Goal: Task Accomplishment & Management: Complete application form

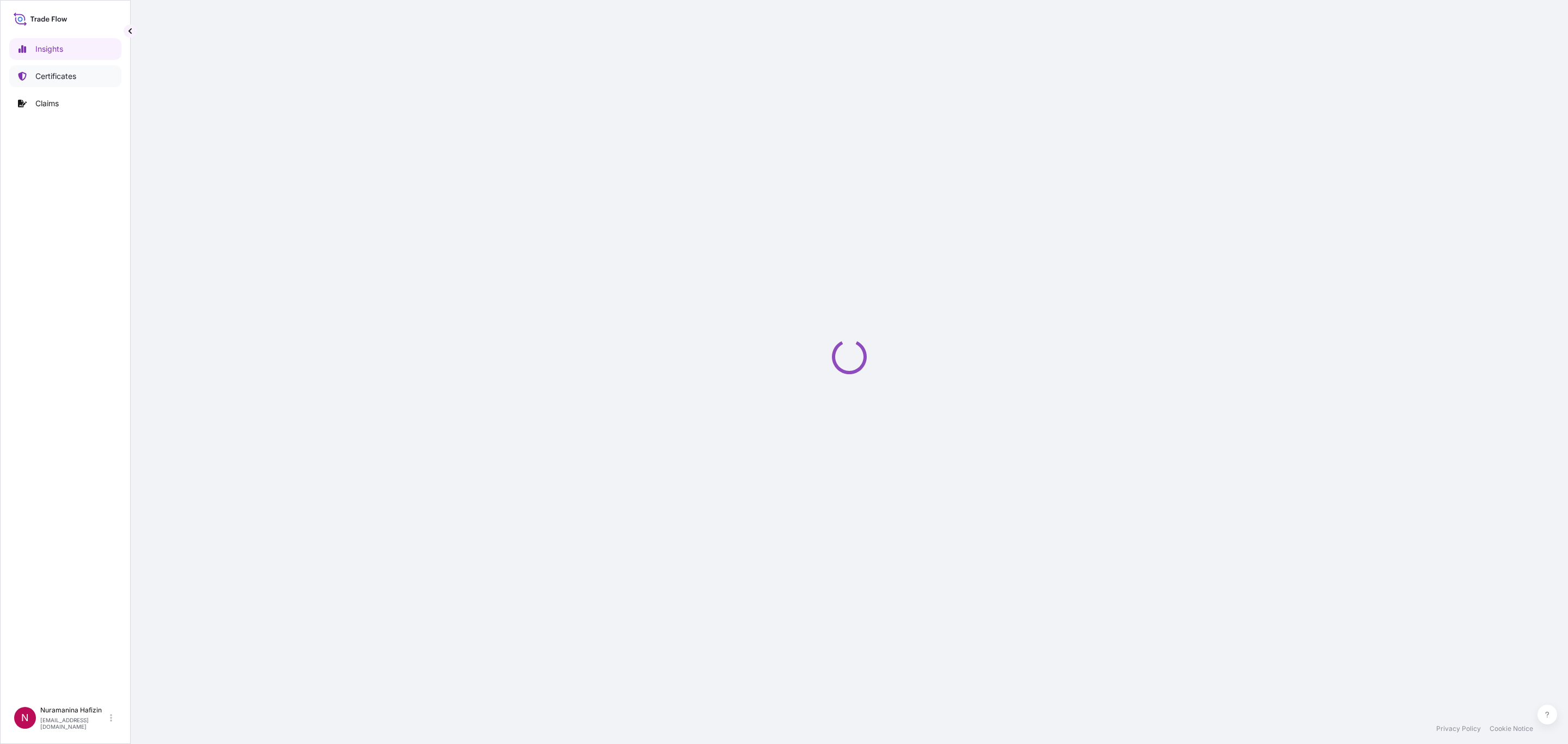
click at [58, 77] on p "Certificates" at bounding box center [56, 76] width 41 height 11
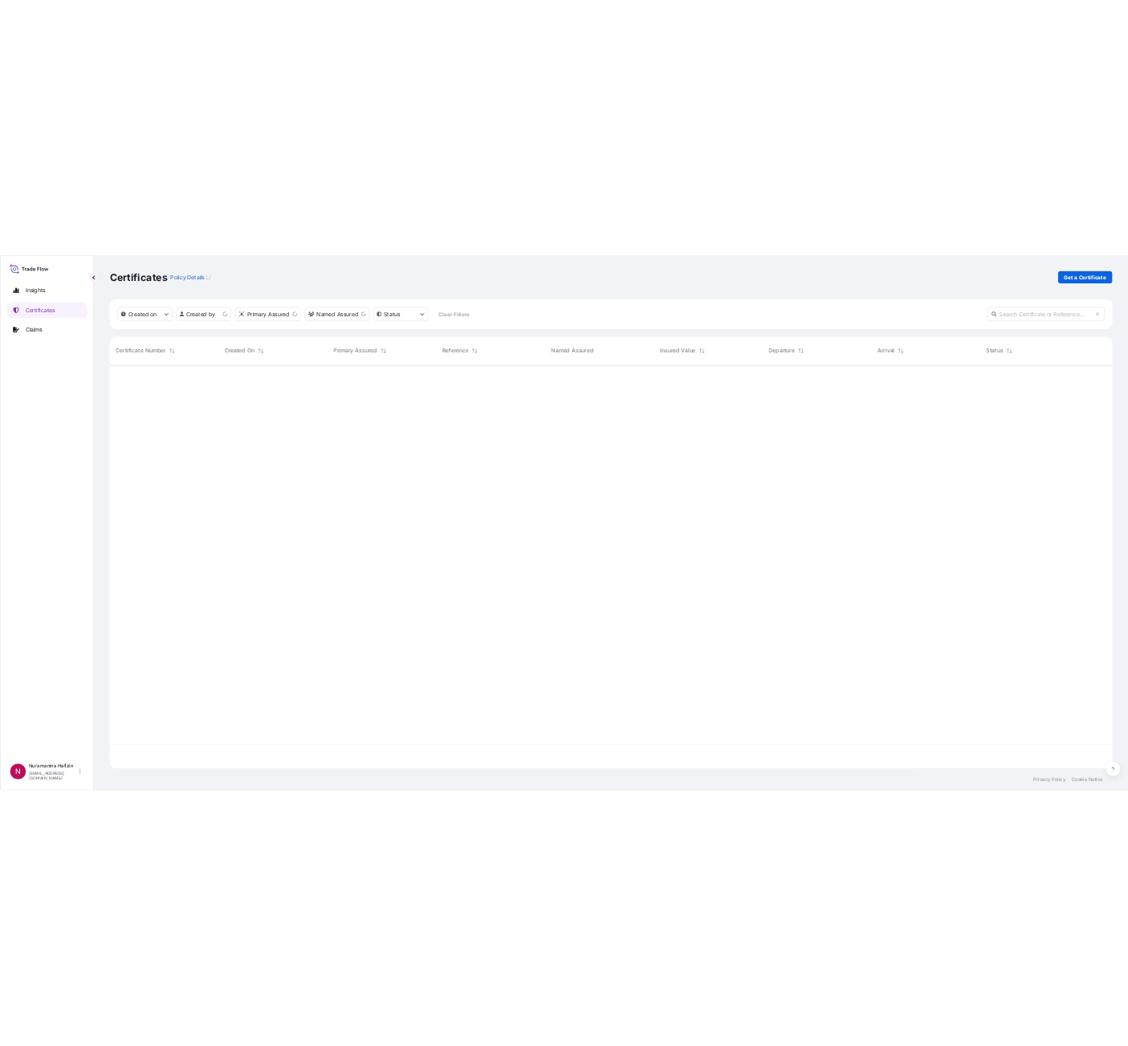
scroll to position [817, 2036]
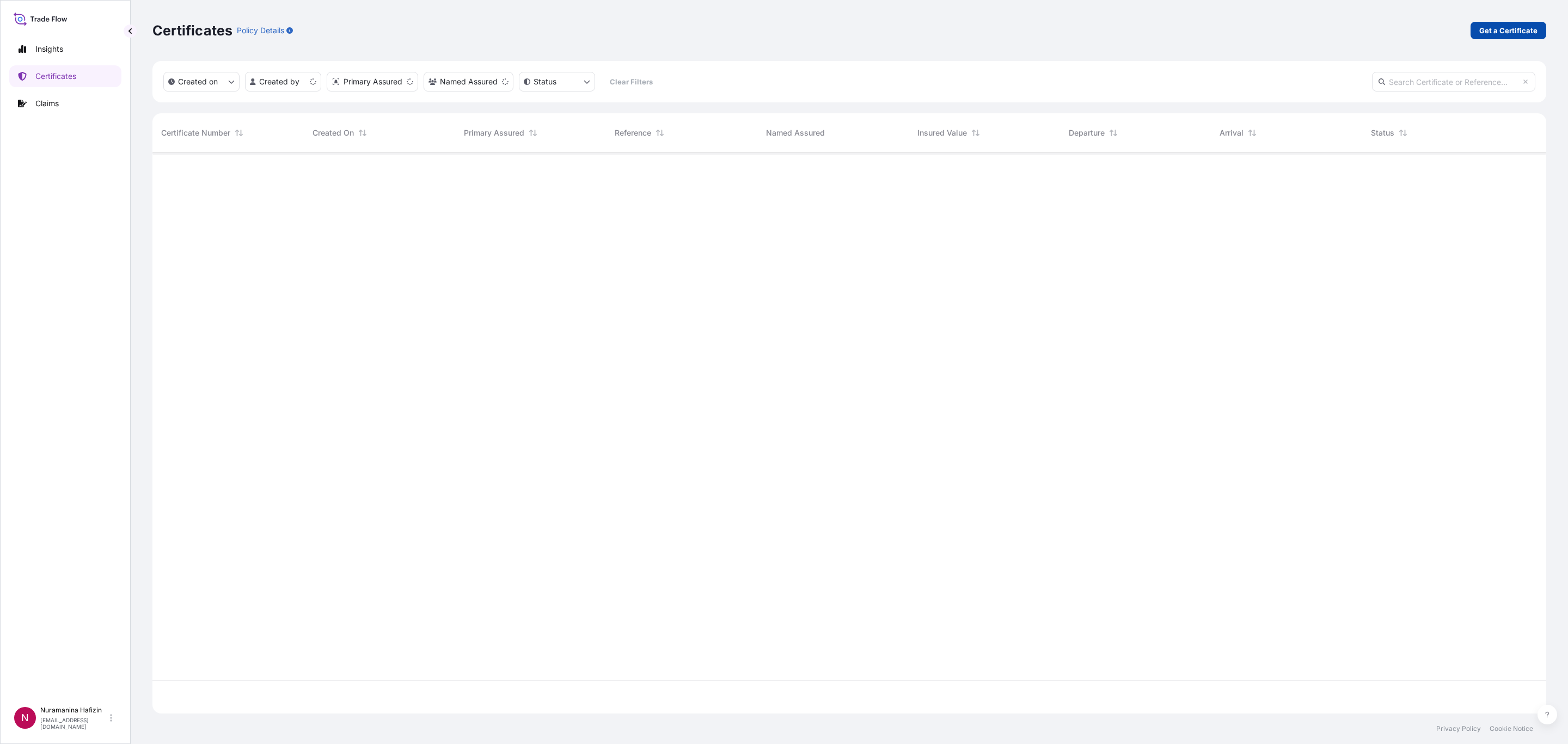
click at [1045, 36] on link "Get a Certificate" at bounding box center [1508, 31] width 76 height 18
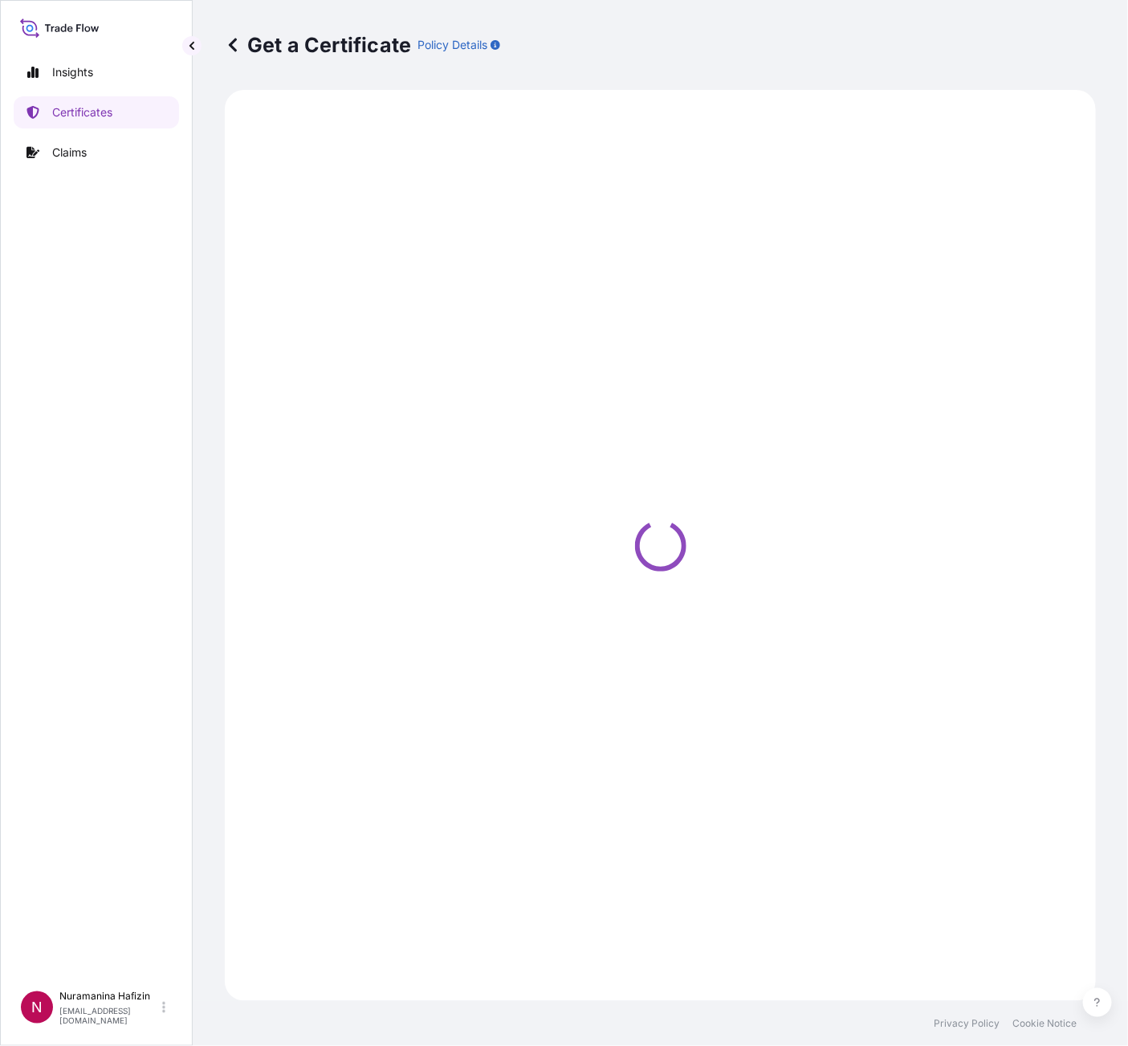
select select "Barge"
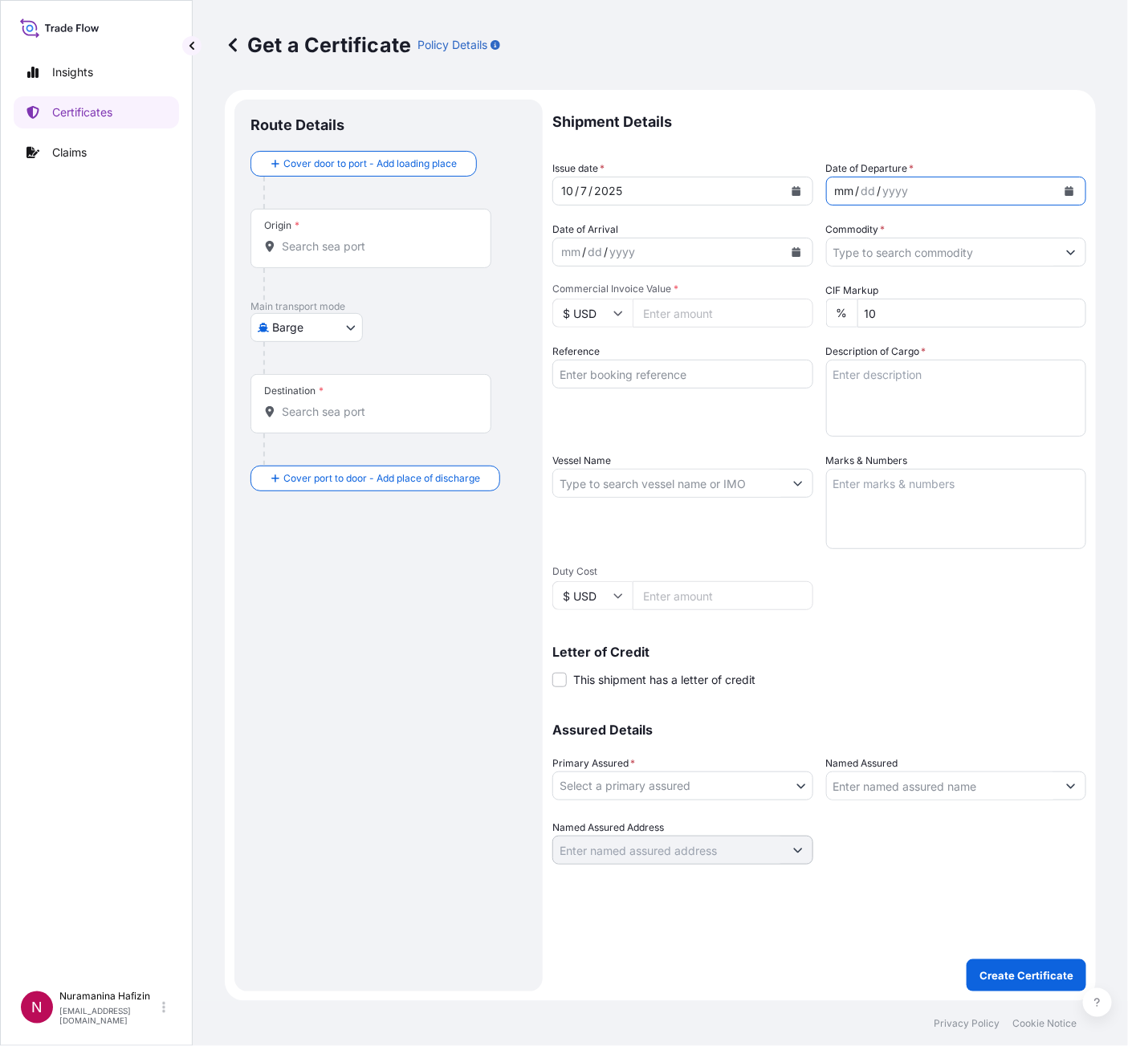
click at [998, 191] on div "mm / dd / yyyy" at bounding box center [942, 191] width 230 height 29
click at [1069, 190] on icon "Calendar" at bounding box center [1069, 191] width 9 height 10
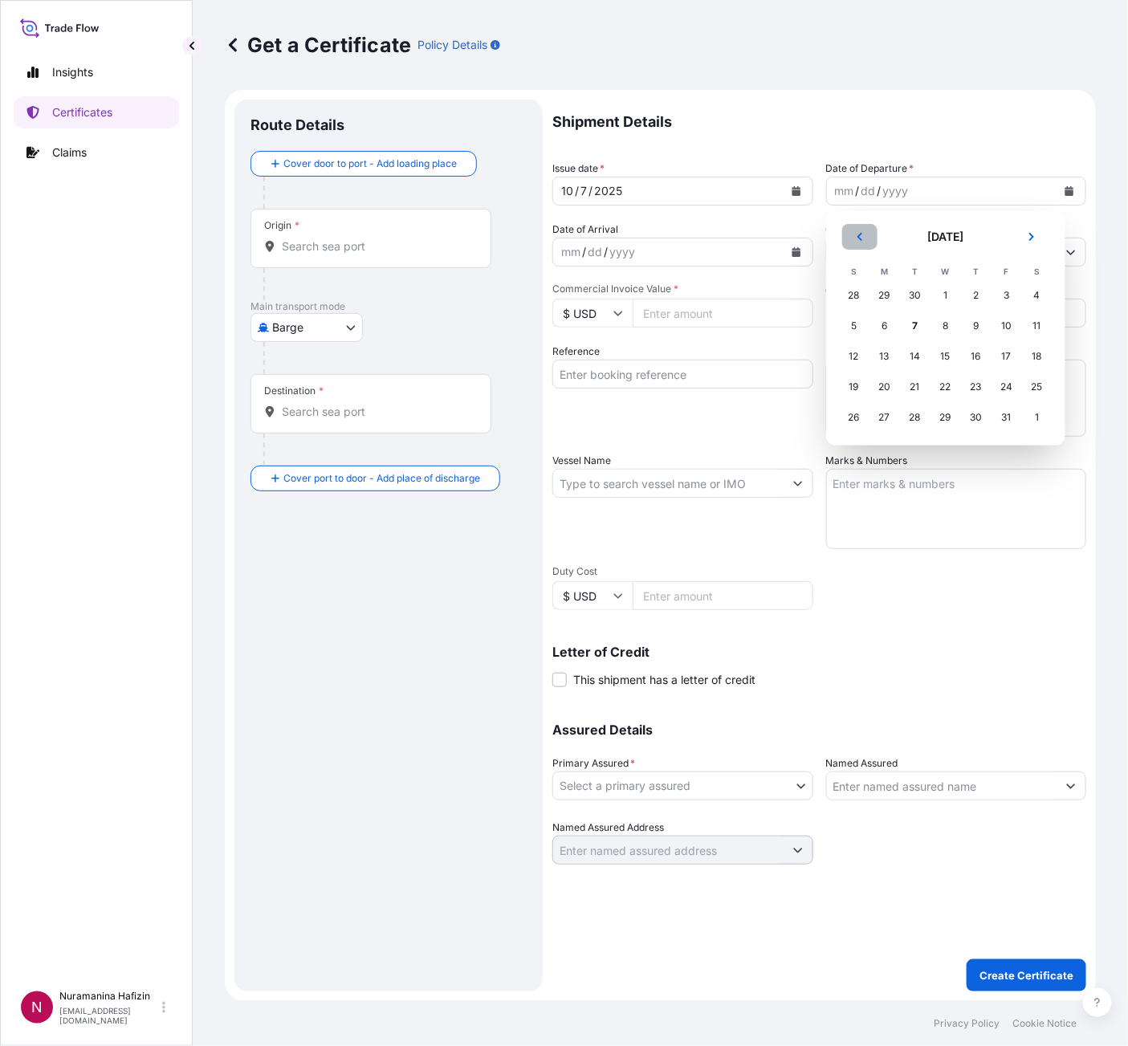
click at [860, 238] on icon "Previous" at bounding box center [859, 237] width 5 height 8
click at [914, 412] on div "30" at bounding box center [915, 417] width 29 height 29
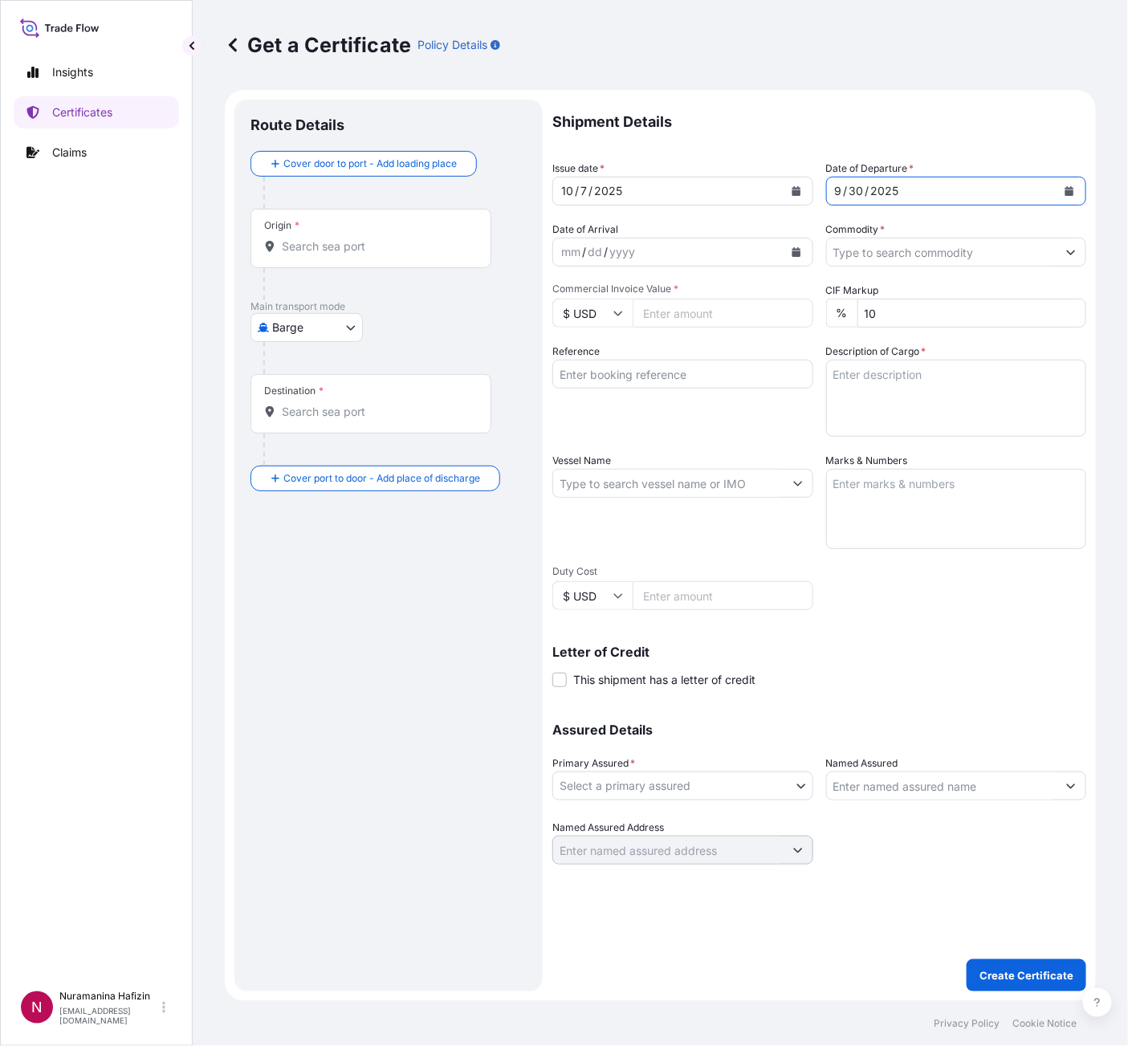
click at [877, 261] on input "Commodity *" at bounding box center [942, 252] width 230 height 29
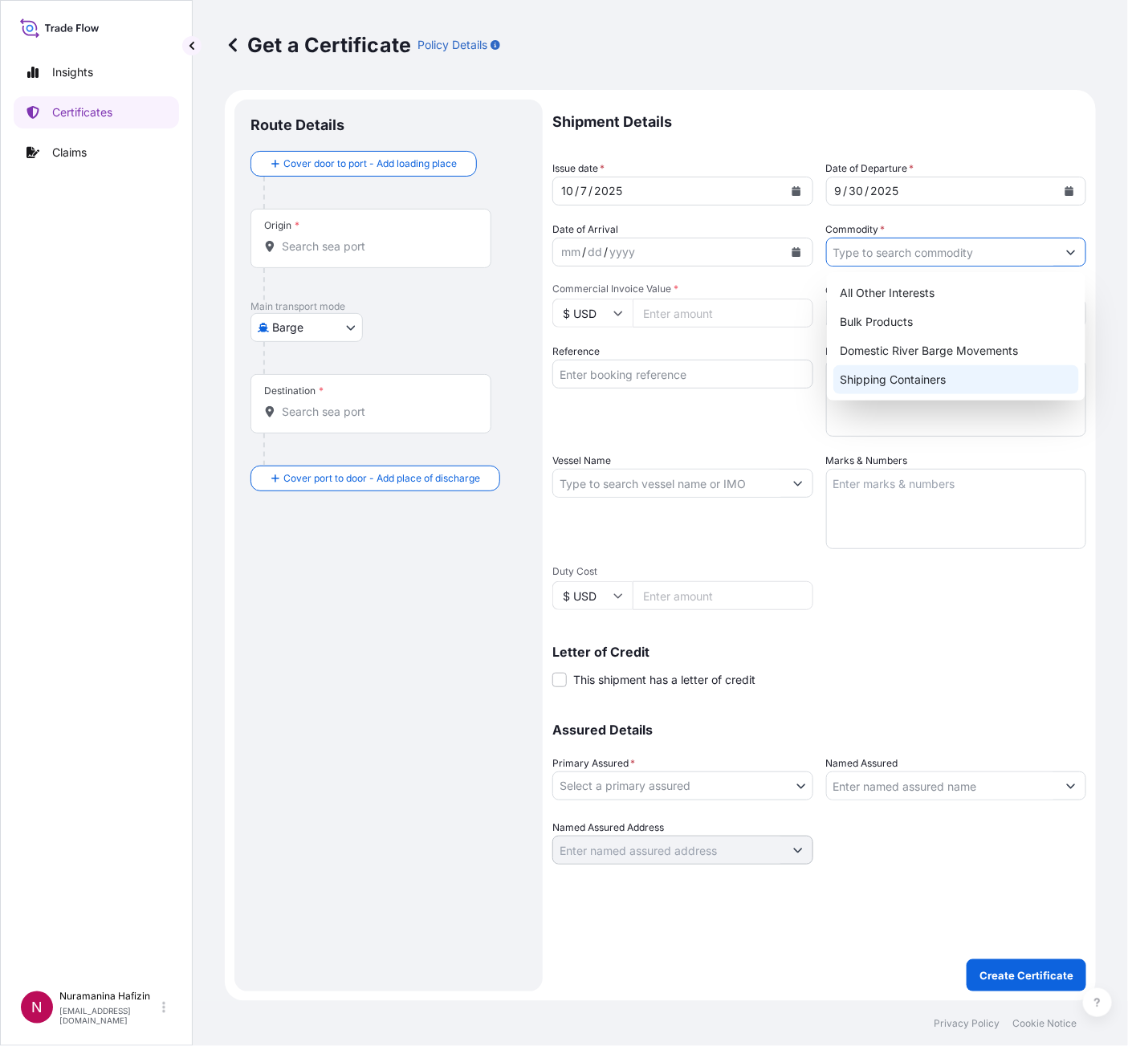
click at [886, 377] on div "Shipping Containers" at bounding box center [956, 379] width 246 height 29
type input "Shipping Containers"
click at [682, 323] on input "Commercial Invoice Value *" at bounding box center [723, 313] width 181 height 29
paste input "603330.00"
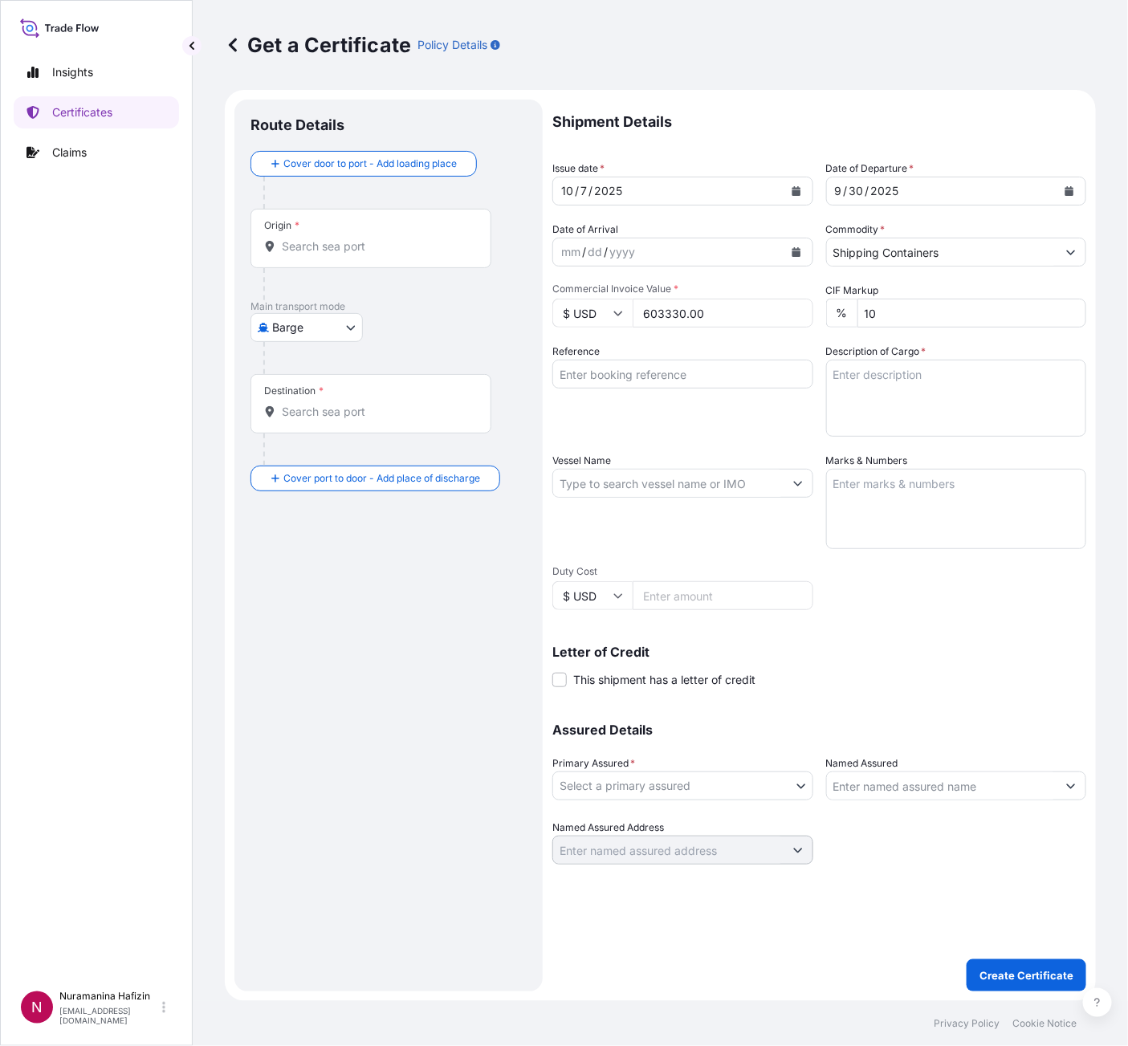
type input "603330.00"
click at [708, 485] on input "Vessel Name" at bounding box center [668, 483] width 230 height 29
paste input "B000235350"
type input "B000235350"
click at [926, 373] on textarea "Description of Cargo *" at bounding box center [956, 398] width 261 height 77
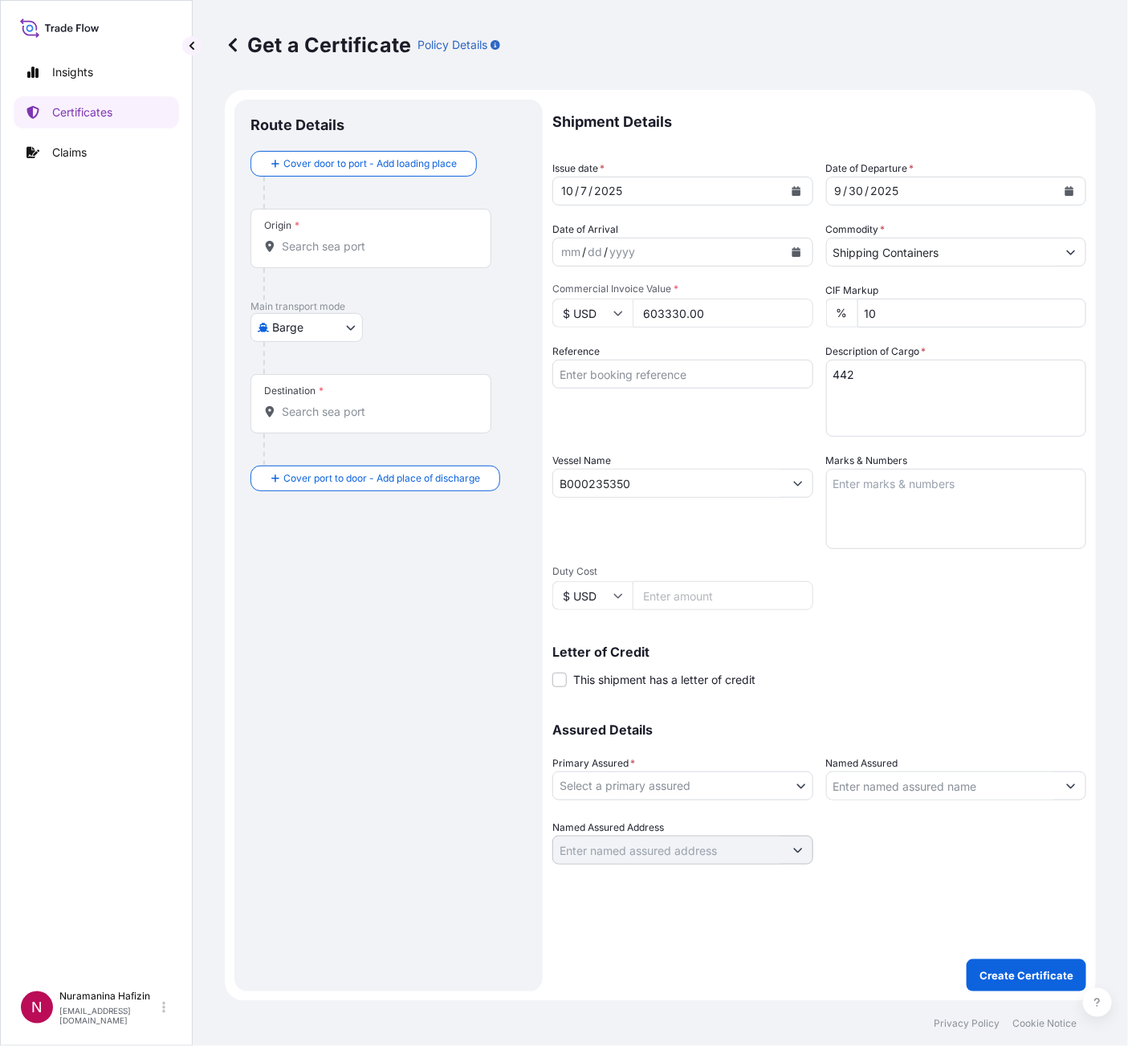
click at [875, 383] on textarea "442" at bounding box center [956, 398] width 261 height 77
paste textarea "BOX LOADED ONTO 34 PALLETS LOADED INTO 1 40' HIGH CUBE CONTAINER CHLORINATED PO…"
click at [841, 390] on textarea "442 BOX LOADED ONTO 34 PALLETS LOADED INTO 1 40' HIGH CUBE CONTAINER CHLORINATE…" at bounding box center [956, 398] width 261 height 77
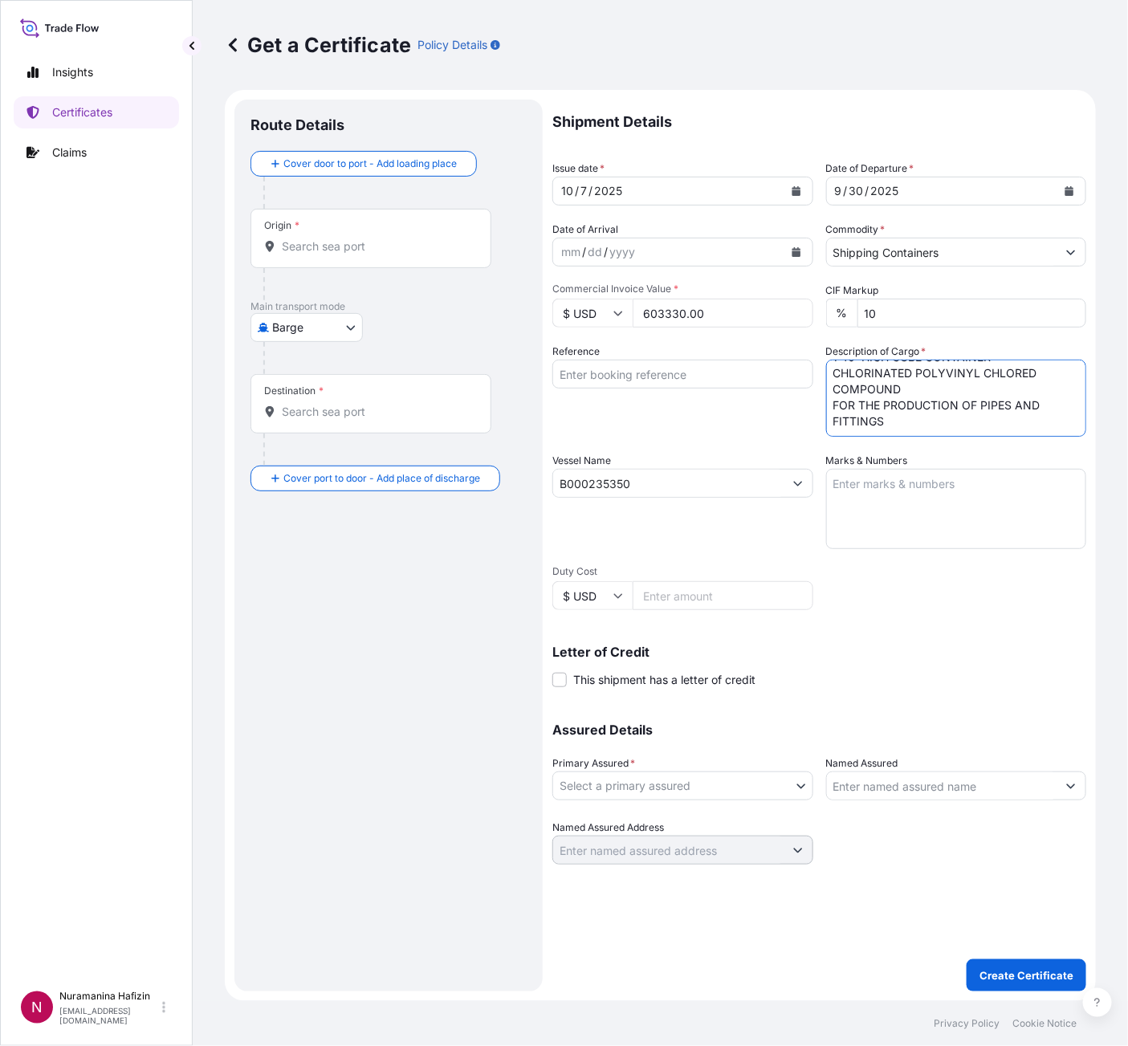
click at [956, 405] on textarea "442 BOX LOADED ONTO 442 PALLETS LOADED INTO 1 40' HIGH CUBE CONTAINER CHLORINAT…" at bounding box center [956, 398] width 261 height 77
click at [918, 401] on textarea "442 BOX LOADED ONTO 442 PALLETS LOADED INTO 1 40' HIGH CUBE CONTAINER CHLORINAT…" at bounding box center [956, 398] width 261 height 77
click at [930, 419] on textarea "442 BOX LOADED ONTO 442 PALLETS LOADED INTO 1 40' HIGH CUBE CONTAINER CHLORINAT…" at bounding box center [956, 398] width 261 height 77
type textarea "442 BOX LOADED ONTO 442 PALLETS LOADED INTO 1 40' HIGH CUBE CONTAINER CHLORINAT…"
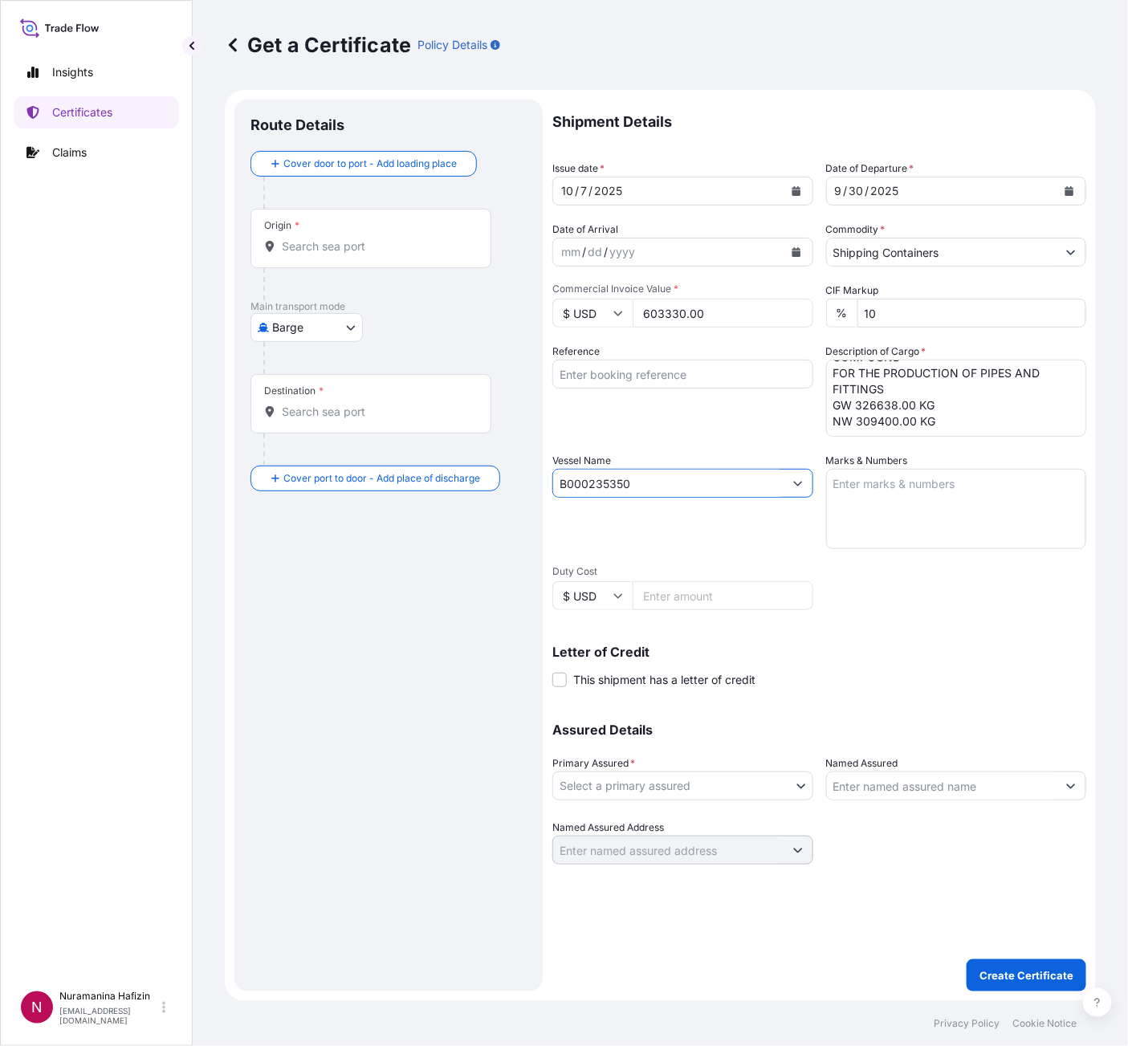
drag, startPoint x: 667, startPoint y: 477, endPoint x: 516, endPoint y: 475, distance: 150.9
click at [516, 475] on form "Route Details Cover door to port - Add loading place Place of loading Road / In…" at bounding box center [660, 545] width 871 height 911
type input "B000235350"
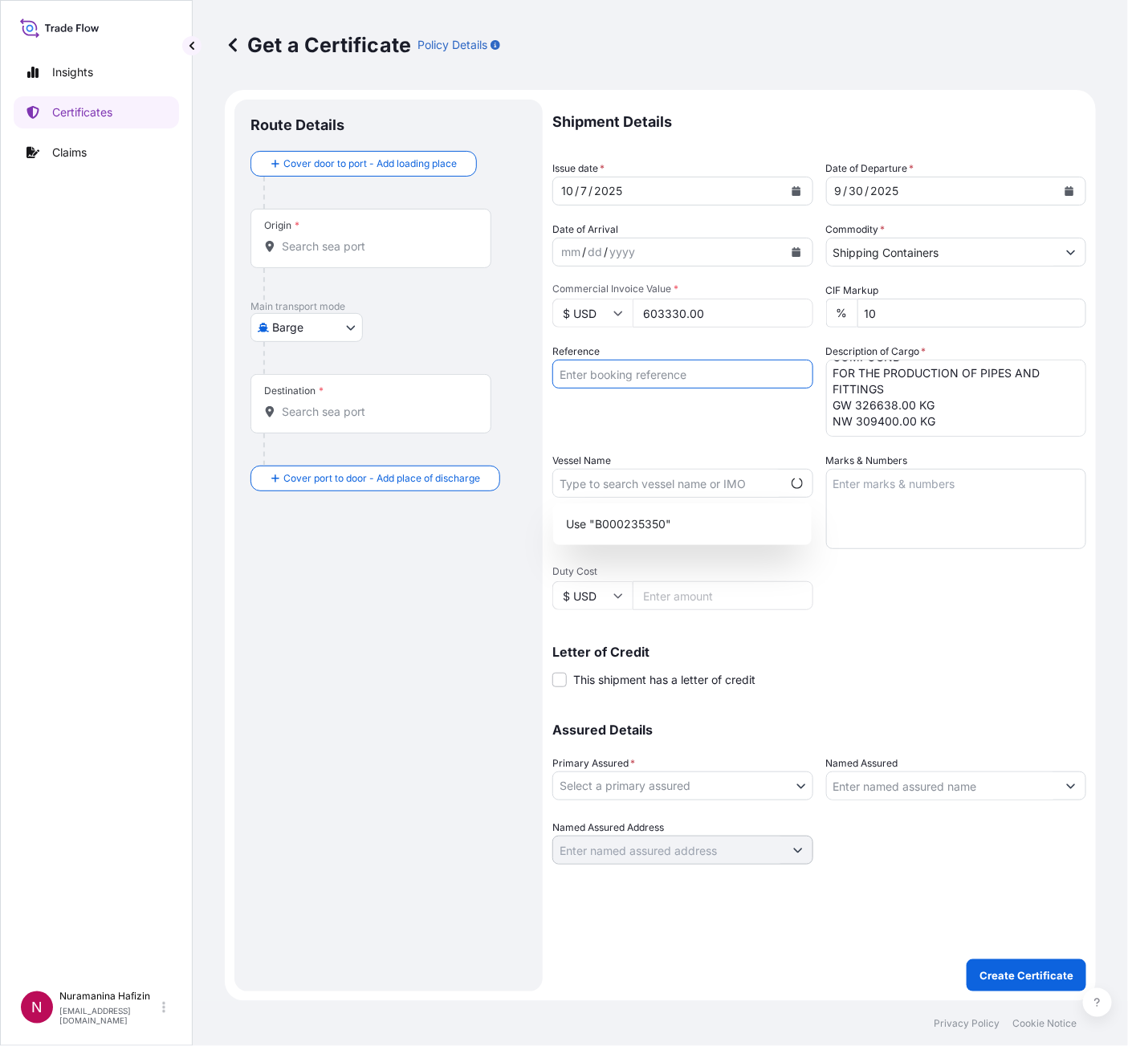
click at [689, 372] on input "Reference" at bounding box center [682, 374] width 261 height 29
paste input "B000235350"
type input "B000235350"
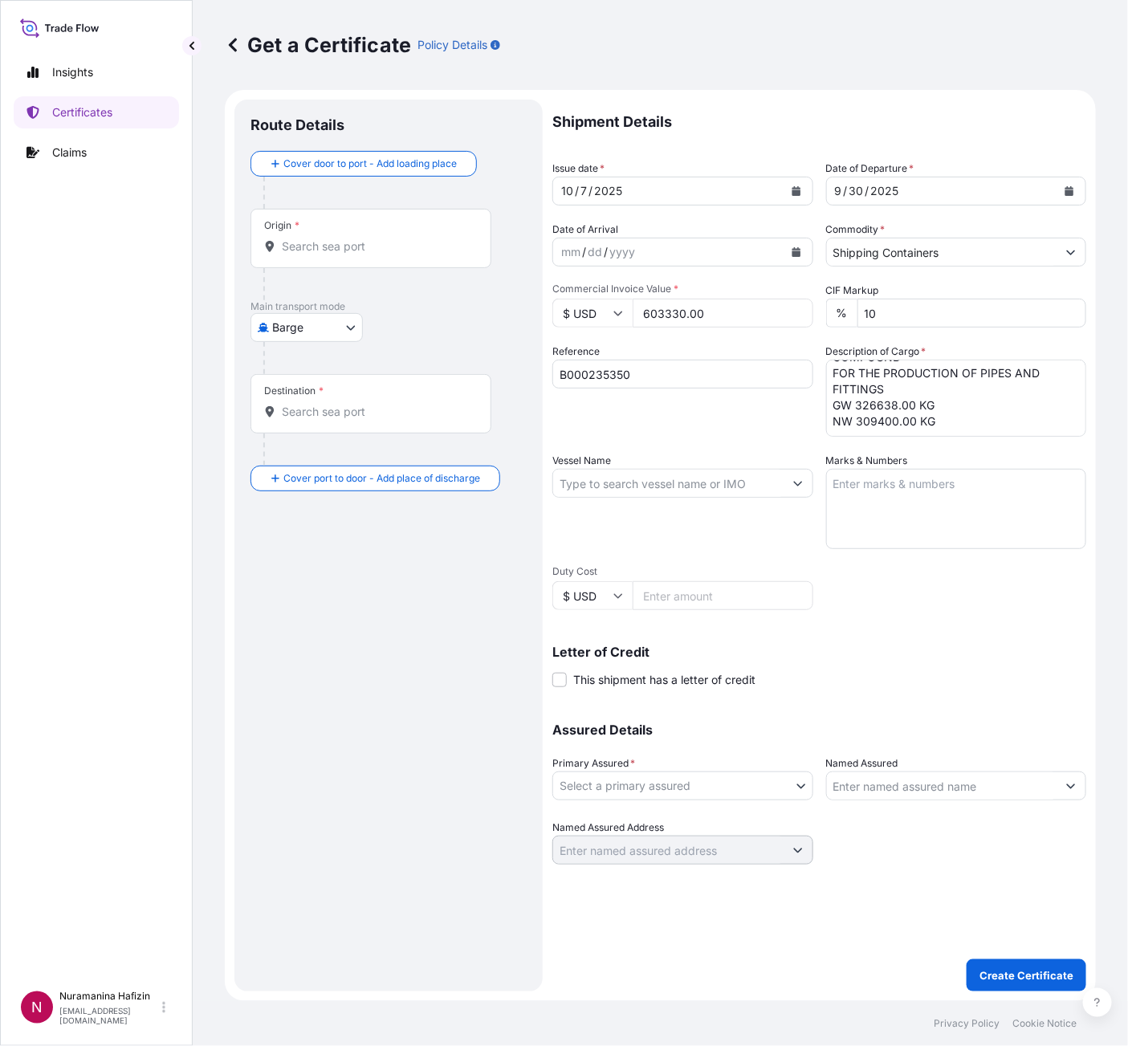
click at [621, 470] on div "Vessel Name" at bounding box center [682, 501] width 261 height 96
click at [622, 478] on input "Vessel Name" at bounding box center [668, 483] width 230 height 29
paste input "MSC JEONGMIN"
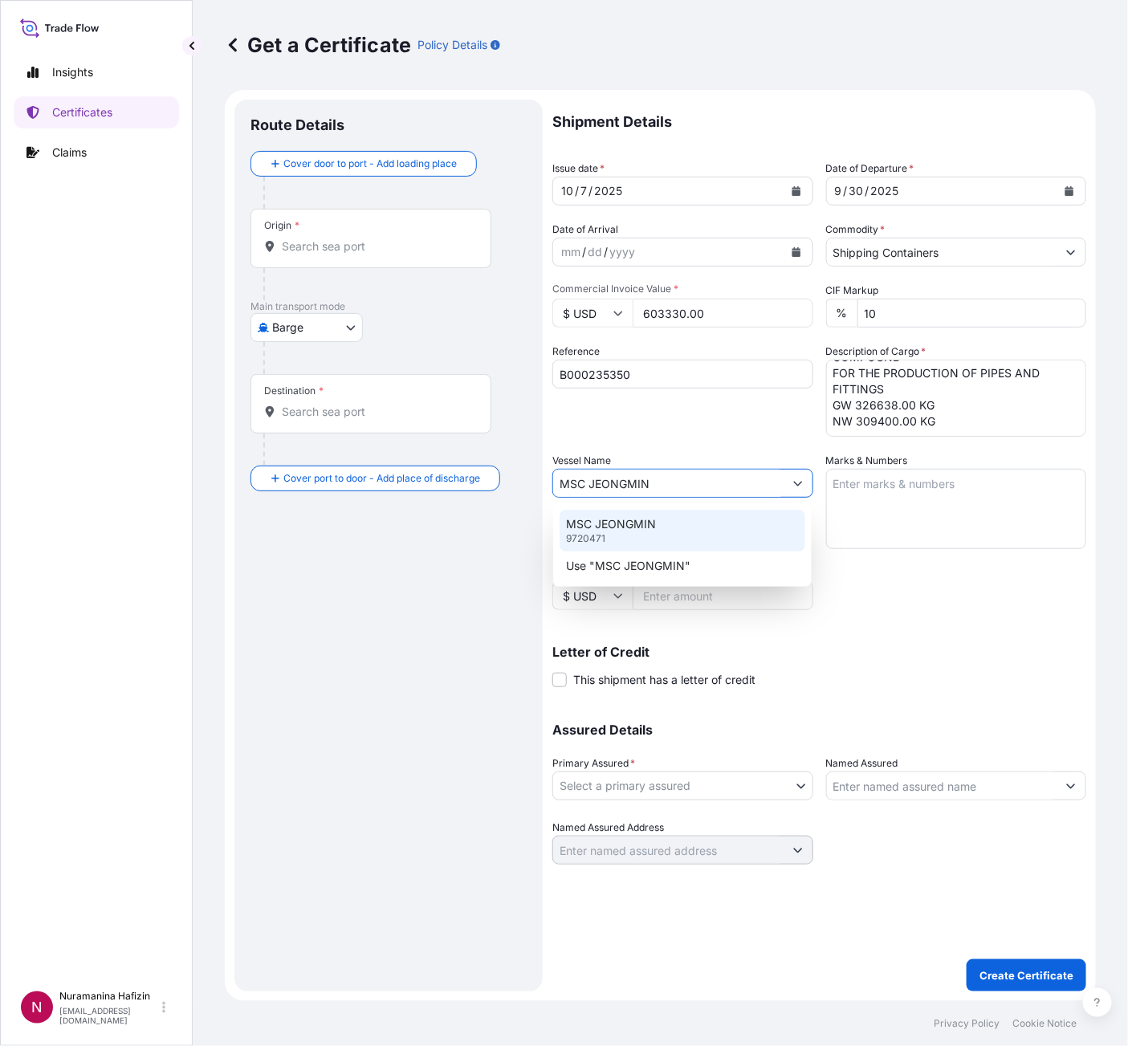
click at [645, 510] on div "MSC JEONGMIN 9720471" at bounding box center [683, 531] width 246 height 42
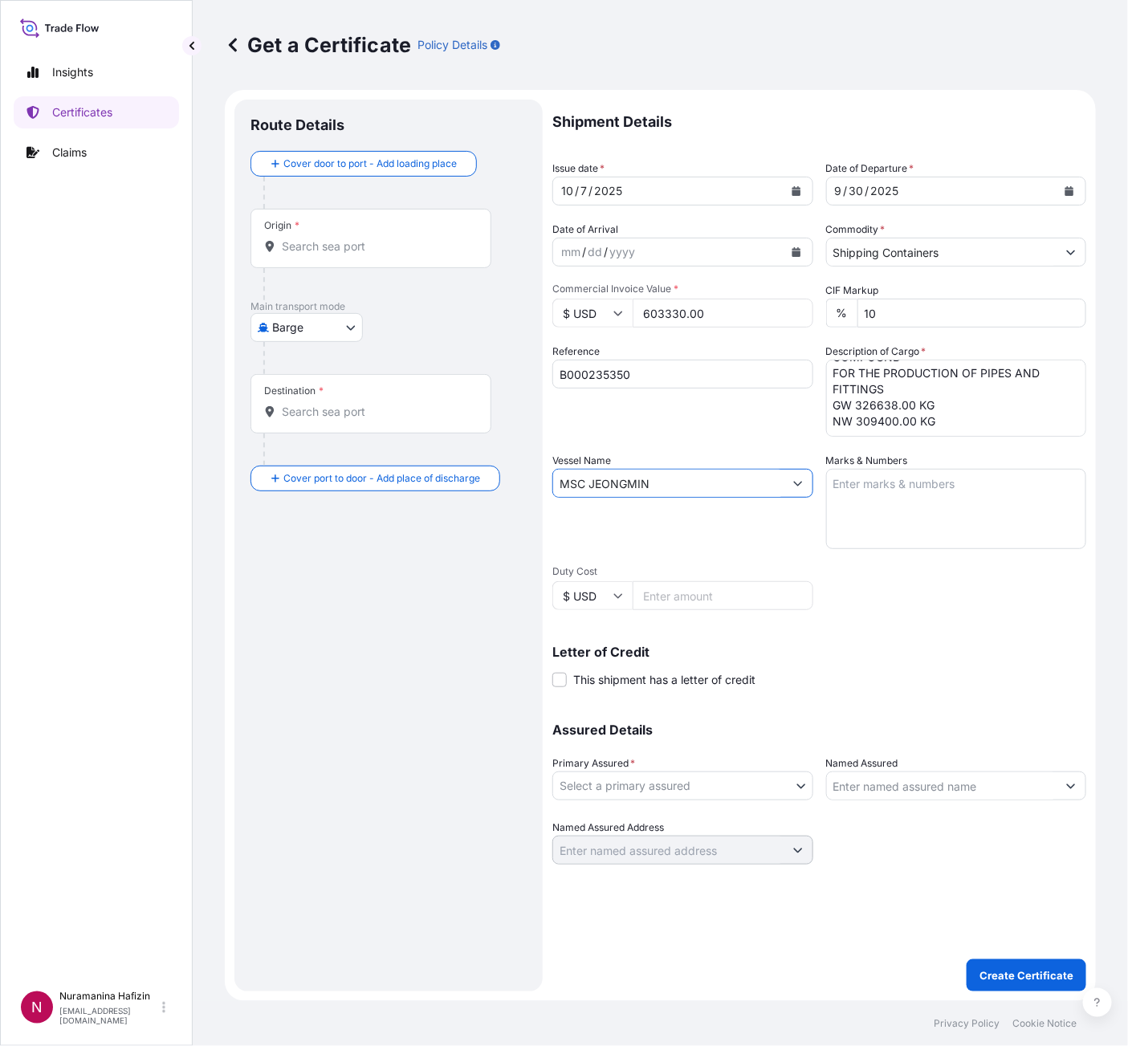
type input "MSC JEONGMIN"
click at [685, 731] on body "0 options available. 1 option available. 2 options available. Insights Certific…" at bounding box center [564, 523] width 1128 height 1046
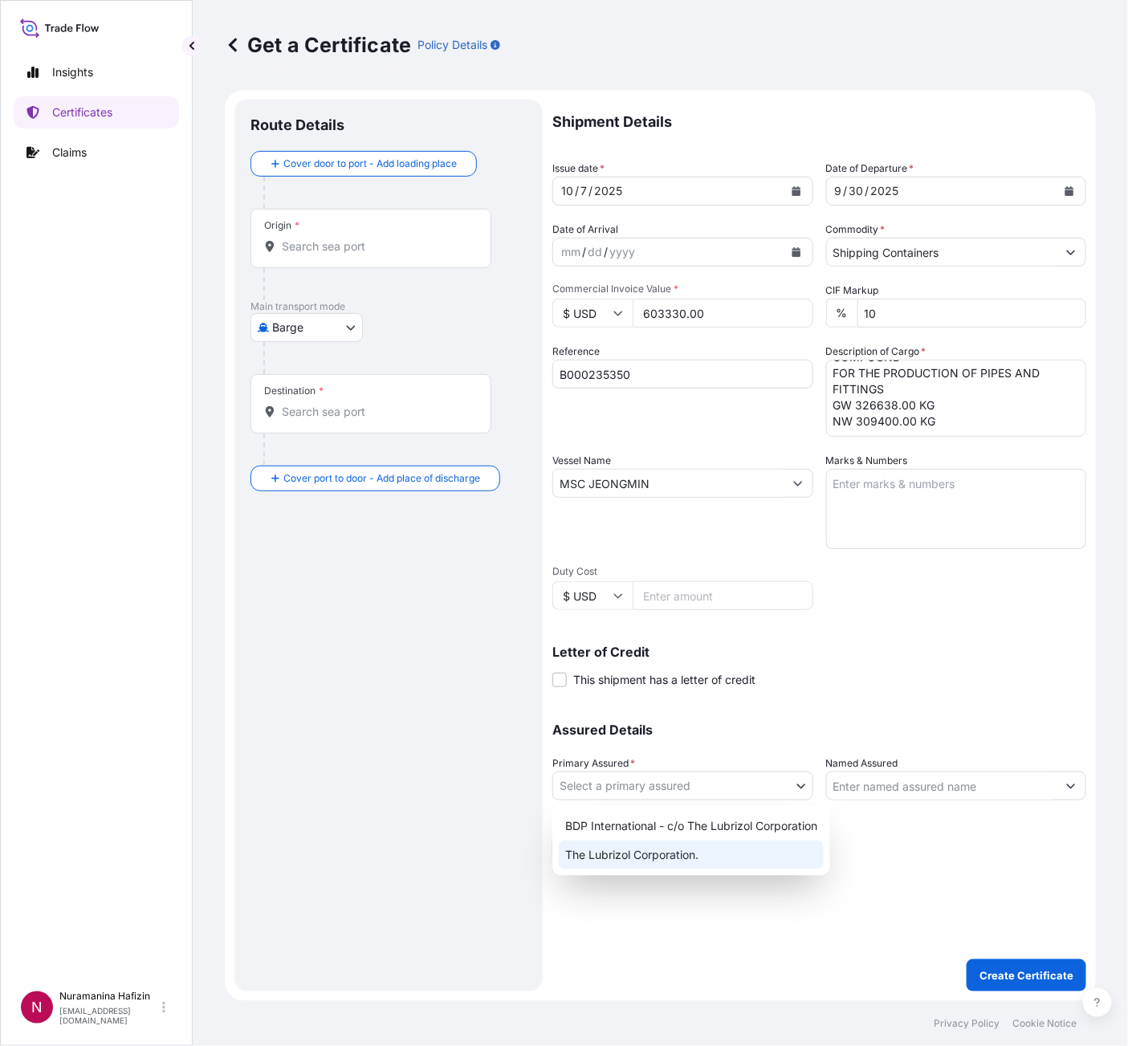
click at [667, 731] on div "The Lubrizol Corporation." at bounding box center [691, 855] width 265 height 29
select select "32212"
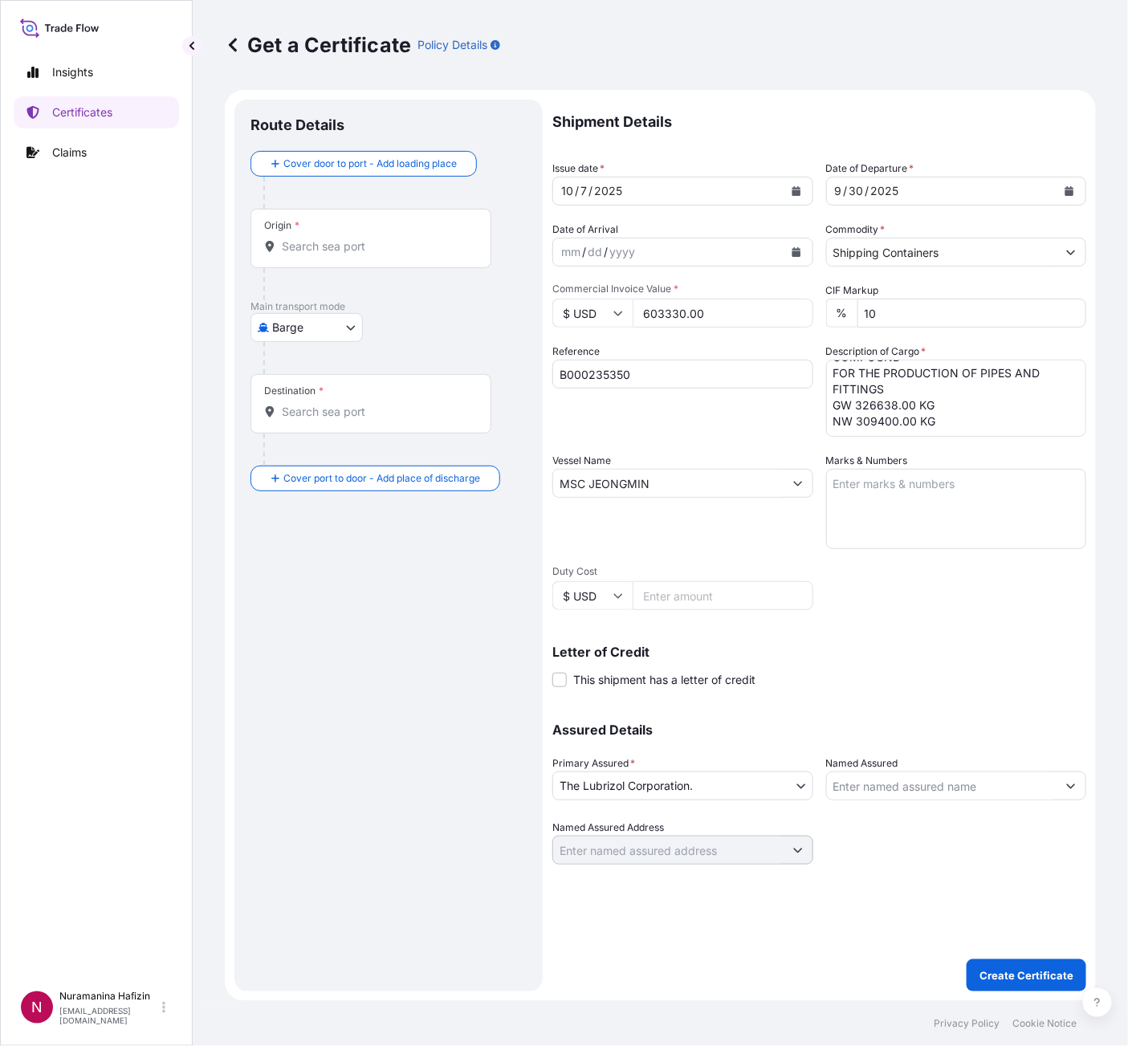
click at [991, 731] on input "Named Assured" at bounding box center [942, 785] width 230 height 29
paste input "ARABIAN GULF MANUFACTURERS LTD CO"
type input "ARABIAN GULF MANUFACTURERS LTD CO"
click at [283, 326] on body "15 options available. 0 options available. Insights Certificates Claims N Nuram…" at bounding box center [564, 523] width 1128 height 1046
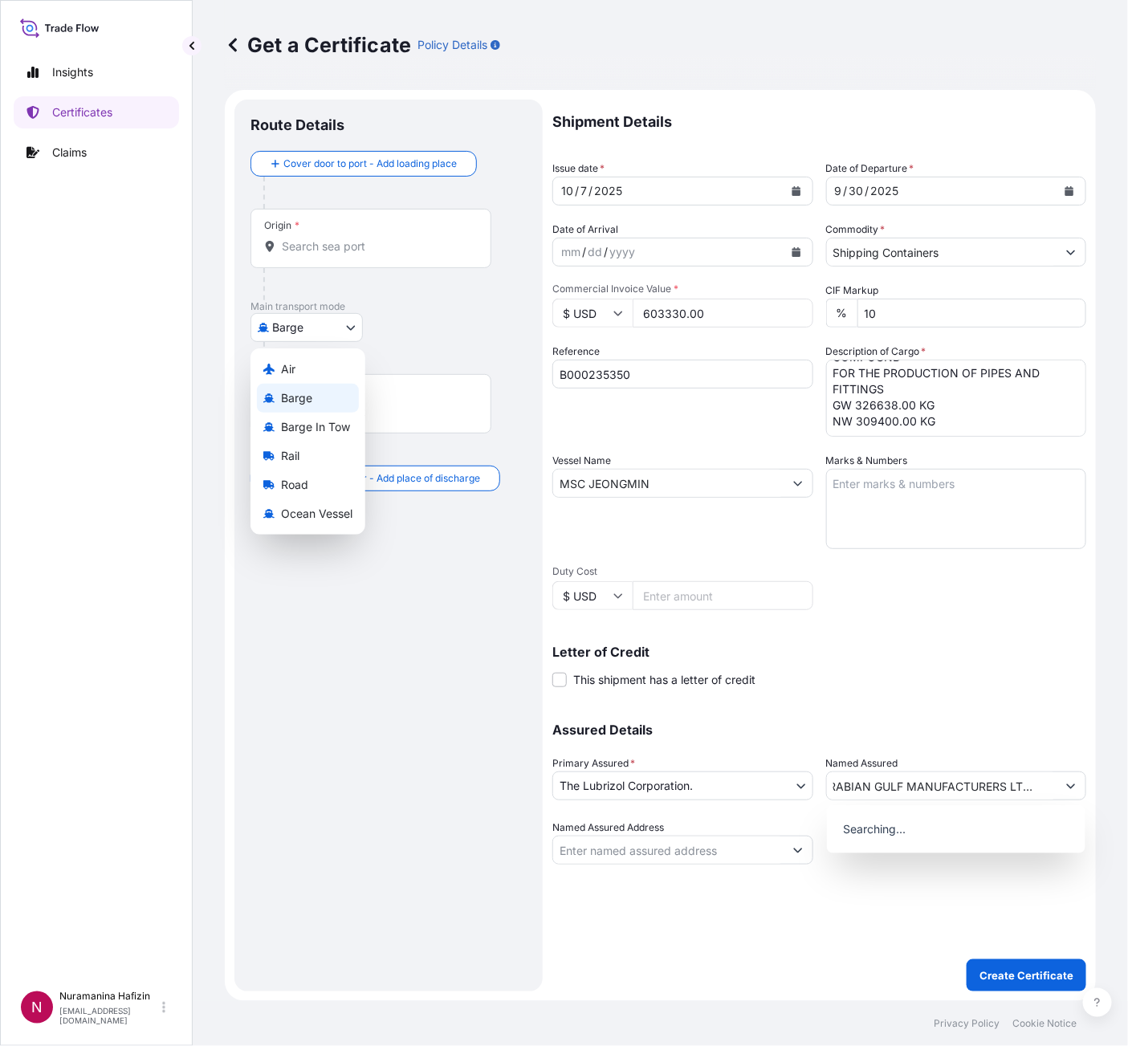
scroll to position [0, 0]
click at [299, 513] on span "Ocean Vessel" at bounding box center [316, 514] width 71 height 16
select select "Ocean Vessel"
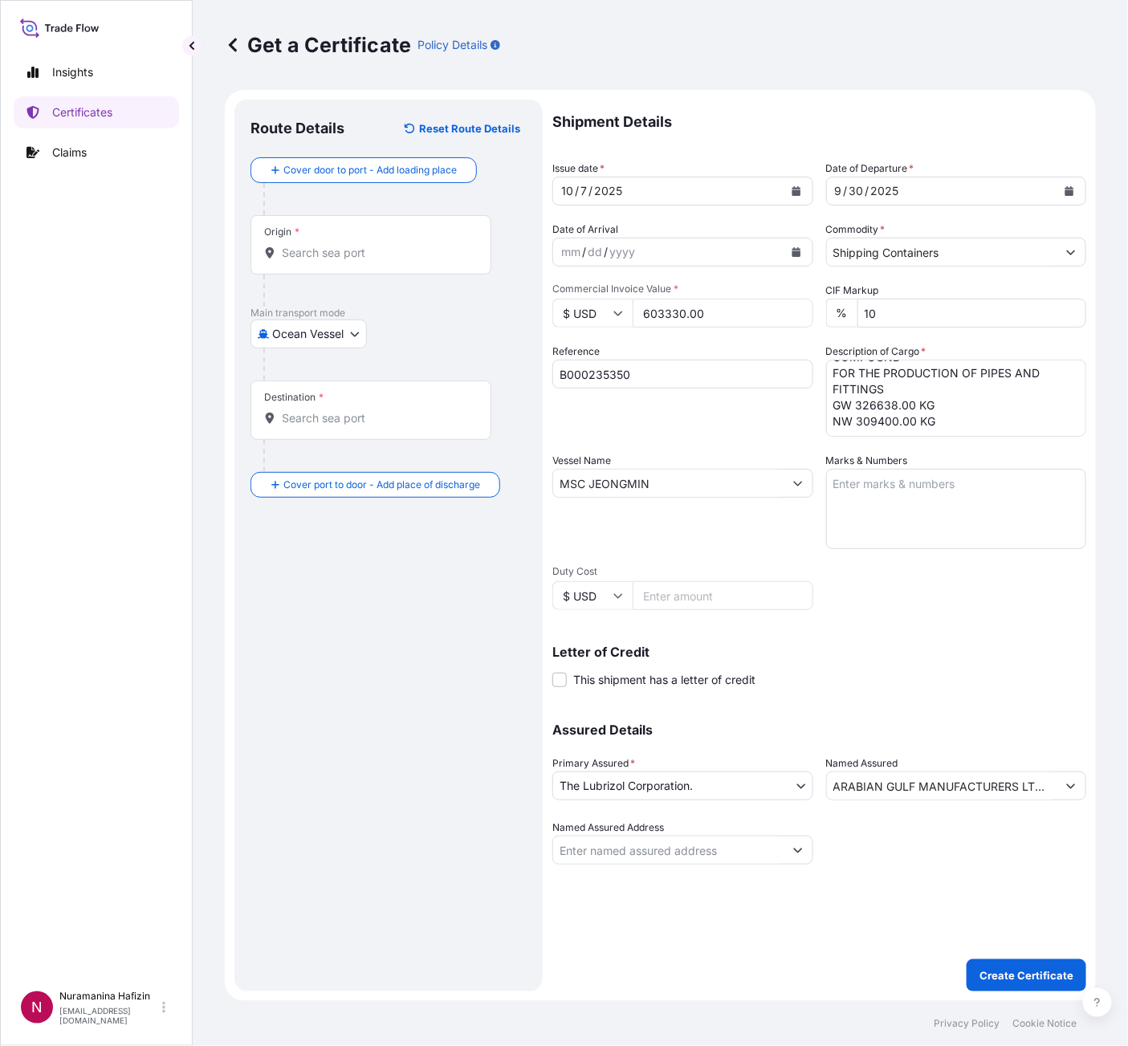
click at [350, 239] on div "Origin *" at bounding box center [370, 244] width 241 height 59
click at [350, 245] on input "Origin *" at bounding box center [376, 253] width 189 height 16
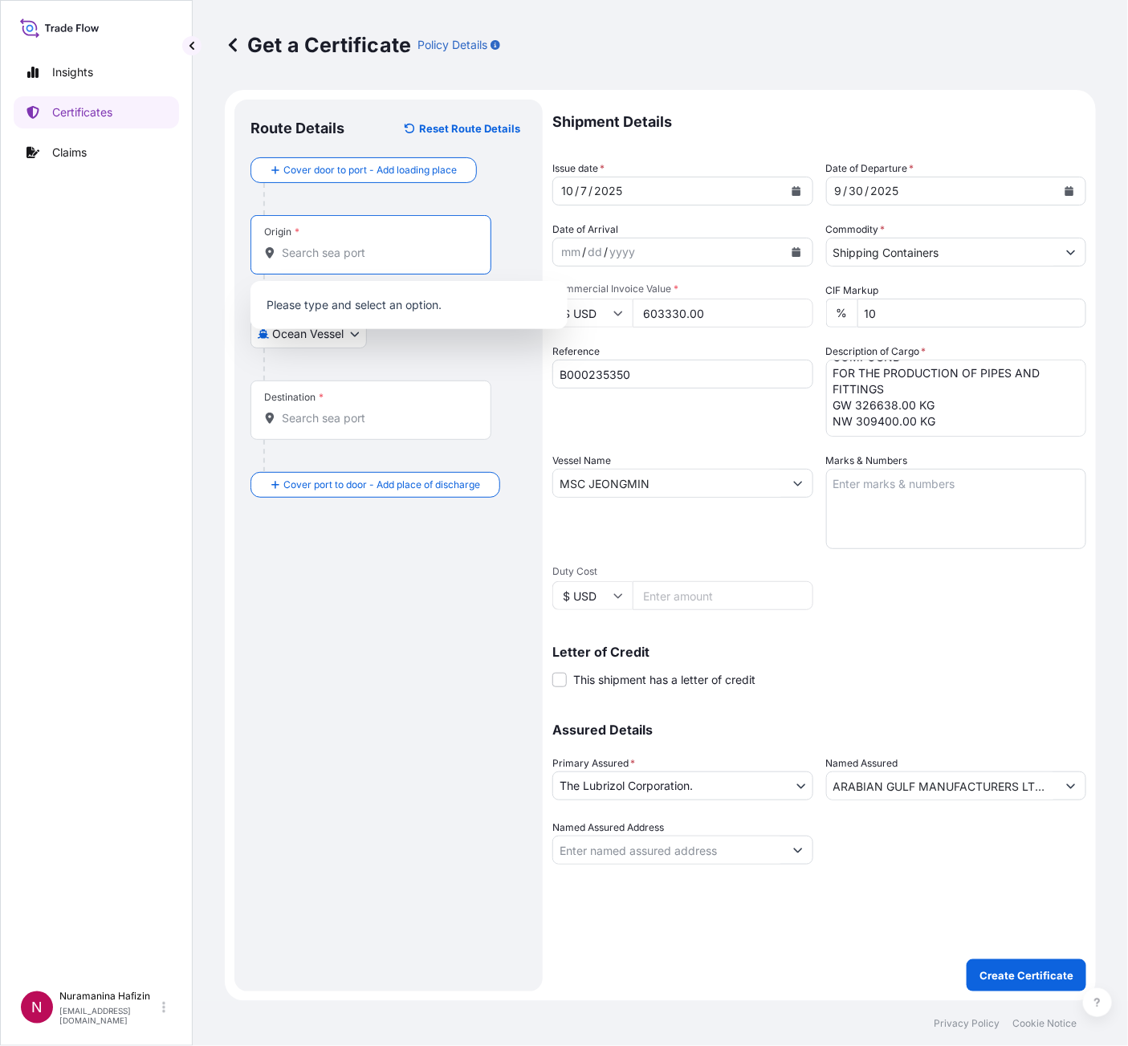
paste input "MEERHOUT"
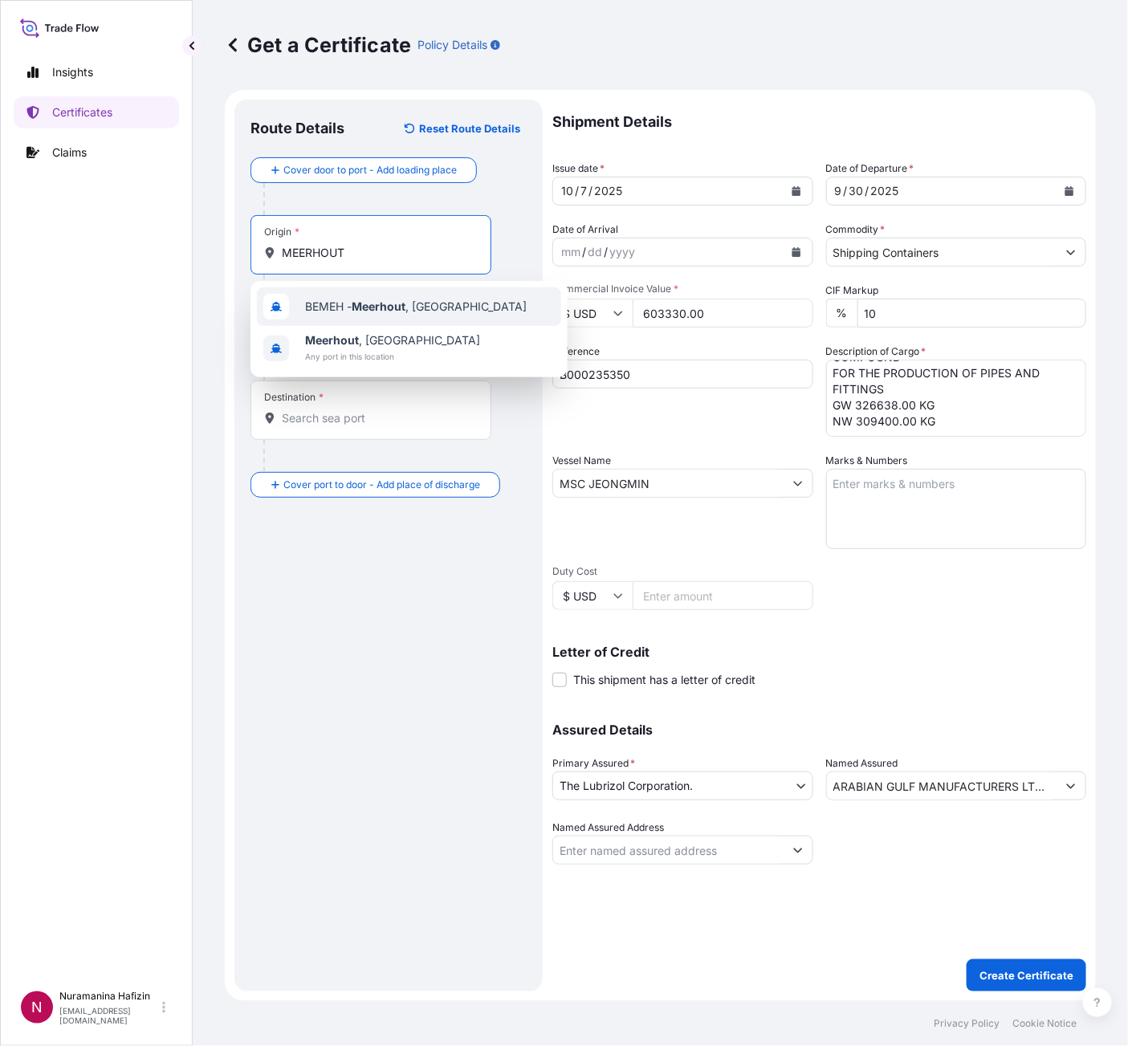
click at [350, 304] on span "BEMEH - [GEOGRAPHIC_DATA] , [GEOGRAPHIC_DATA]" at bounding box center [416, 307] width 222 height 16
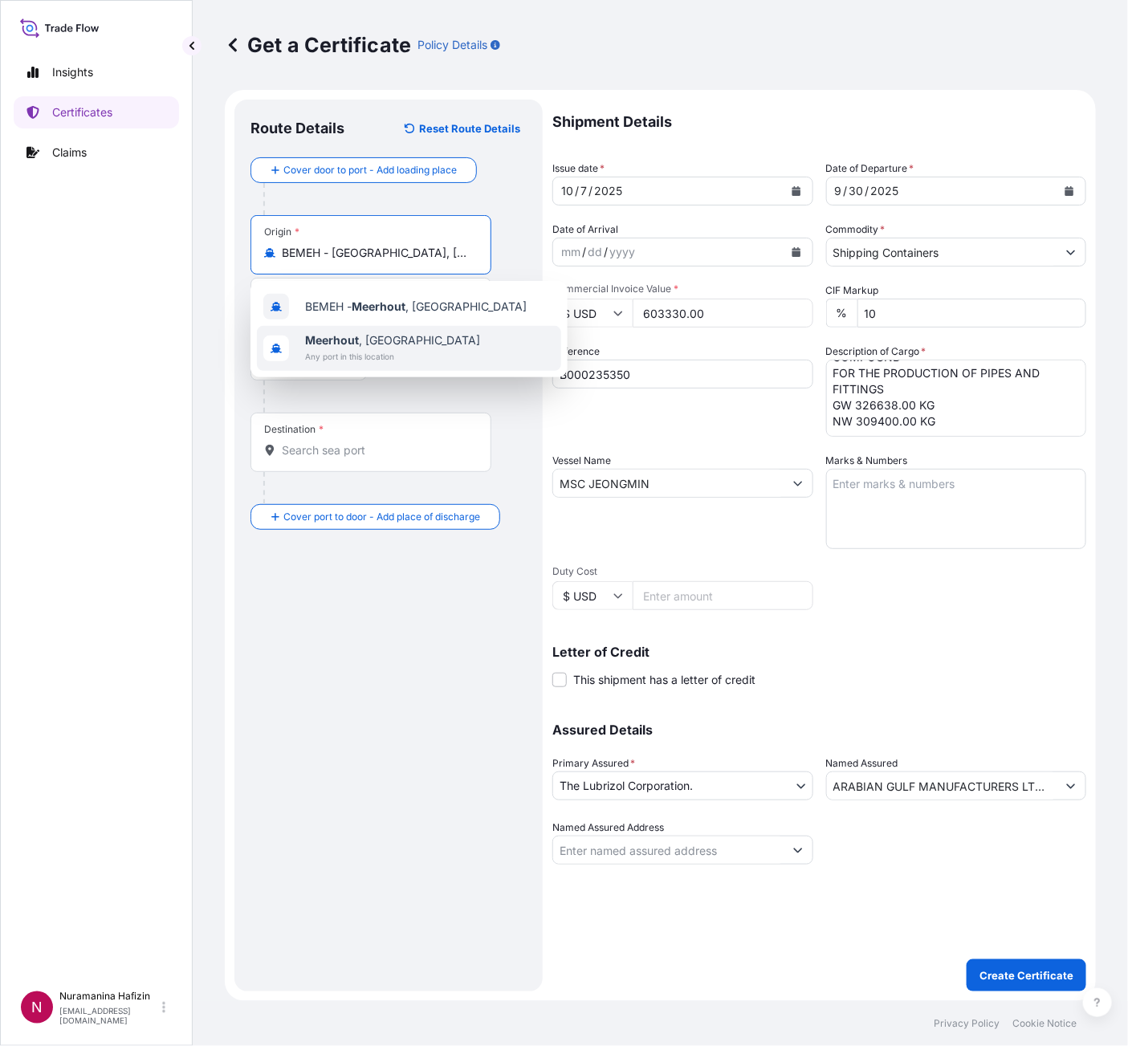
type input "BEMEH - [GEOGRAPHIC_DATA], [GEOGRAPHIC_DATA]"
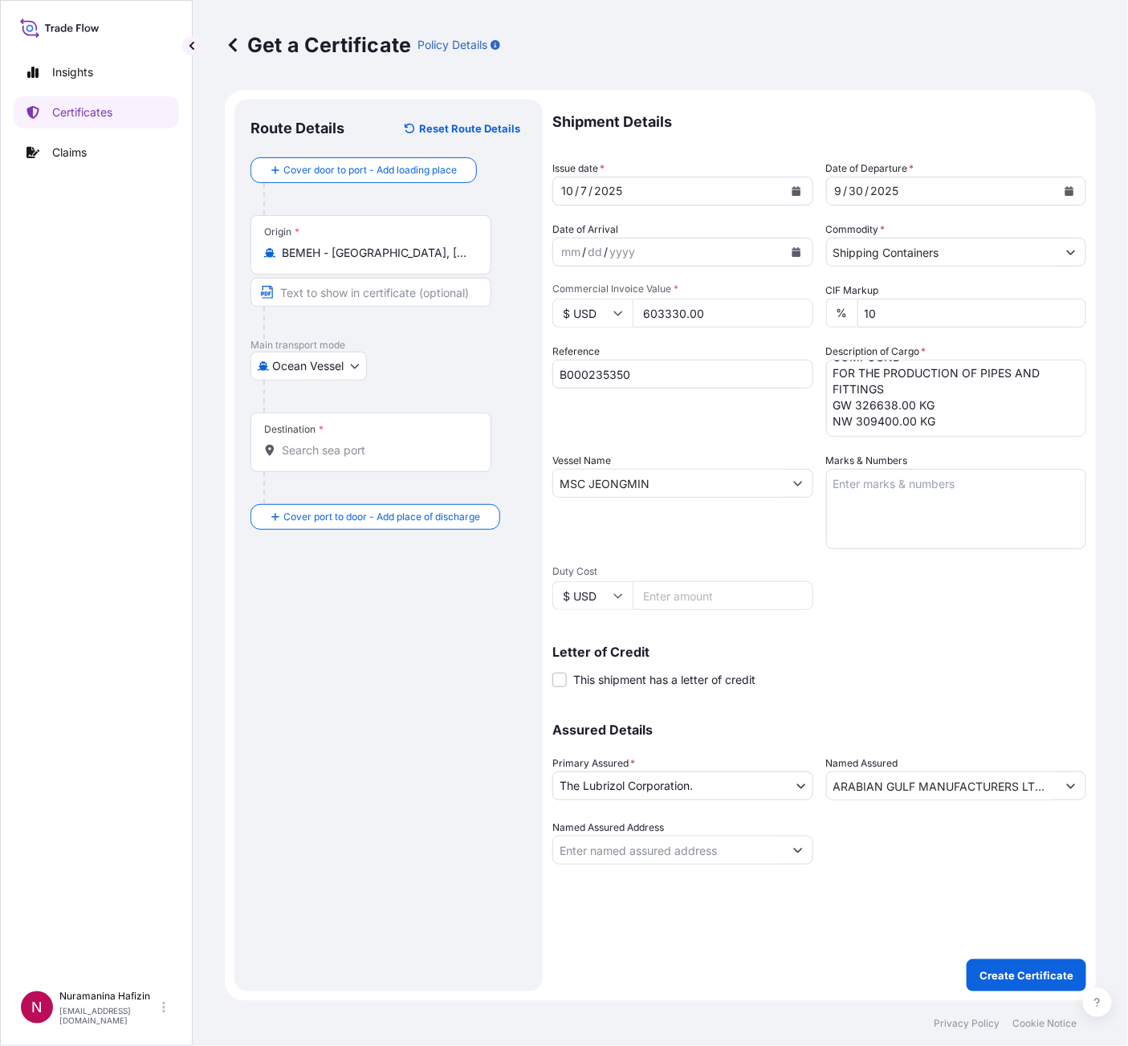
click at [407, 451] on div "Destination *" at bounding box center [370, 442] width 241 height 59
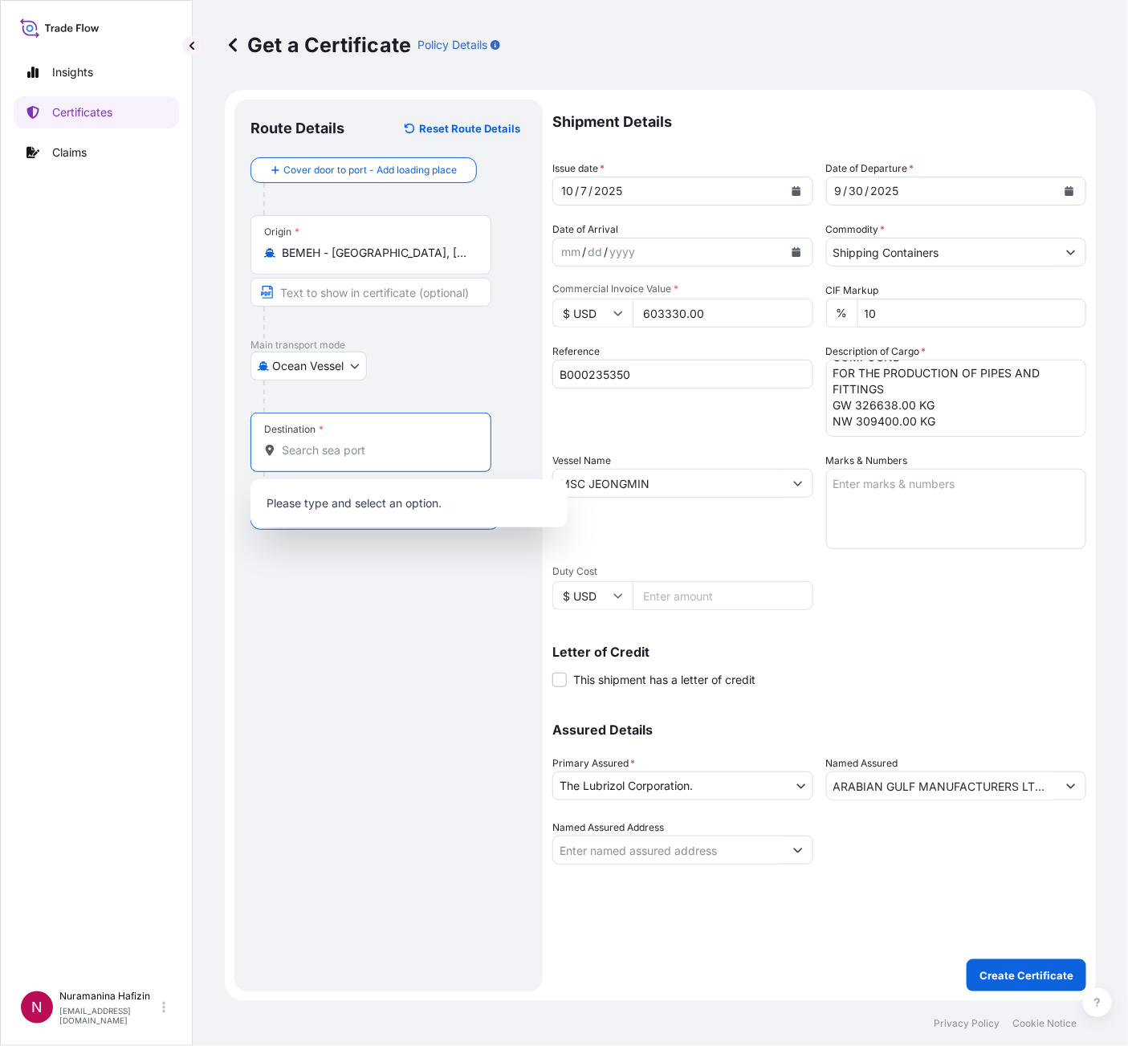
click at [409, 451] on input "Destination *" at bounding box center [376, 450] width 189 height 16
paste input "JEDDAH, [GEOGRAPHIC_DATA]"
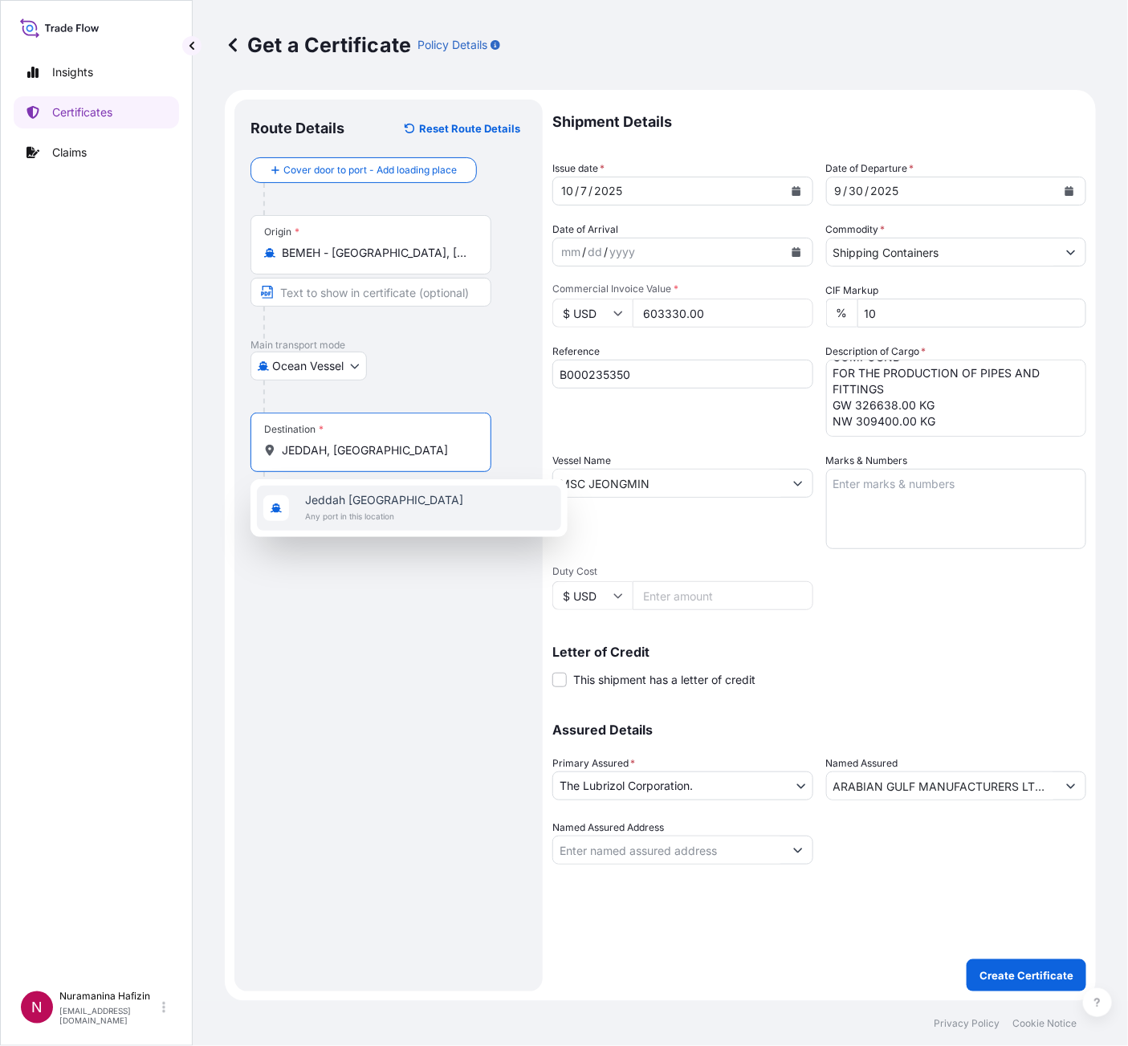
click at [379, 508] on span "Any port in this location" at bounding box center [384, 516] width 158 height 16
type input "Jeddah [GEOGRAPHIC_DATA]"
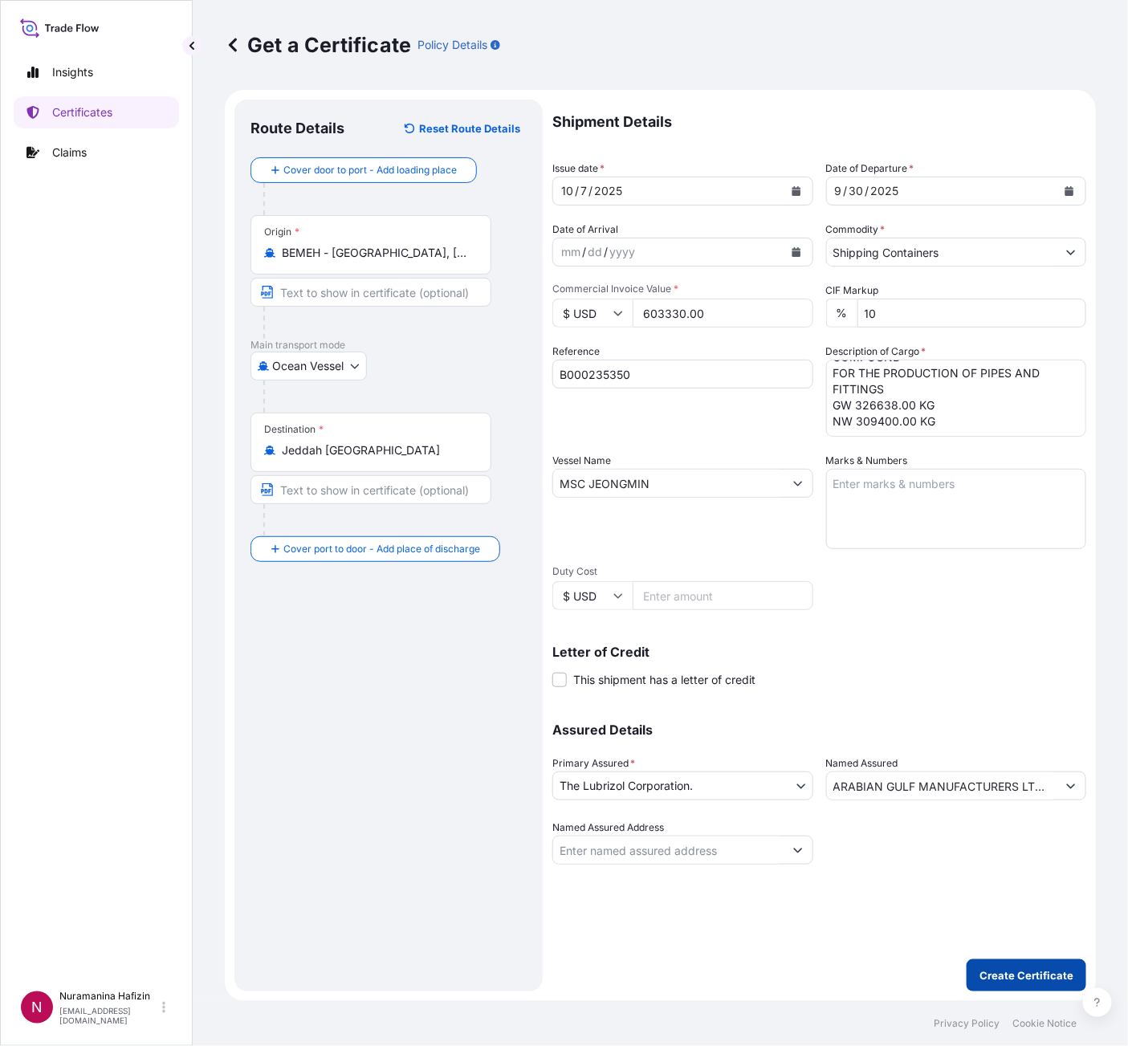
click at [988, 731] on p "Create Certificate" at bounding box center [1026, 975] width 94 height 16
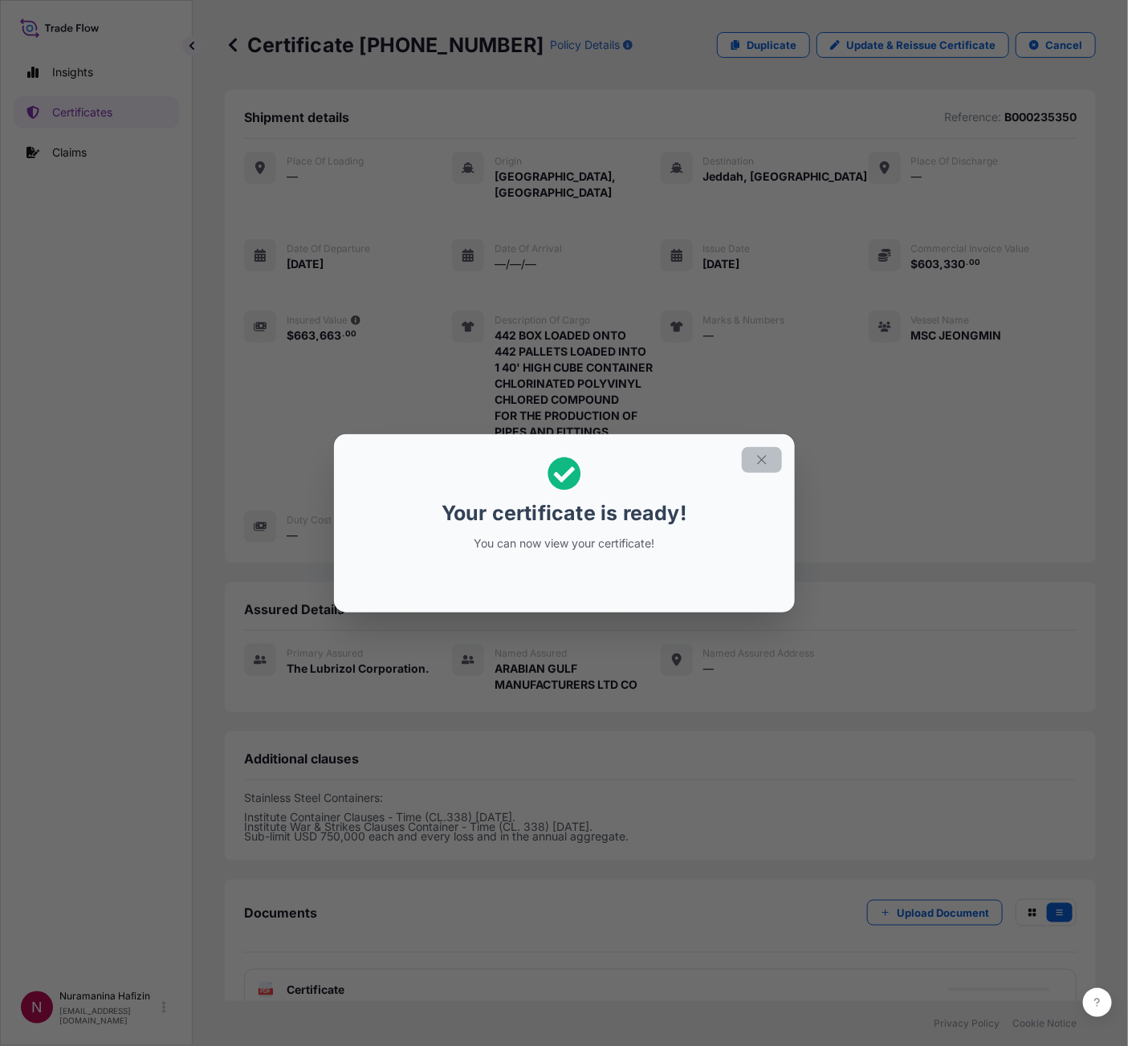
click at [766, 456] on icon "button" at bounding box center [762, 460] width 14 height 14
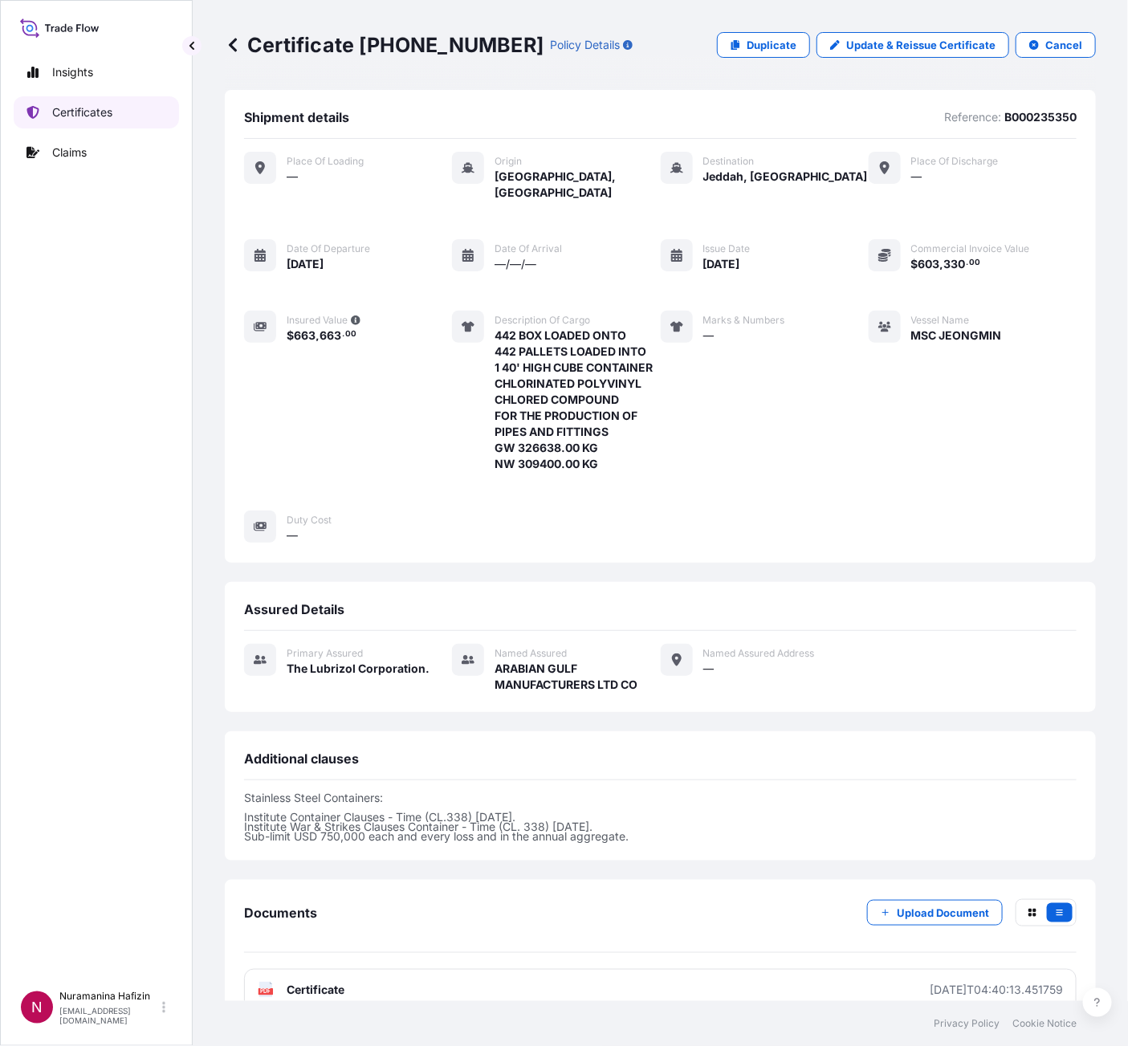
click at [87, 112] on p "Certificates" at bounding box center [82, 112] width 60 height 16
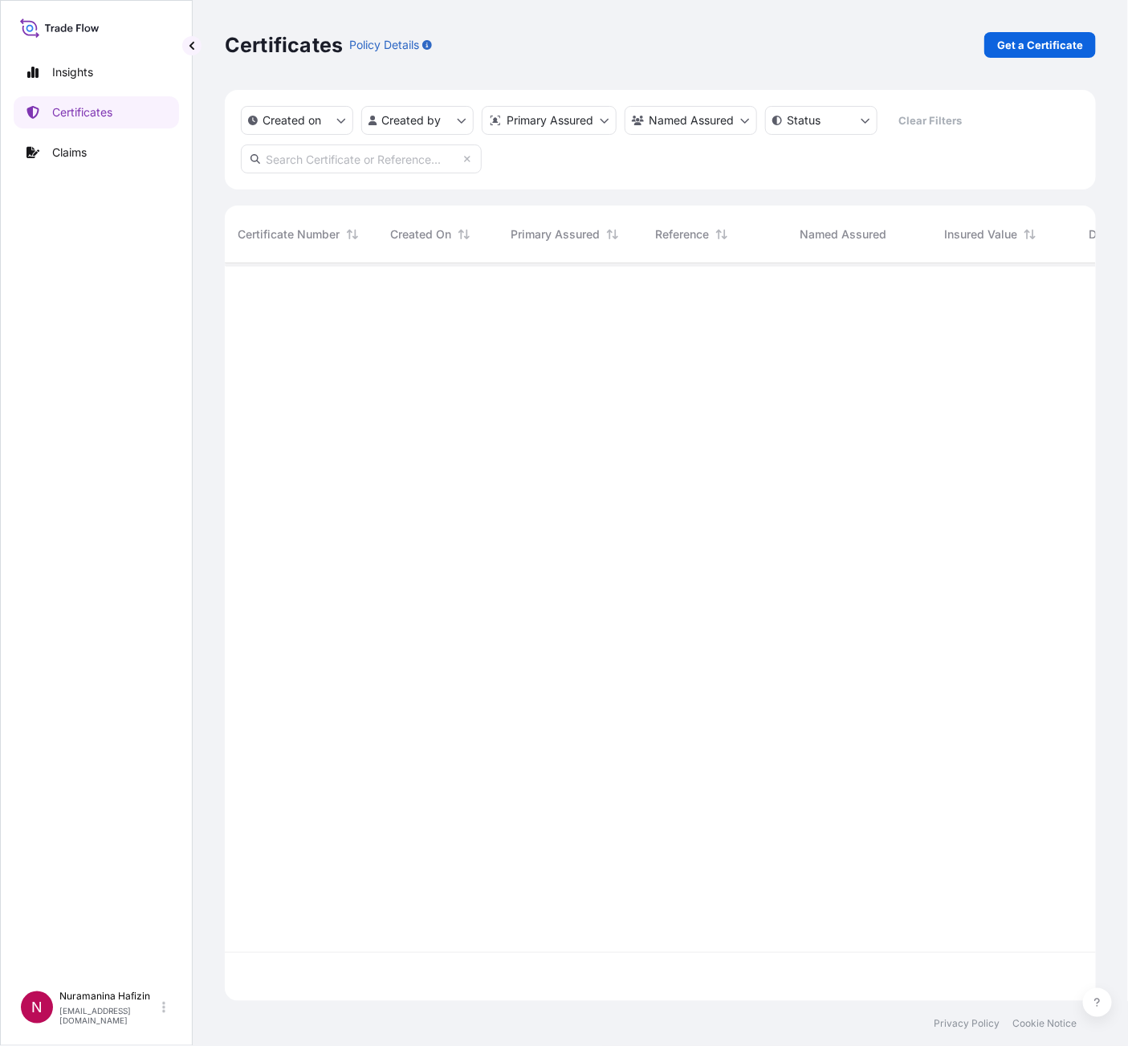
scroll to position [728, 853]
click at [384, 159] on input "text" at bounding box center [361, 159] width 241 height 29
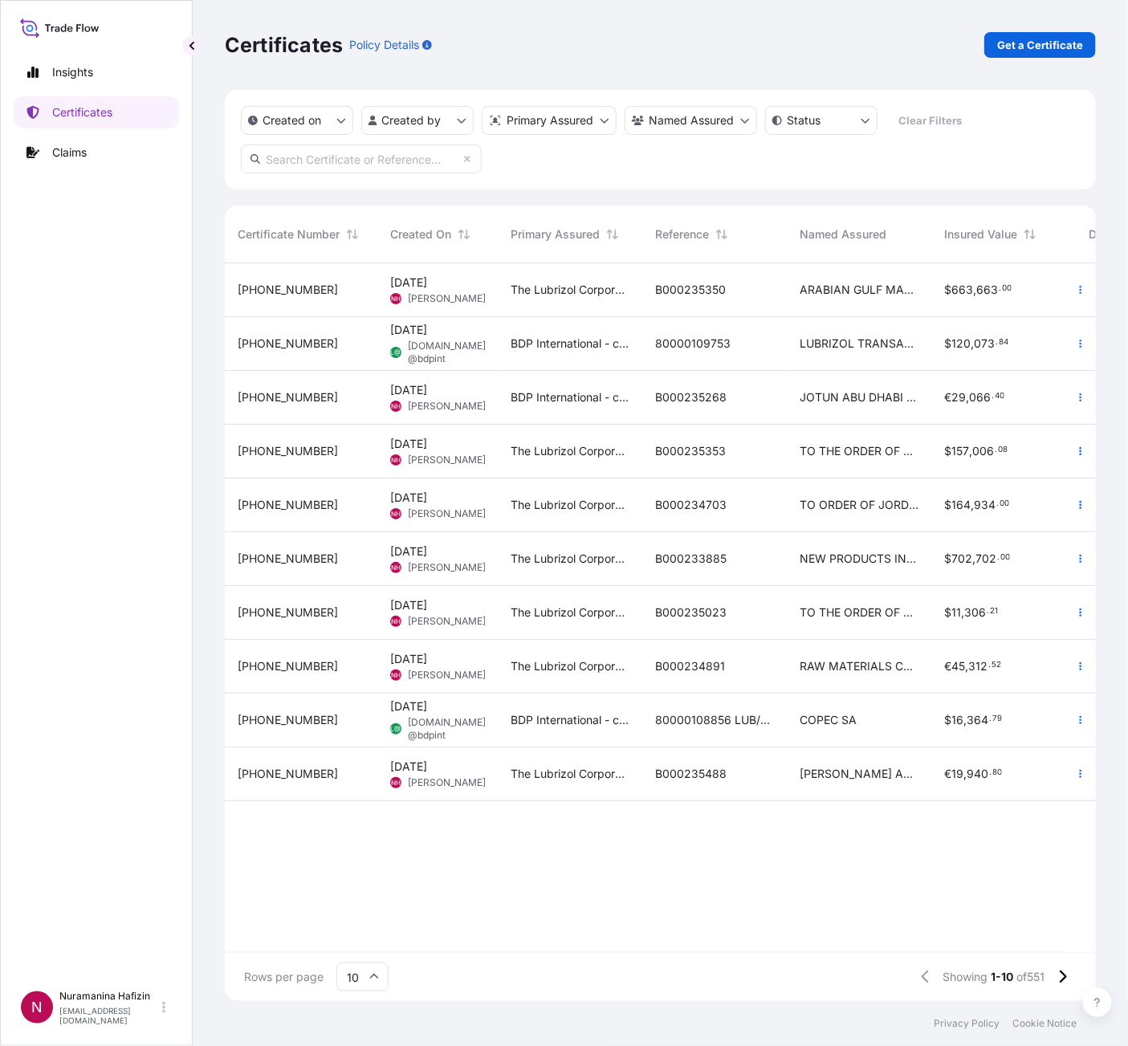
paste input "B000235350"
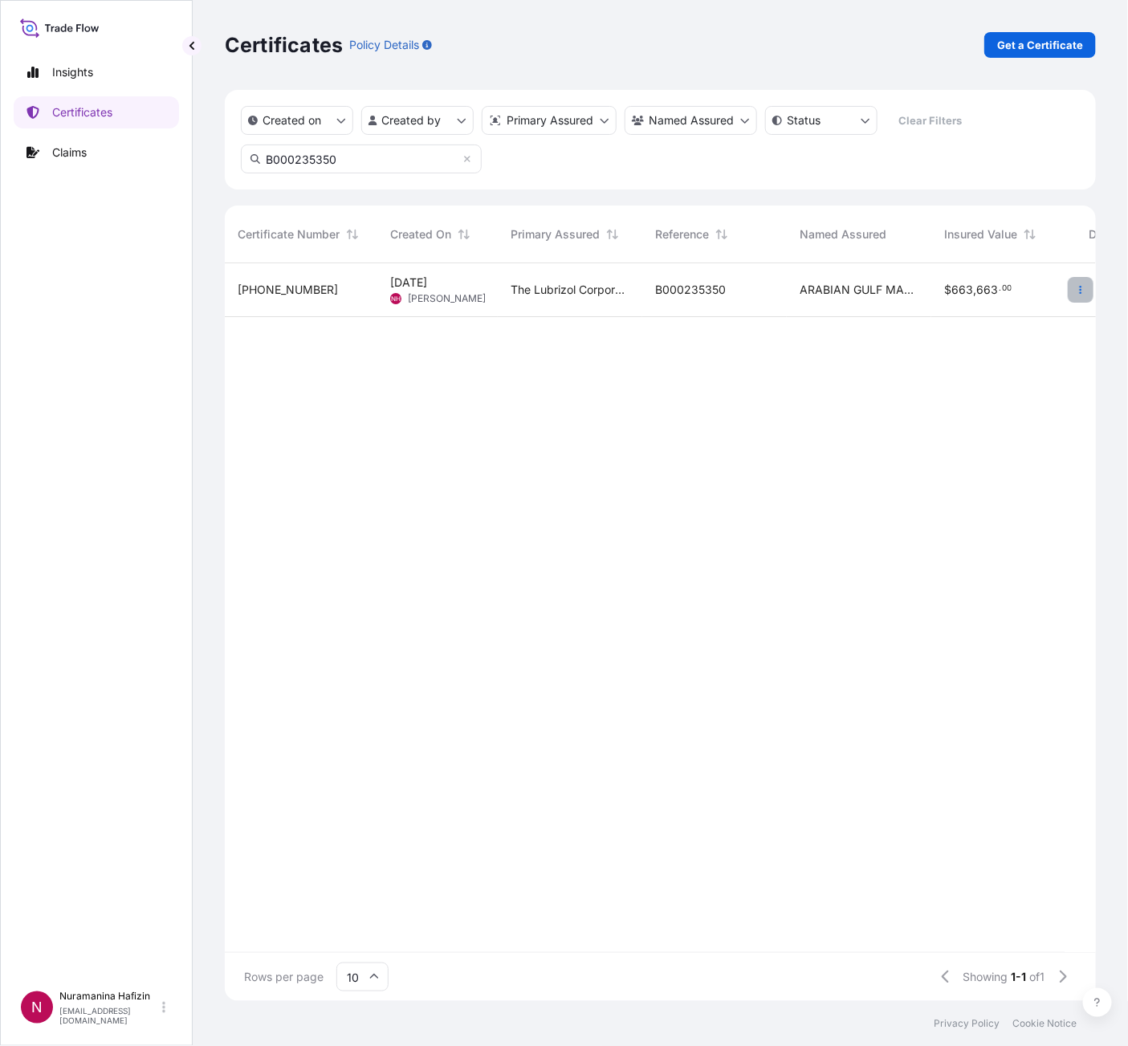
type input "B000235350"
click at [1073, 292] on button "button" at bounding box center [1081, 290] width 26 height 26
click at [992, 355] on p "Download certificate" at bounding box center [1004, 351] width 108 height 16
click at [1014, 41] on p "Get a Certificate" at bounding box center [1040, 45] width 86 height 16
select select "Barge"
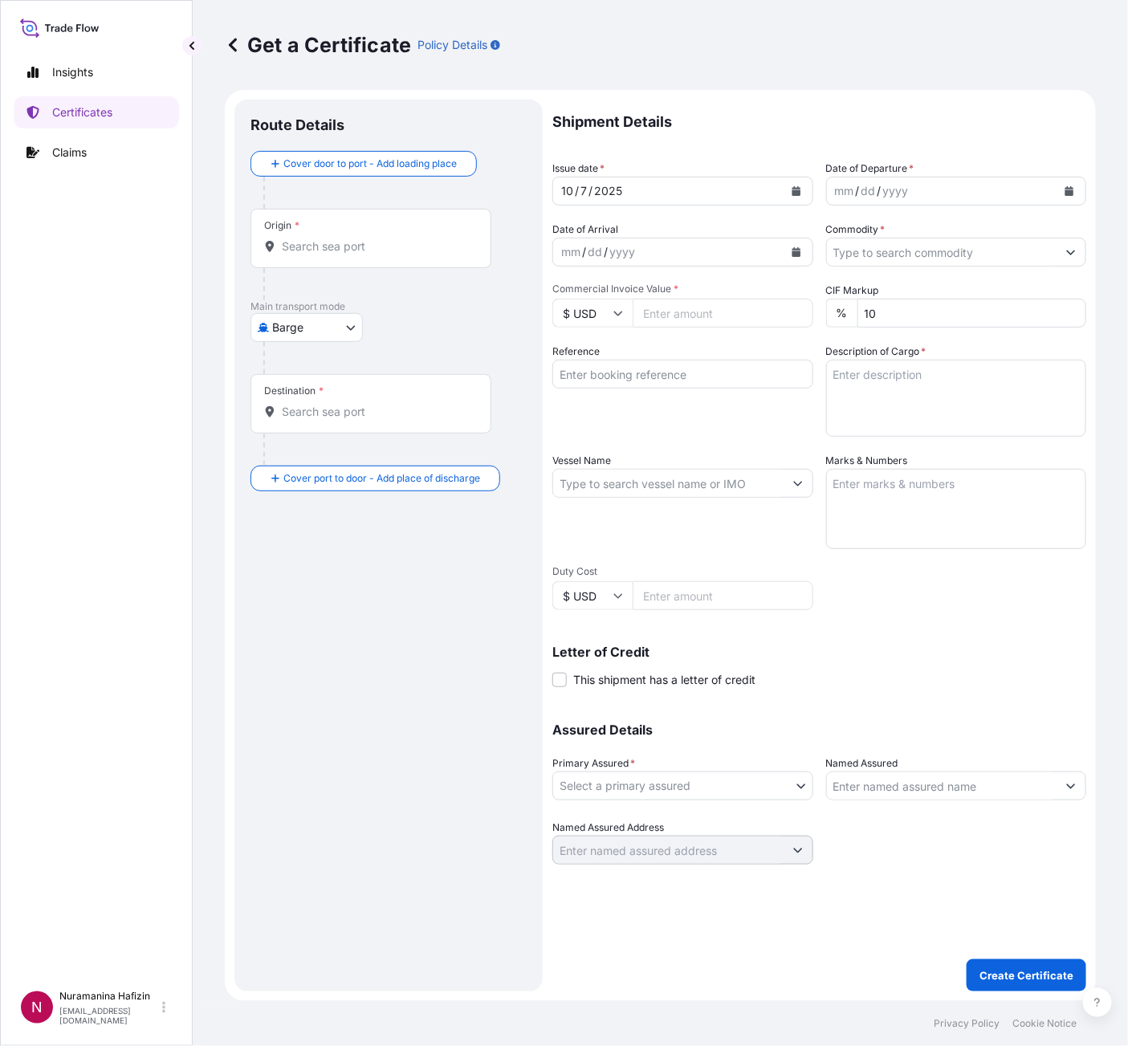
click at [1060, 191] on button "Calendar" at bounding box center [1069, 191] width 26 height 26
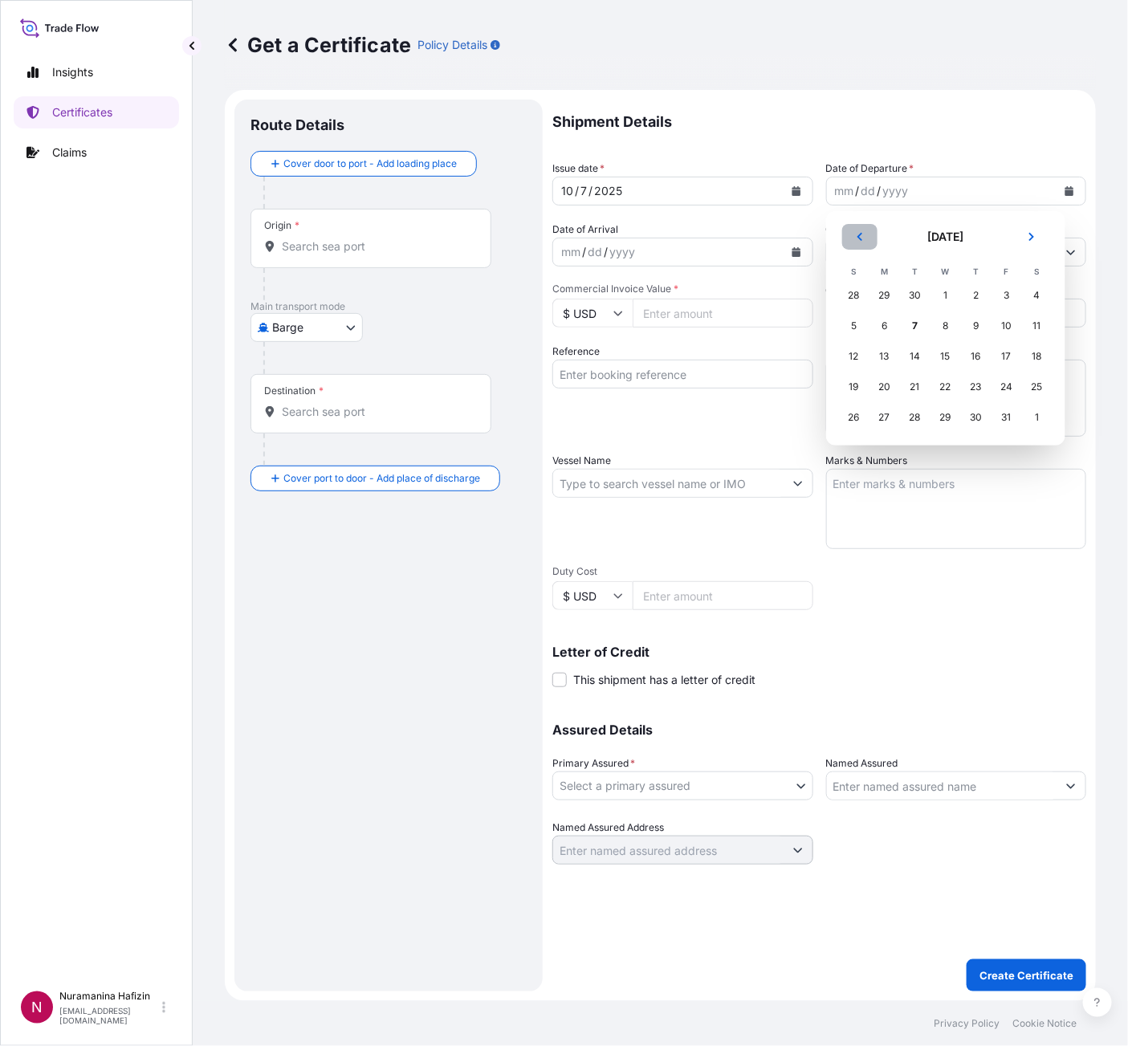
click at [857, 236] on icon "Previous" at bounding box center [860, 237] width 10 height 10
click at [865, 384] on div "21" at bounding box center [854, 386] width 29 height 29
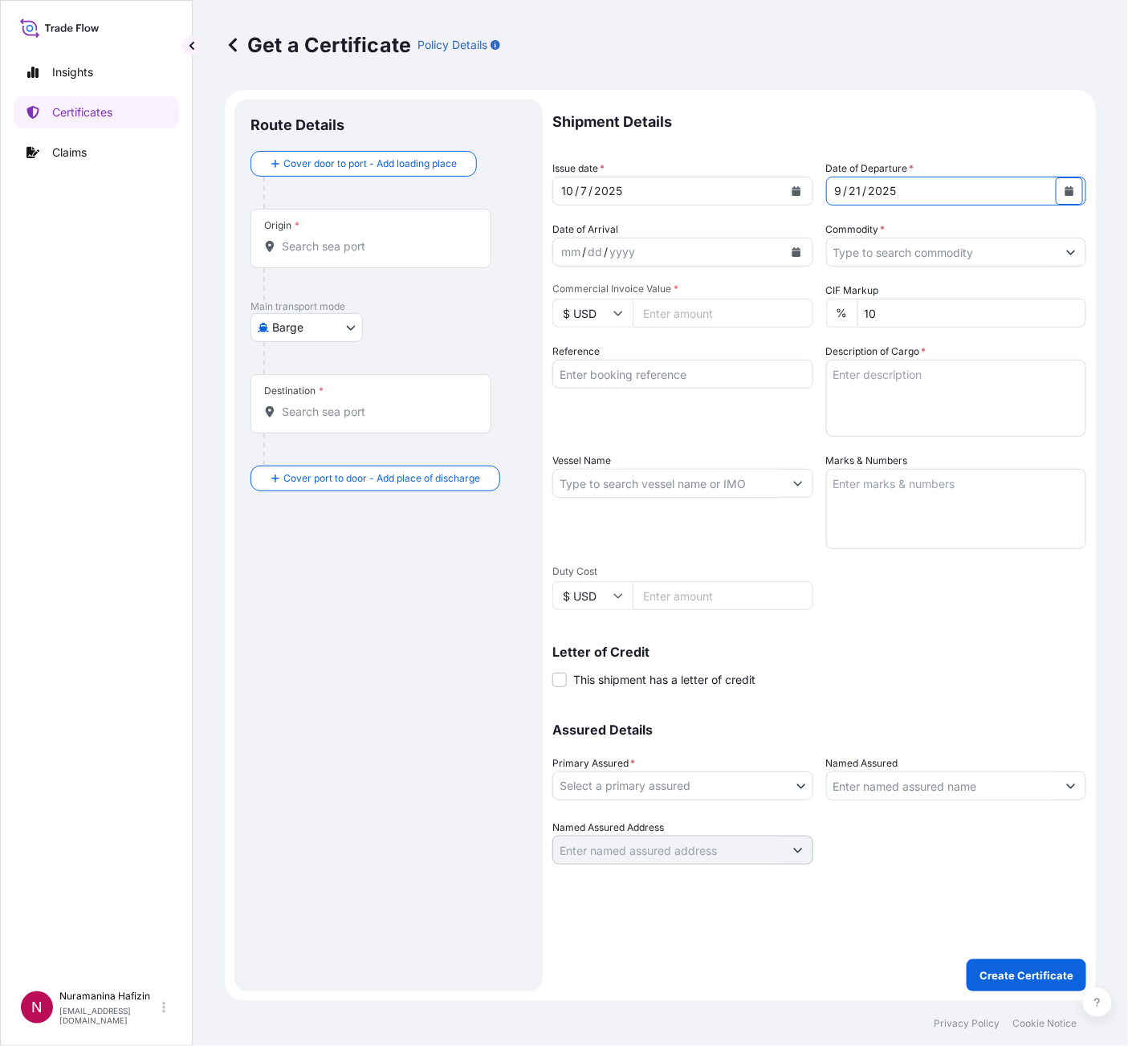
click at [1073, 186] on icon "Calendar" at bounding box center [1070, 191] width 10 height 10
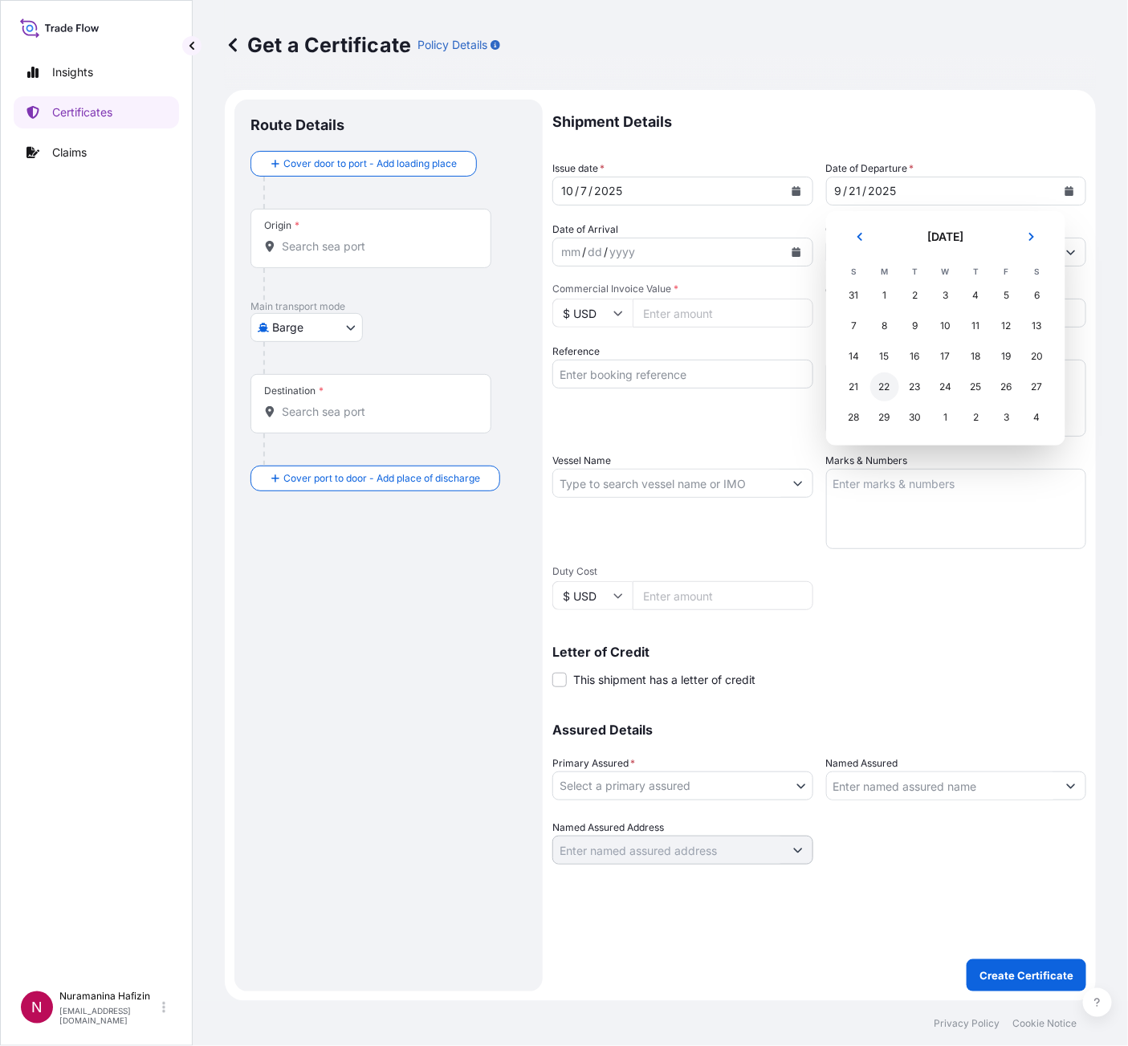
click at [877, 391] on div "22" at bounding box center [884, 386] width 29 height 29
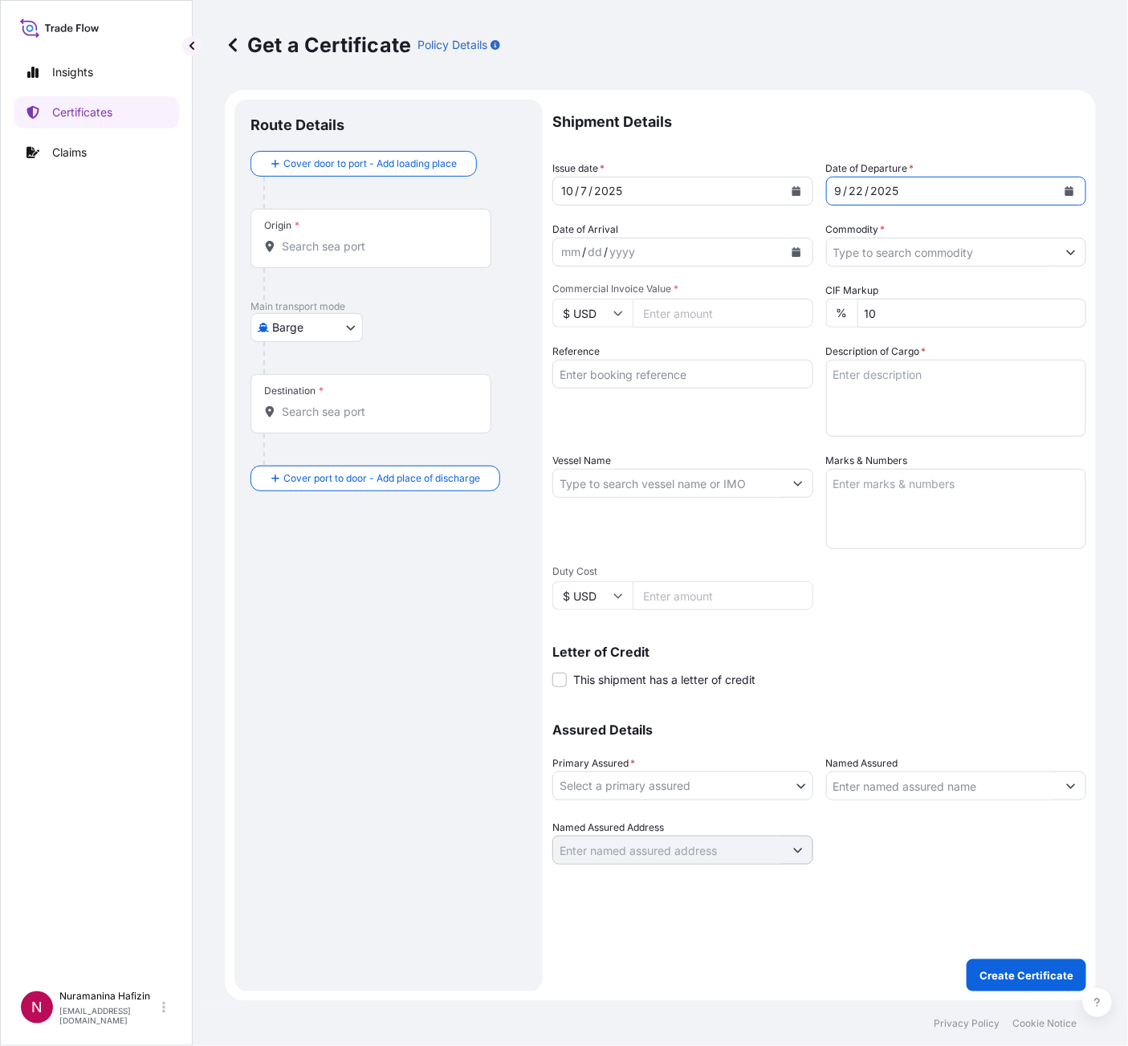
click at [880, 250] on input "Commodity *" at bounding box center [942, 252] width 230 height 29
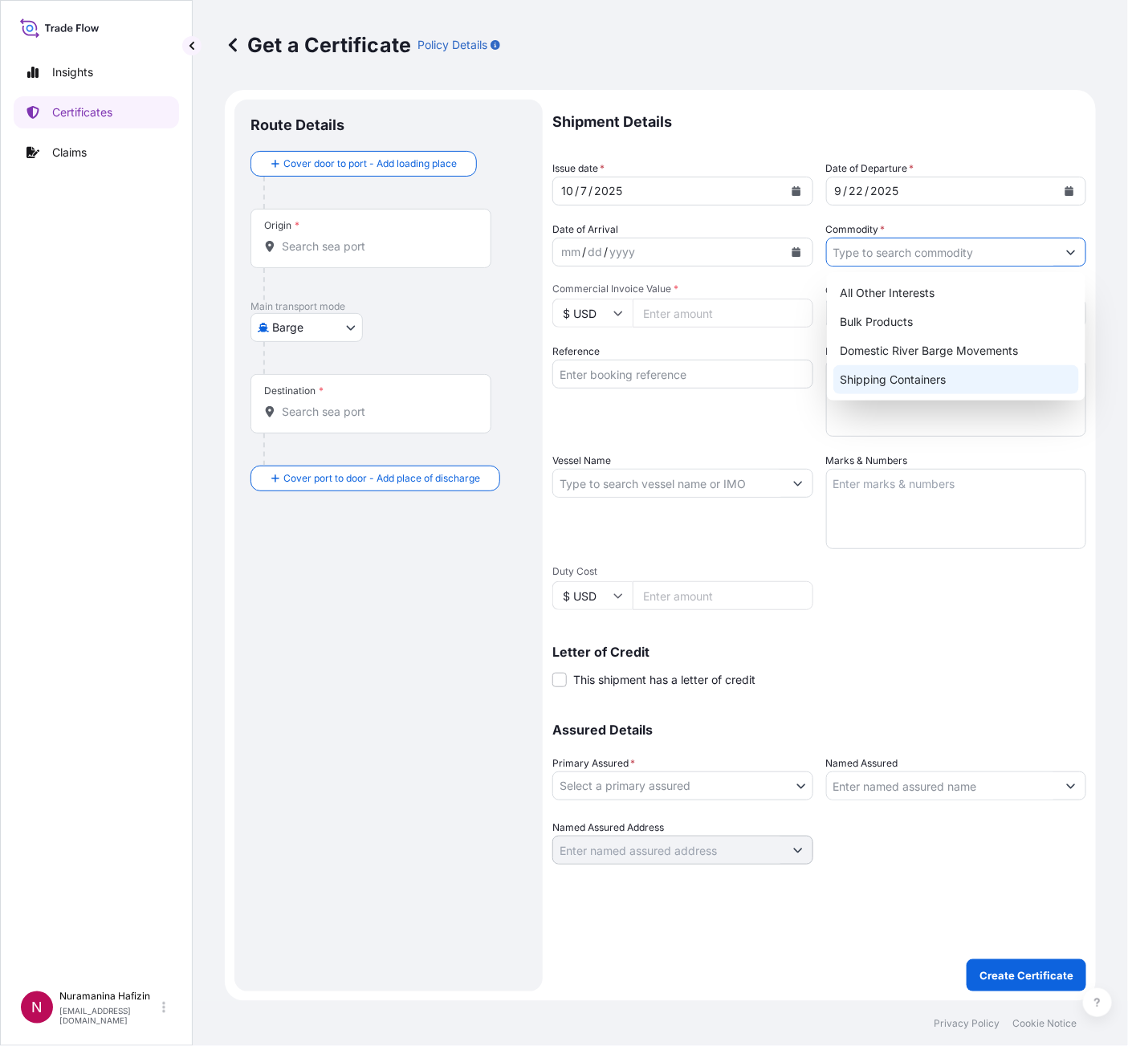
click at [885, 374] on div "Shipping Containers" at bounding box center [956, 379] width 246 height 29
type input "Shipping Containers"
click at [726, 316] on input "Commercial Invoice Value *" at bounding box center [723, 313] width 181 height 29
paste input "6080.00"
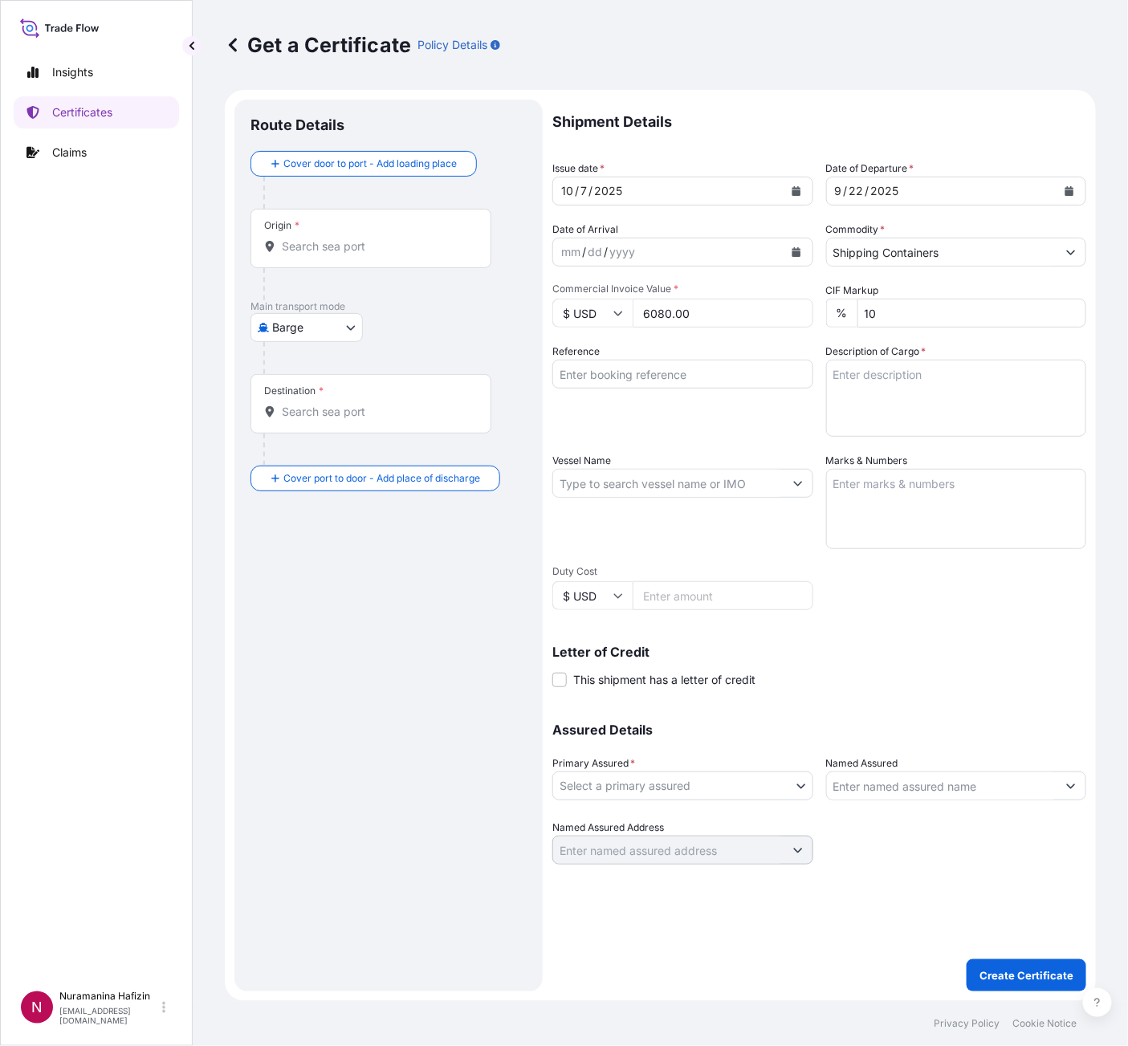
type input "6080.00"
click at [619, 398] on div "Reference" at bounding box center [682, 390] width 261 height 93
click at [620, 389] on div "Reference" at bounding box center [682, 390] width 261 height 93
click at [627, 381] on input "Reference" at bounding box center [682, 374] width 261 height 29
paste input "B000235144"
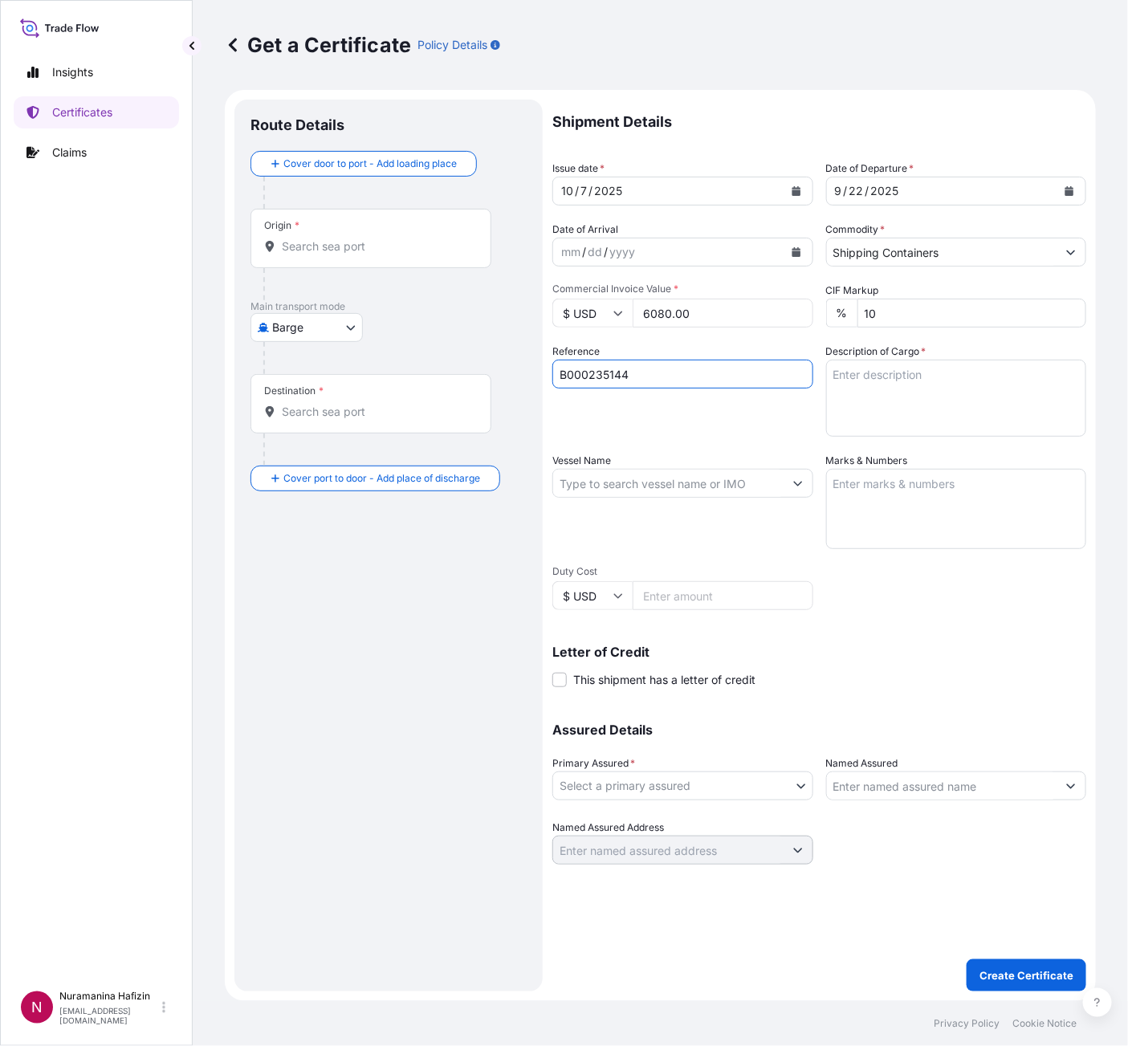
type input "B000235144"
click at [887, 393] on textarea "Description of Cargo *" at bounding box center [956, 398] width 261 height 77
paste textarea "16"
click at [898, 379] on textarea "16" at bounding box center [956, 398] width 261 height 77
paste textarea "CARTON LOADED ONTO 1 PALLET LOADED INTO 1 LCL CARBOPOL(R) 980 POLYMER, BOX"
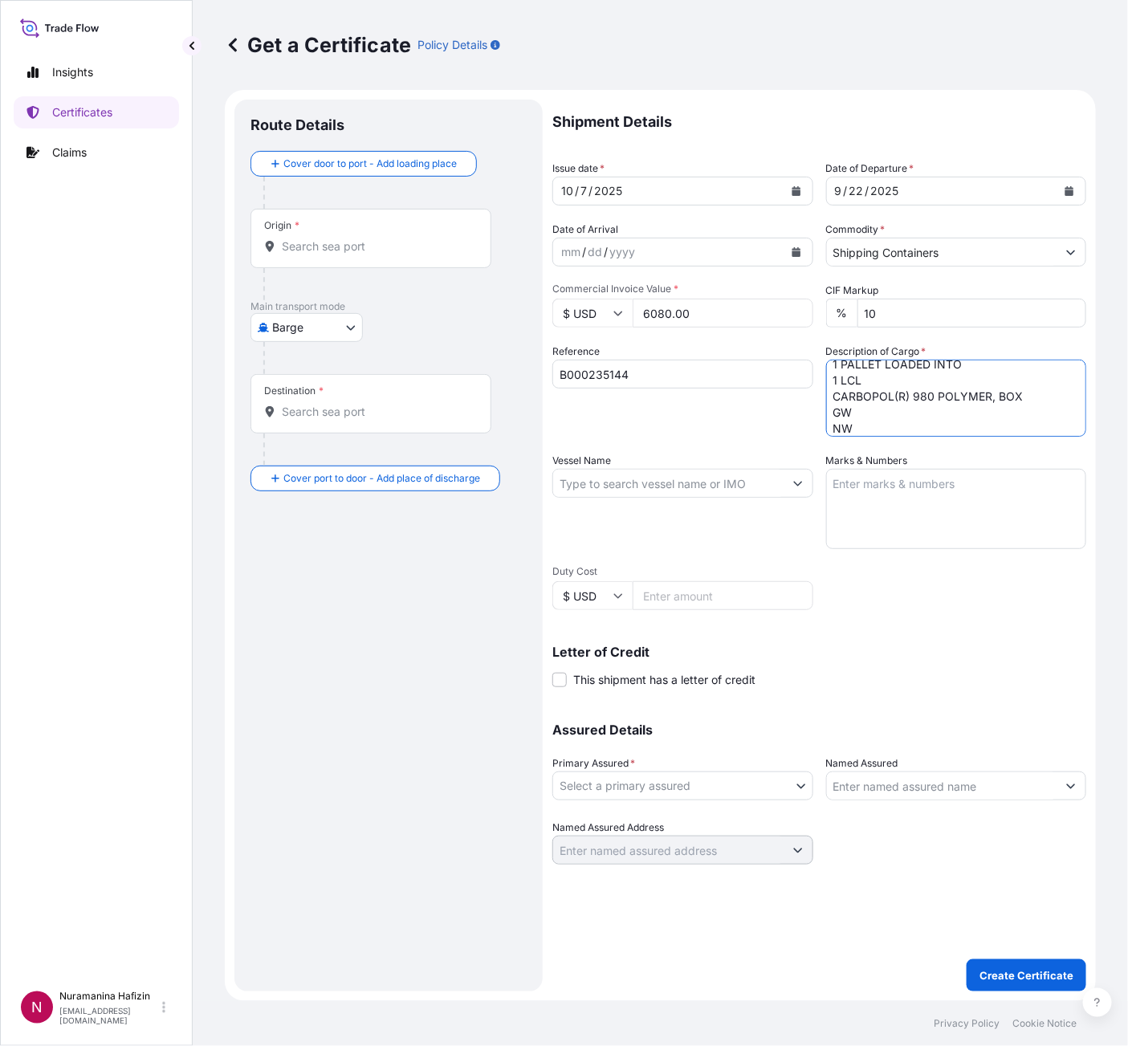
scroll to position [42, 0]
drag, startPoint x: 901, startPoint y: 381, endPoint x: 901, endPoint y: 390, distance: 9.6
click at [901, 381] on textarea "16 CARTON LOADED ONTO 1 PALLET LOADED INTO 1 LCL CARBOPOL(R) 980 POLYMER, BOX G…" at bounding box center [956, 398] width 261 height 77
click at [901, 393] on textarea "16 CARTON LOADED ONTO 1 PALLET LOADED INTO 1 LCL CARBOPOL(R) 980 POLYMER, BOX G…" at bounding box center [956, 398] width 261 height 77
paste textarea "376.8000"
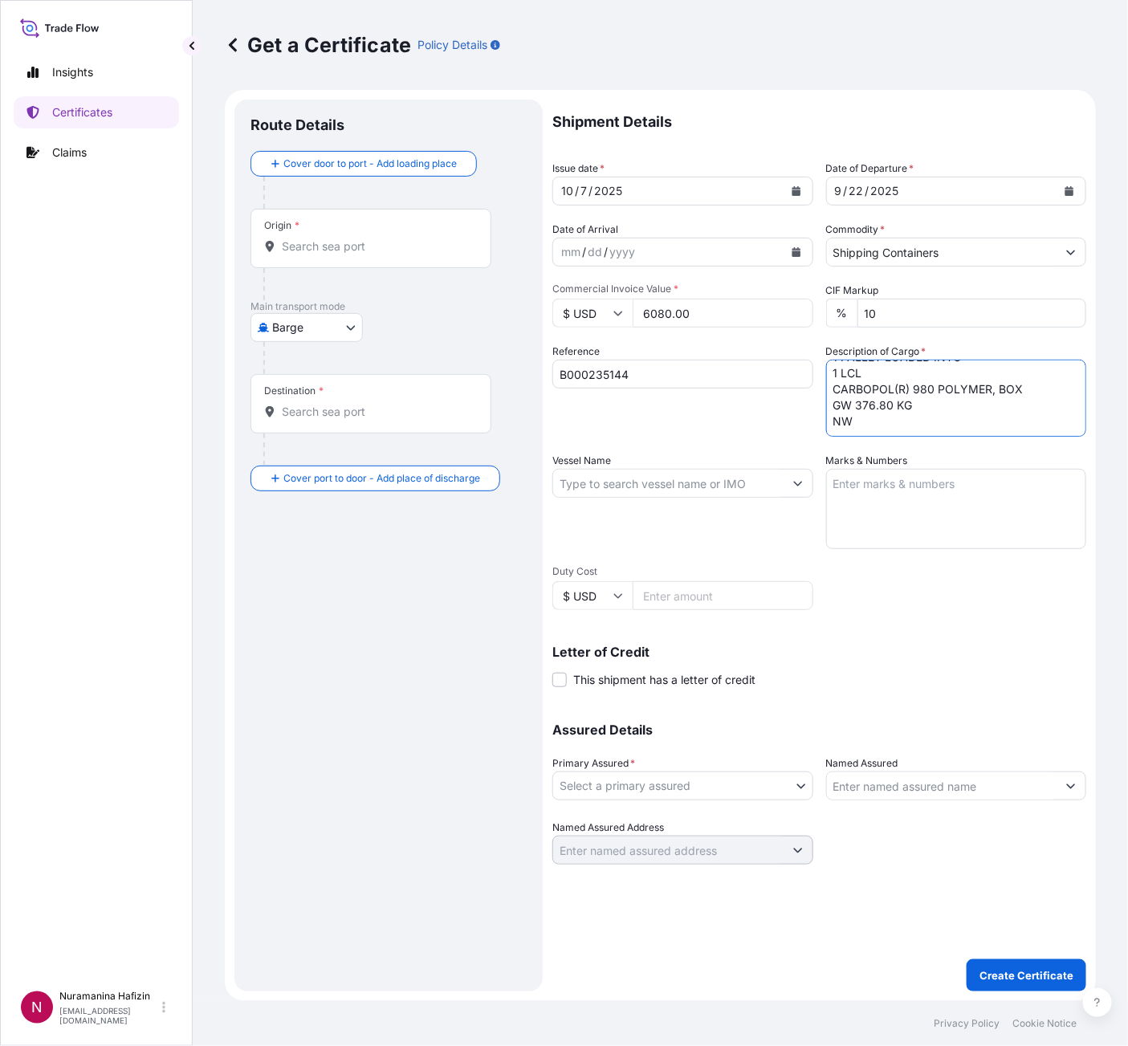
click at [901, 414] on textarea "16 CARTON LOADED ONTO 1 PALLET LOADED INTO 1 LCL CARBOPOL(R) 980 POLYMER, BOX G…" at bounding box center [956, 398] width 261 height 77
paste textarea "320.0000"
type textarea "16 CARTON LOADED ONTO 1 PALLET LOADED INTO 1 LCL CARBOPOL(R) 980 POLYMER, BOX G…"
click at [723, 487] on input "Vessel Name" at bounding box center [668, 483] width 230 height 29
paste input "MSC SAVANNAH"
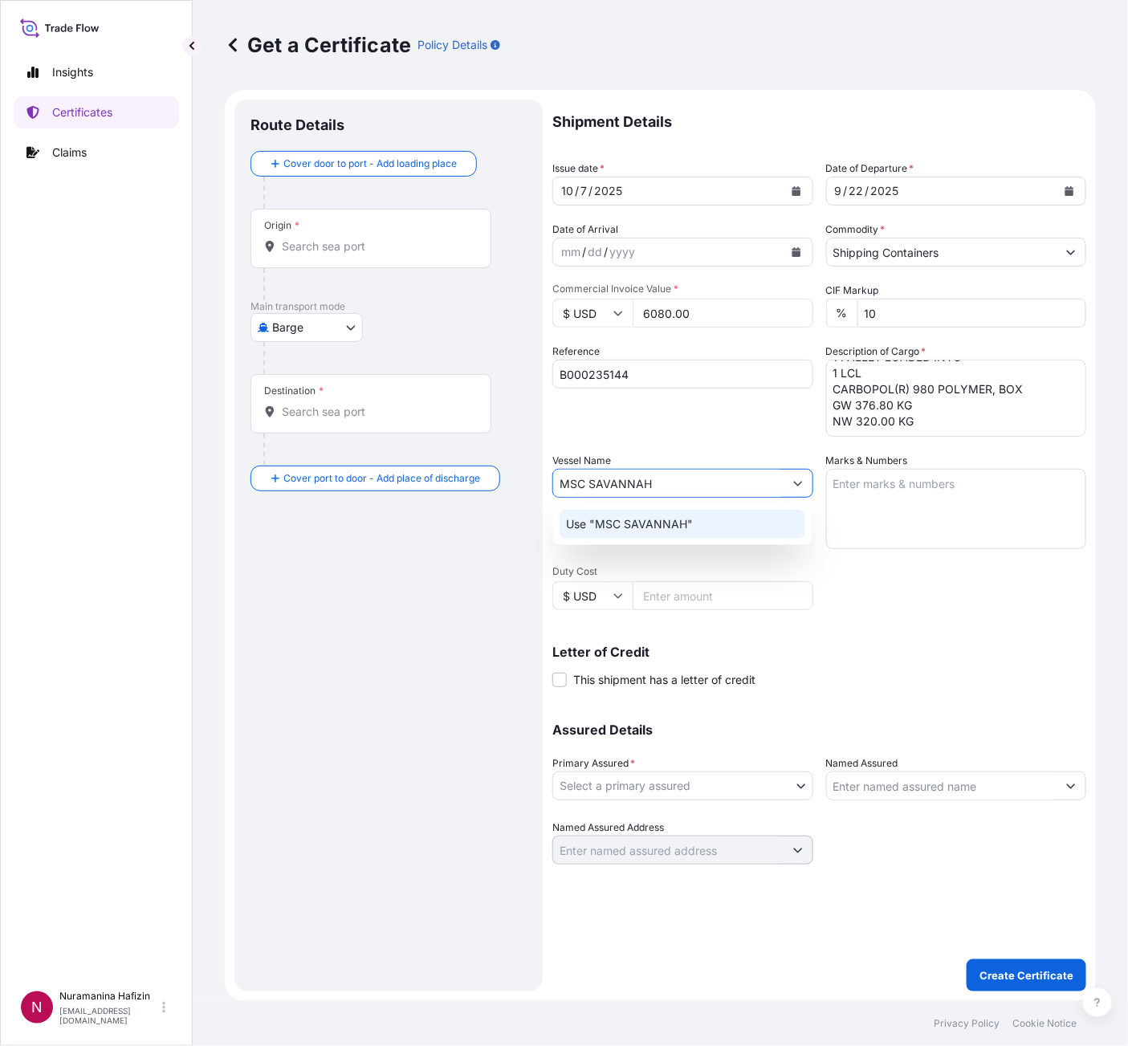
click at [633, 521] on p "Use "MSC SAVANNAH"" at bounding box center [629, 524] width 127 height 16
type input "MSC SAVANNAH"
click at [662, 731] on body "0 options available. 1 option available. Insights Certificates Claims N Nuraman…" at bounding box center [564, 523] width 1128 height 1046
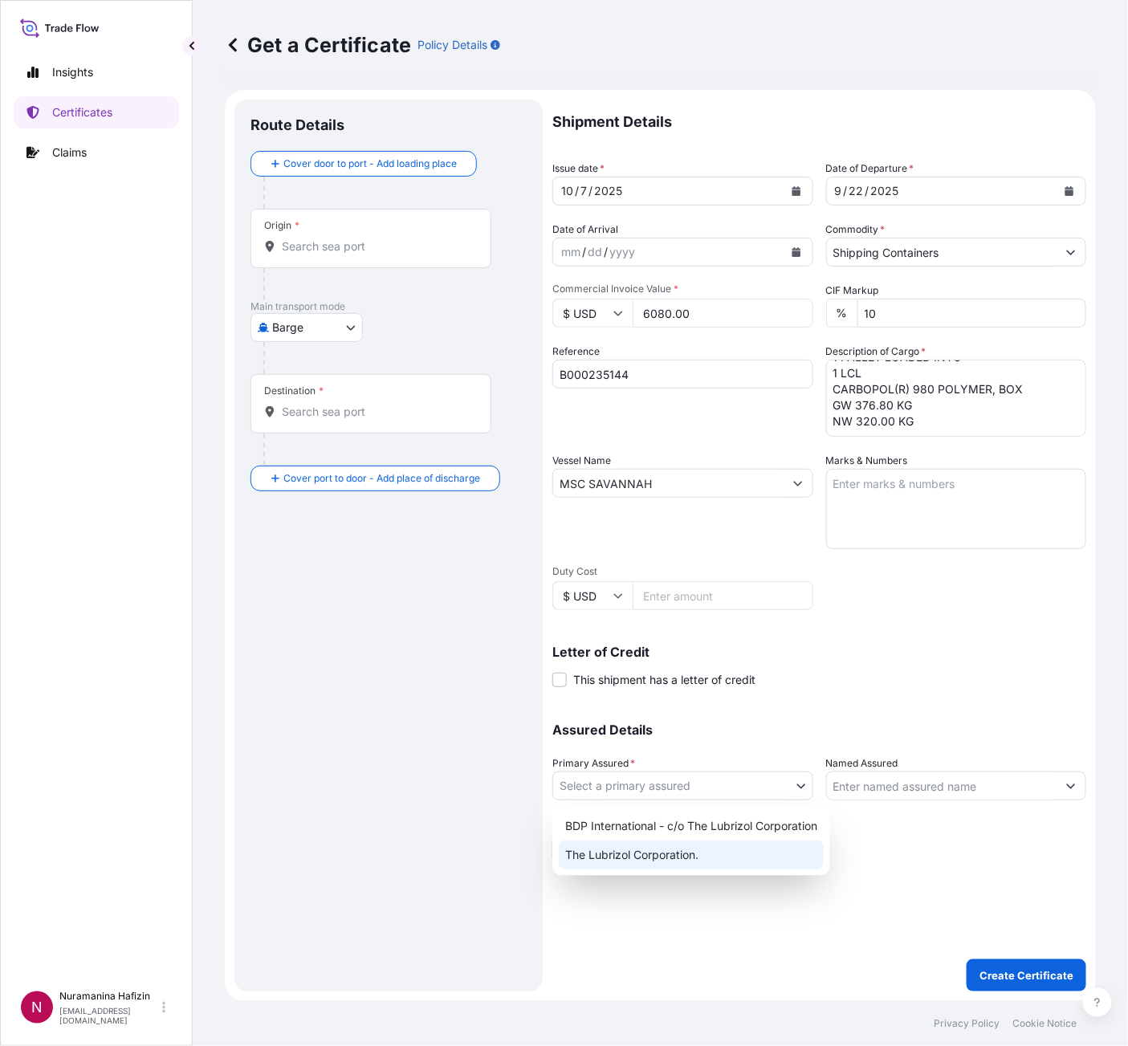
click at [631, 731] on div "The Lubrizol Corporation." at bounding box center [691, 855] width 265 height 29
select select "32212"
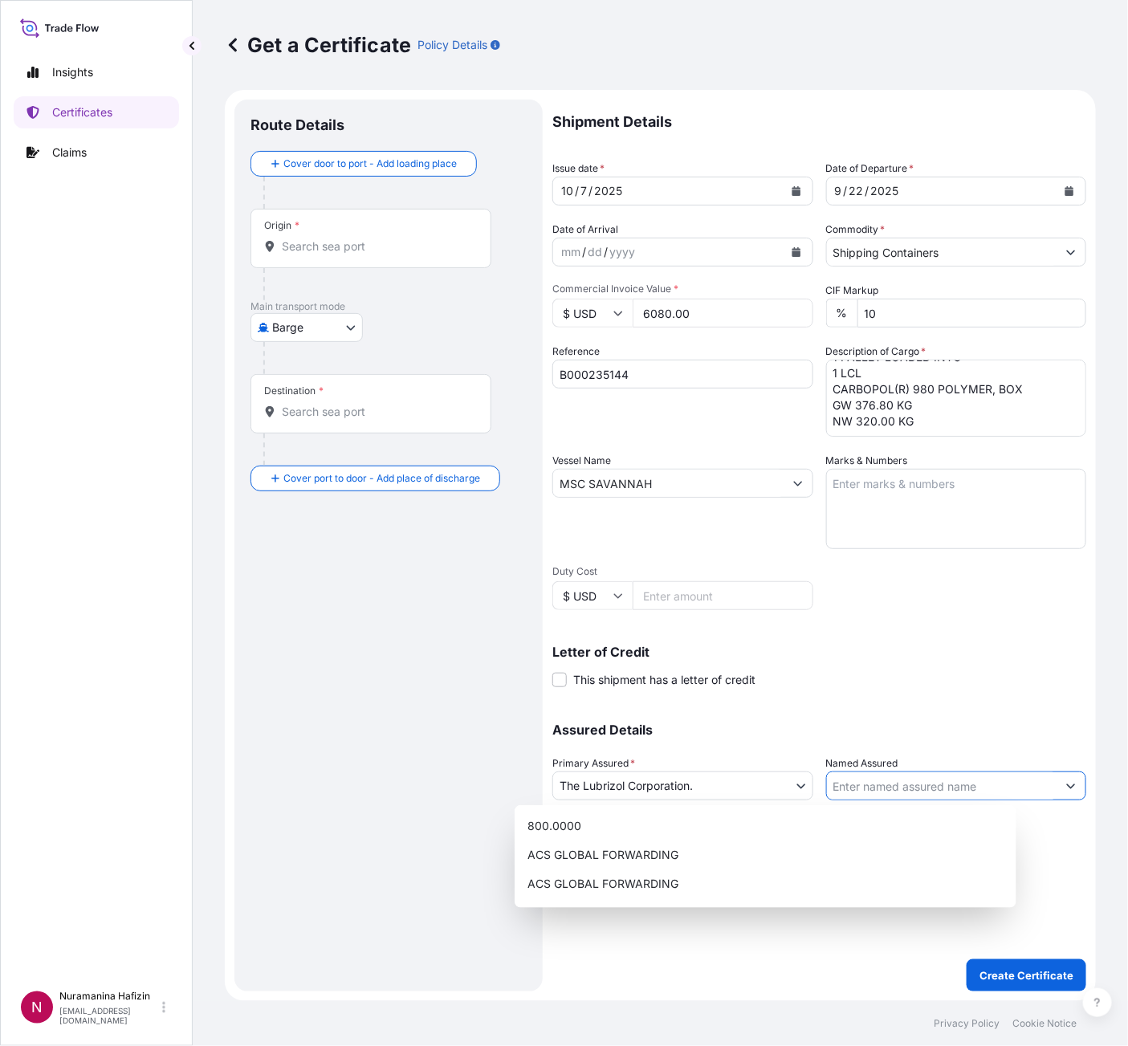
click at [995, 731] on input "Named Assured" at bounding box center [942, 785] width 230 height 29
paste input "TO THE ORDER OF COMMERCIAL BANK OF CEYLON PLC,"
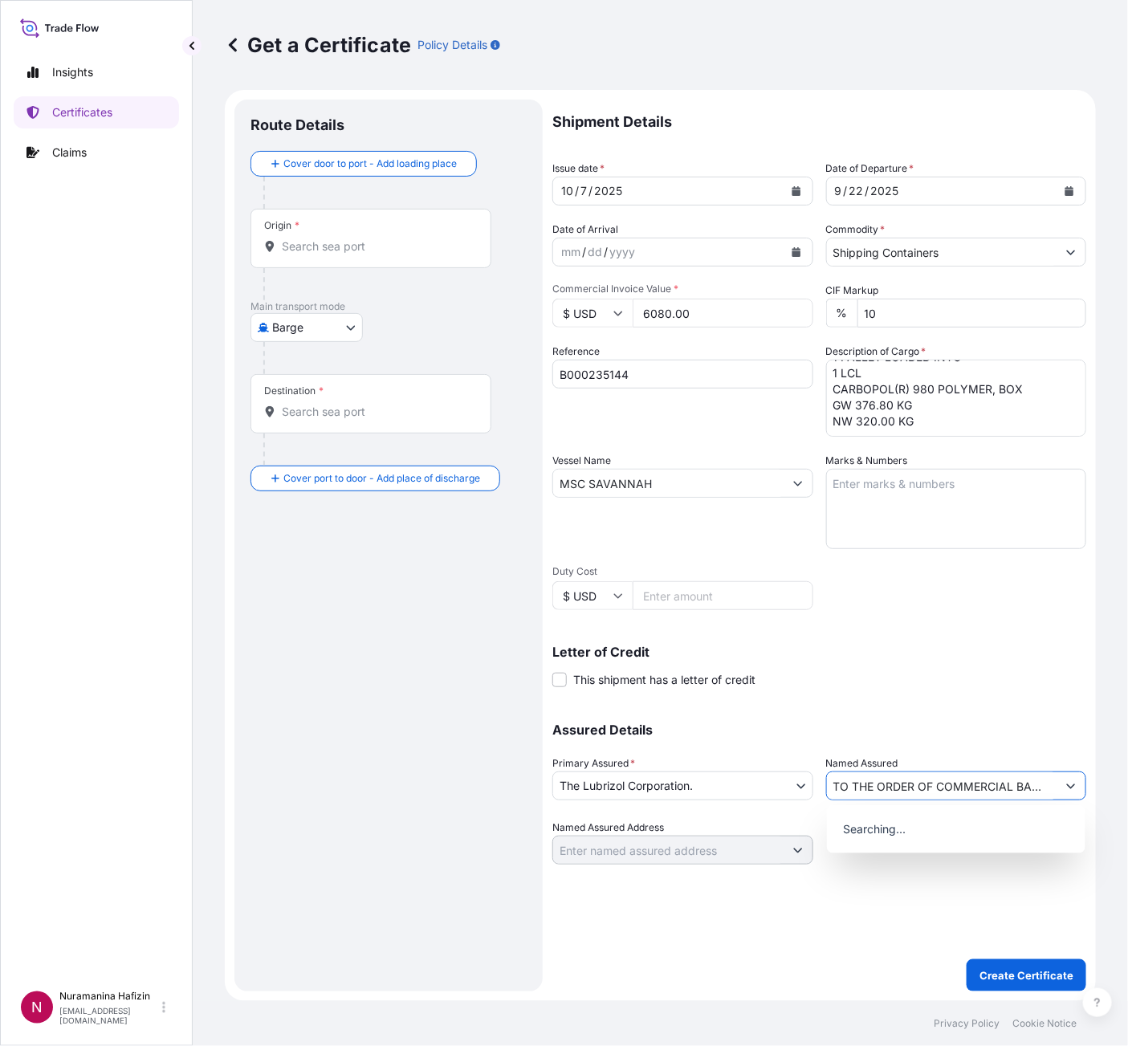
scroll to position [0, 92]
type input "TO THE ORDER OF COMMERCIAL BANK OF CEYLON PLC,"
click at [302, 325] on body "15 options available. 0 options available. Insights Certificates Claims N Nuram…" at bounding box center [564, 523] width 1128 height 1046
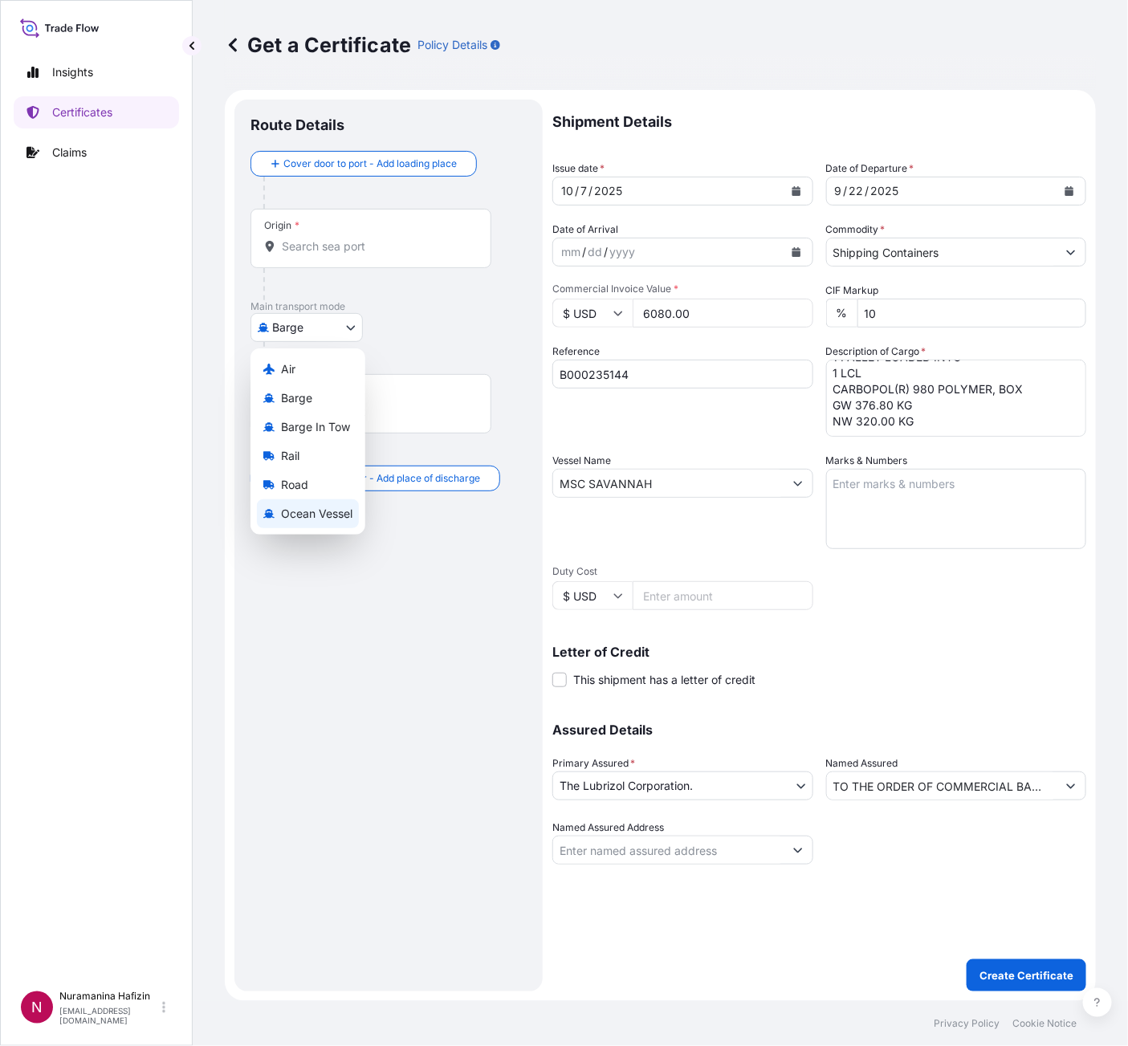
click at [306, 508] on span "Ocean Vessel" at bounding box center [316, 514] width 71 height 16
select select "Ocean Vessel"
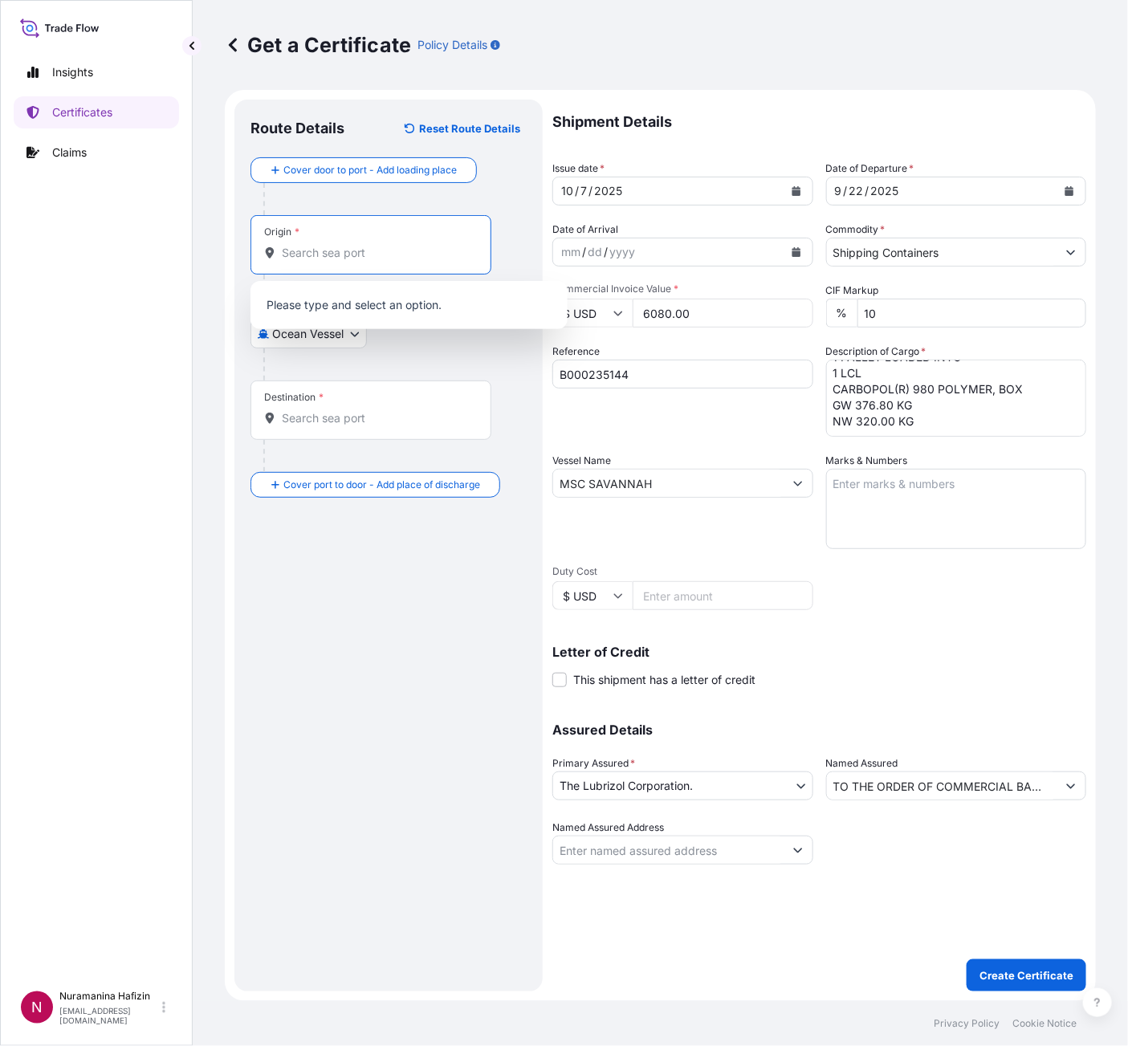
click at [332, 249] on input "Origin *" at bounding box center [376, 253] width 189 height 16
paste input "[GEOGRAPHIC_DATA], [GEOGRAPHIC_DATA]"
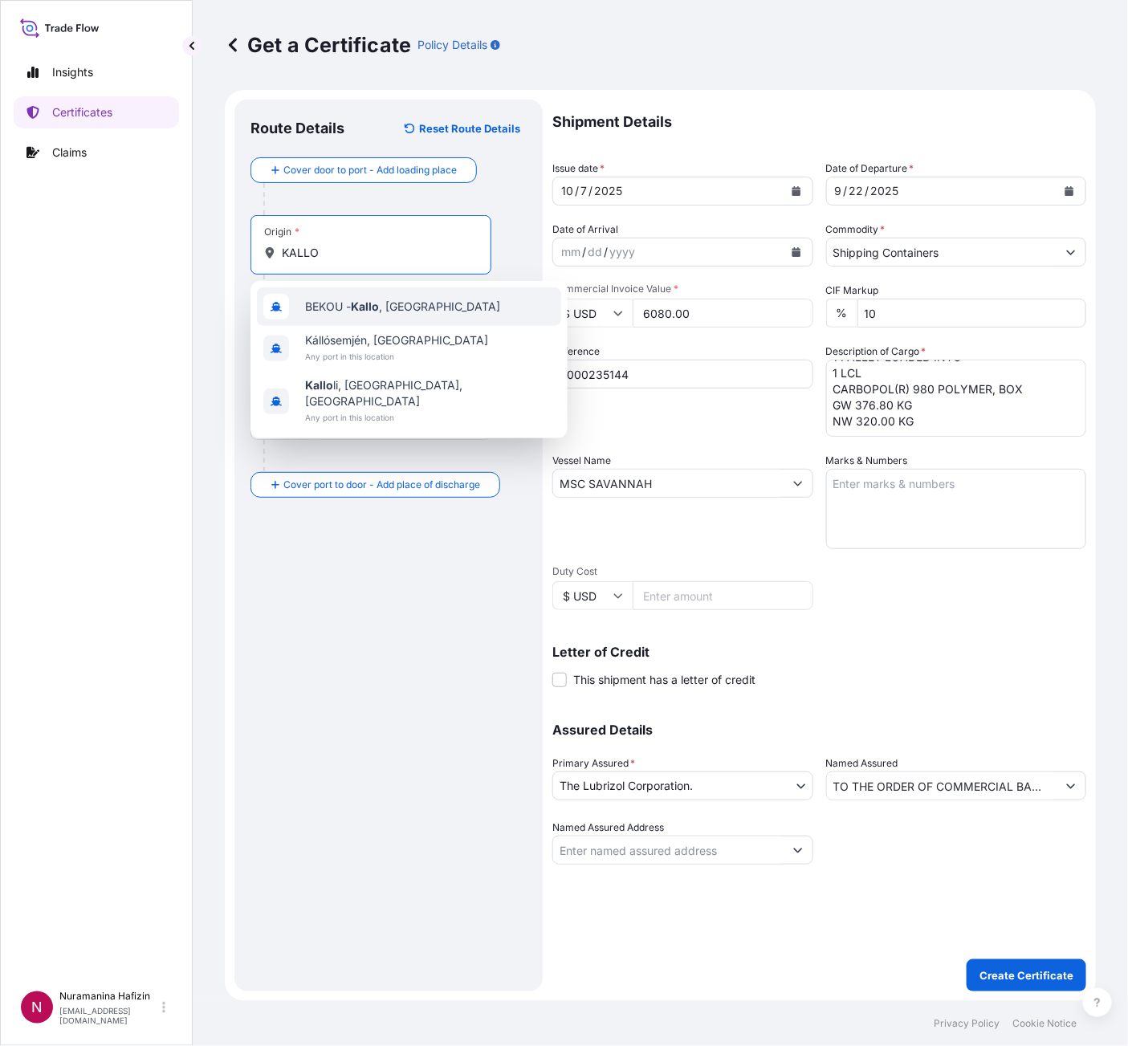
click at [355, 313] on span "BEKOU - [GEOGRAPHIC_DATA] , [GEOGRAPHIC_DATA]" at bounding box center [402, 307] width 195 height 16
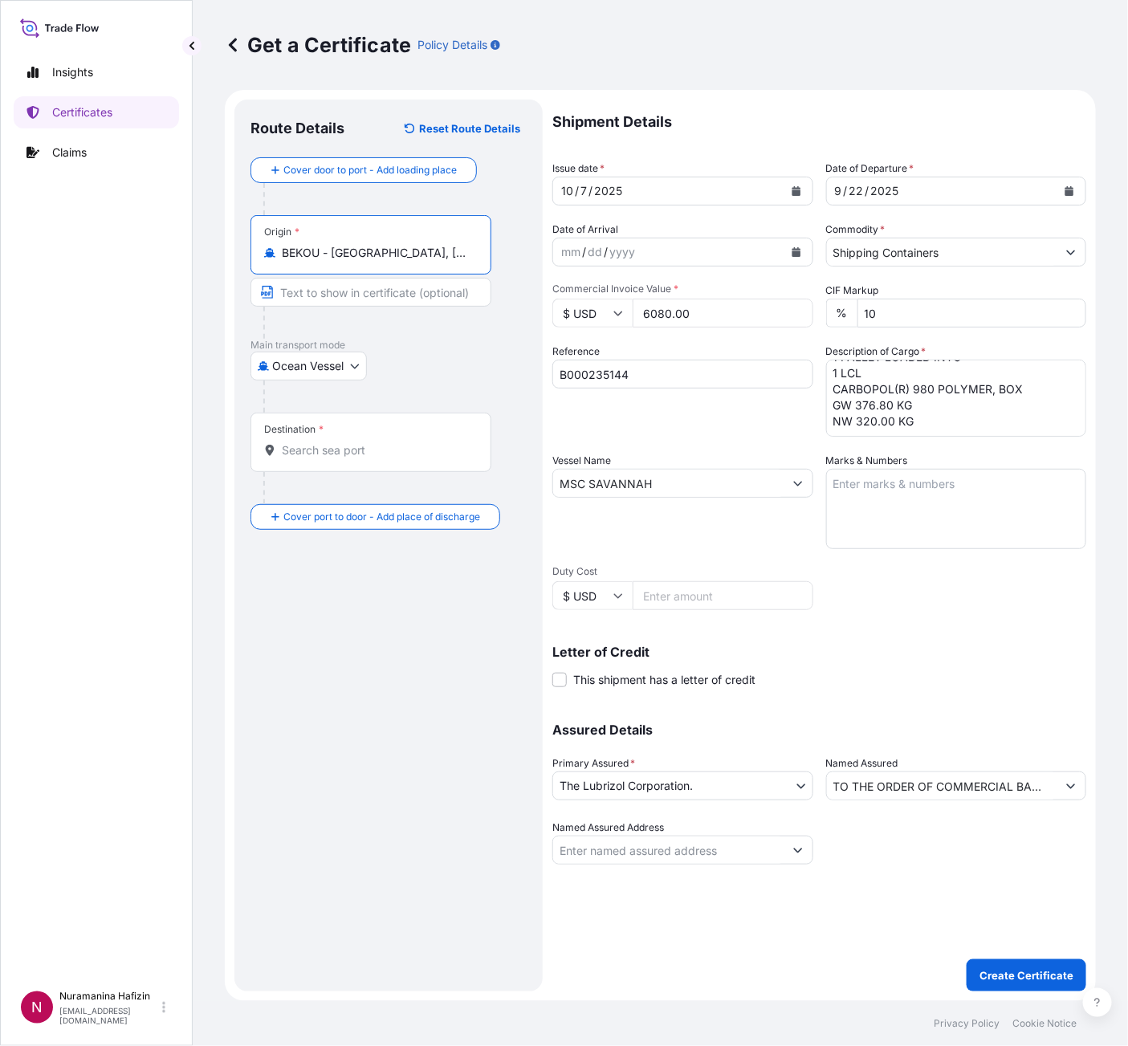
type input "BEKOU - [GEOGRAPHIC_DATA], [GEOGRAPHIC_DATA]"
click at [381, 446] on input "Destination *" at bounding box center [376, 450] width 189 height 16
paste input "CHATTOGRAM"
click at [381, 446] on input "CHATTOGRAM" at bounding box center [376, 450] width 189 height 16
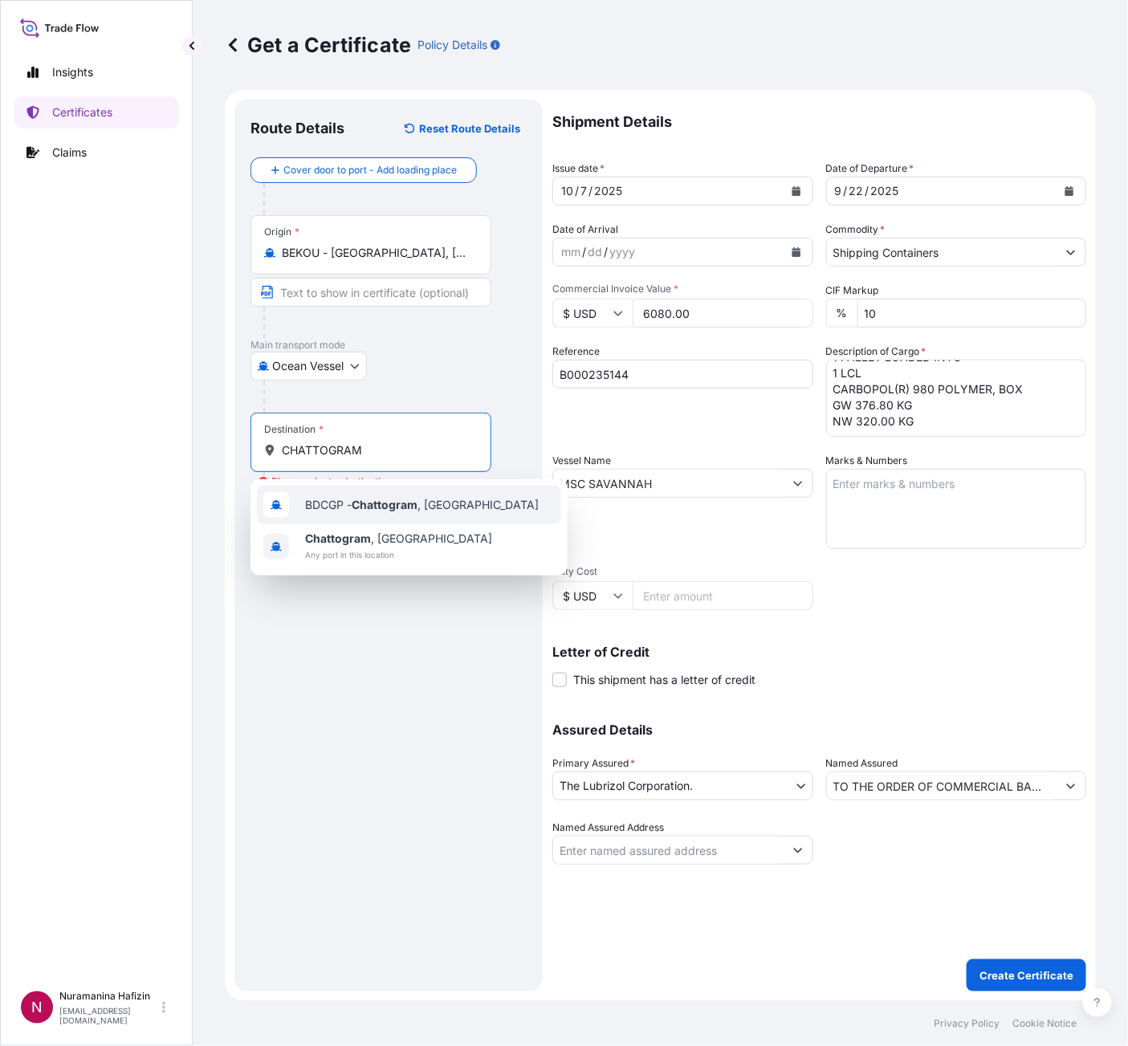
click at [414, 511] on span "BDCGP - Chattogram , [GEOGRAPHIC_DATA]" at bounding box center [422, 505] width 234 height 16
type input "BDCGP - Chattogram, [GEOGRAPHIC_DATA]"
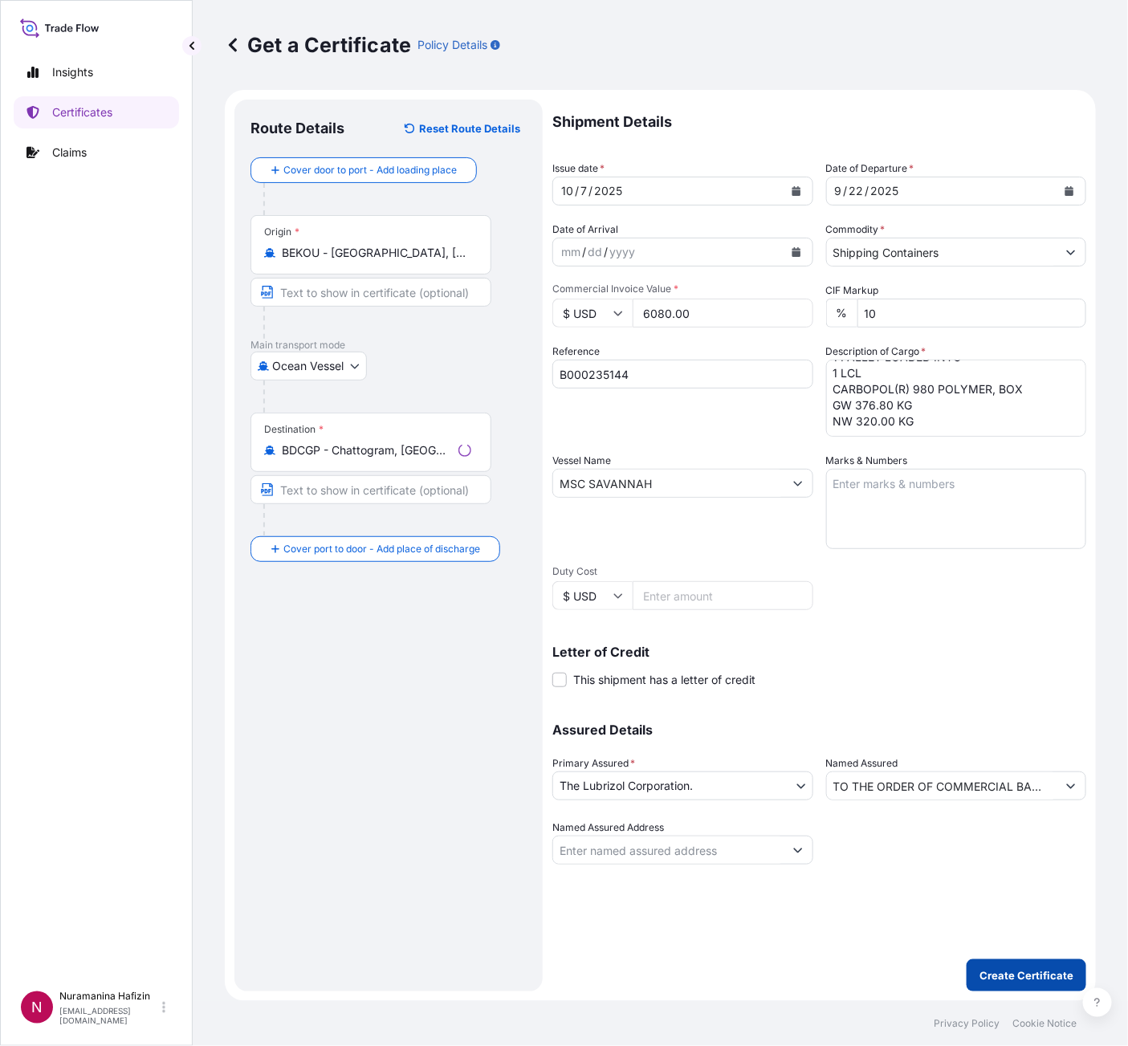
click at [1039, 731] on button "Create Certificate" at bounding box center [1027, 975] width 120 height 32
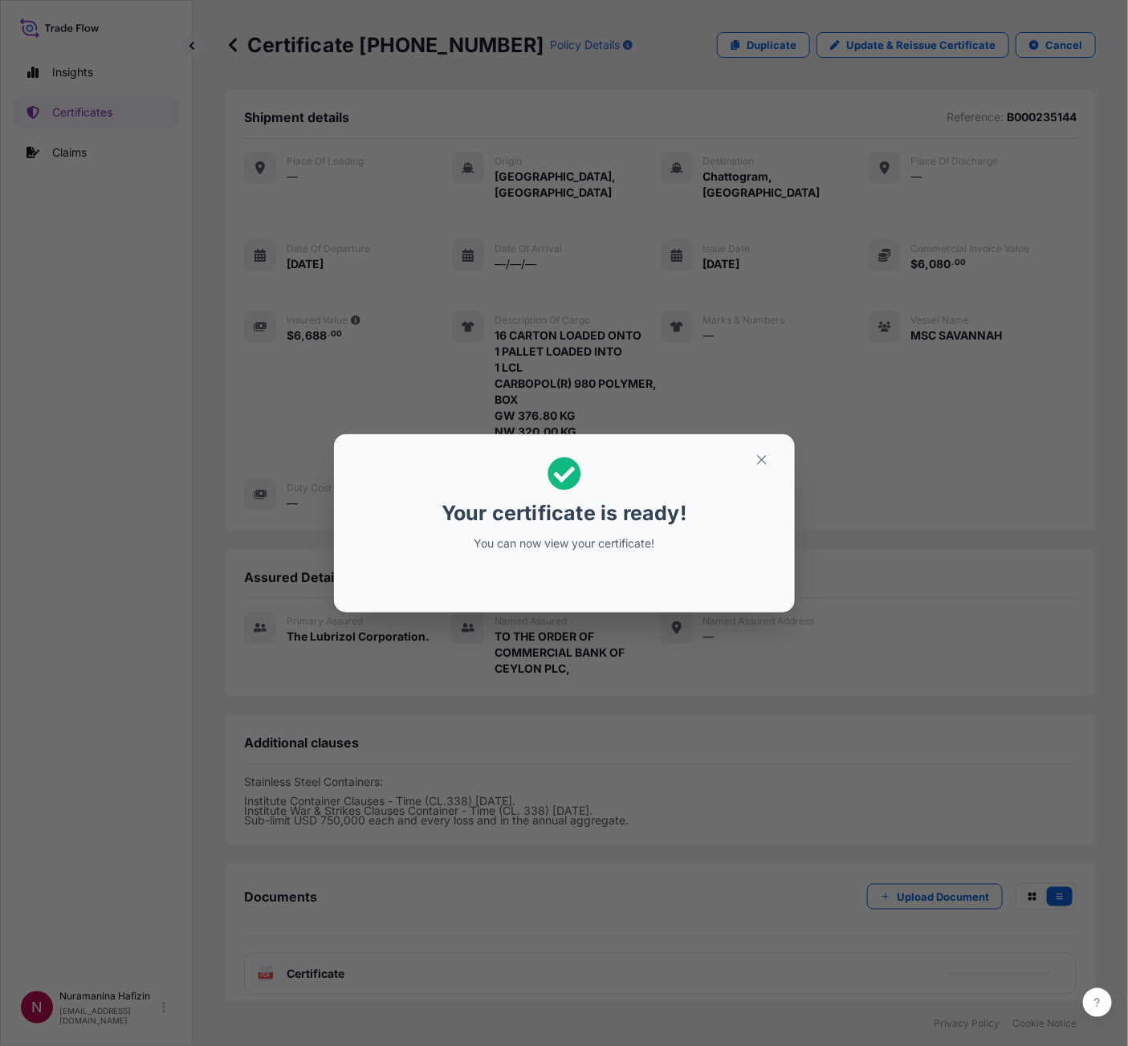
click at [104, 118] on div "Your certificate is ready! You can now view your certificate!" at bounding box center [564, 523] width 1128 height 1047
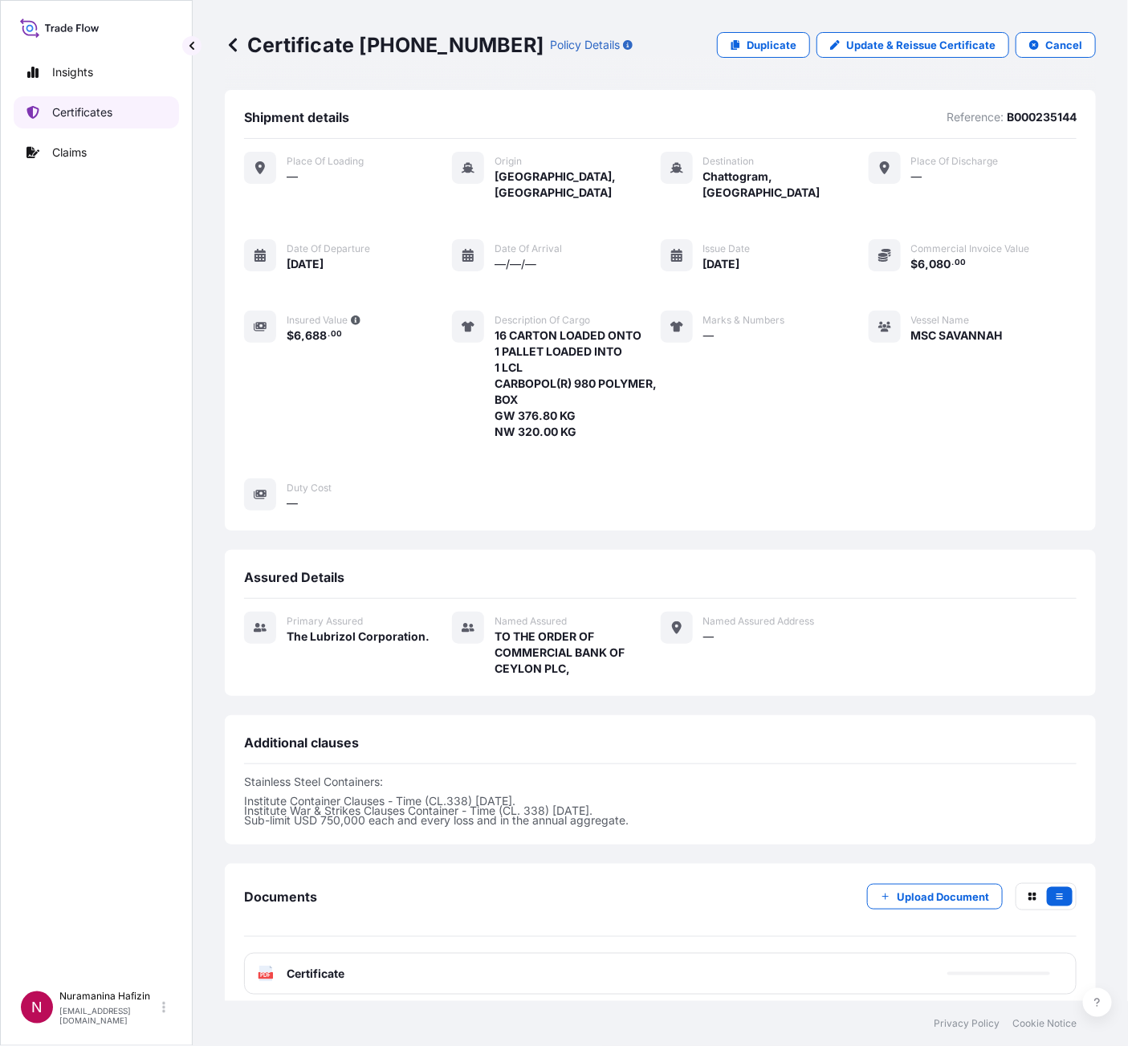
click at [109, 111] on p "Certificates" at bounding box center [82, 112] width 60 height 16
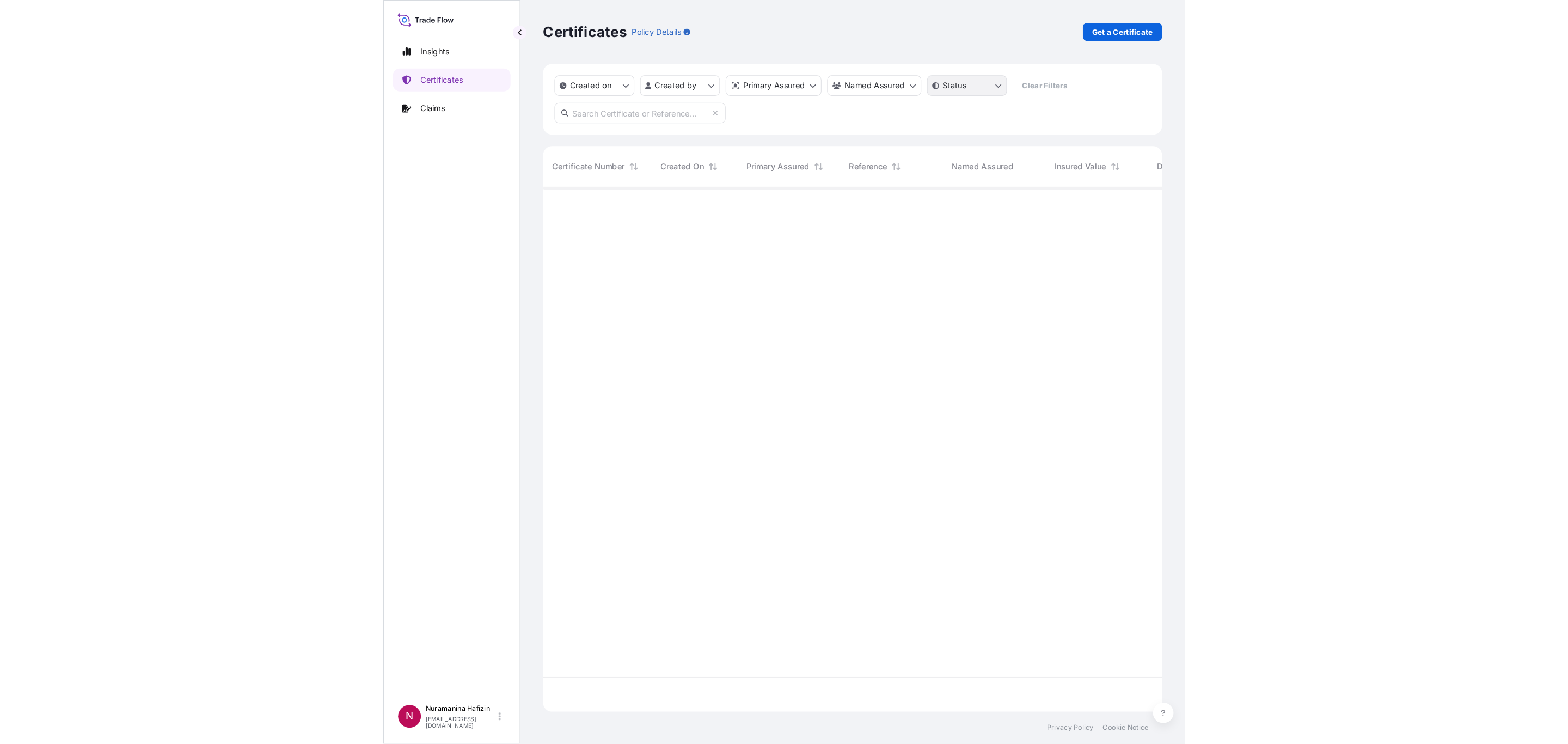
scroll to position [494, 579]
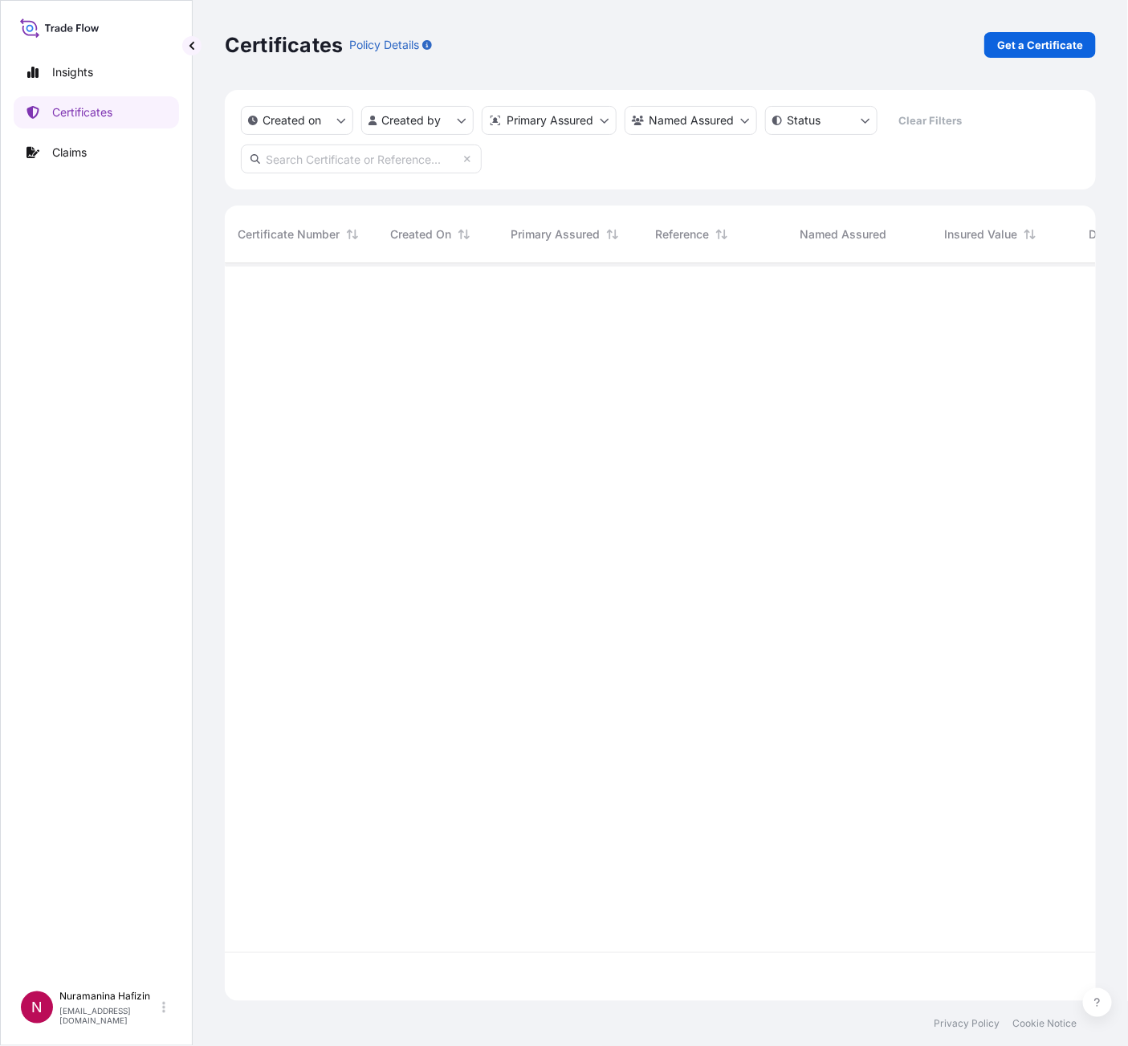
click at [330, 157] on input "text" at bounding box center [361, 159] width 241 height 29
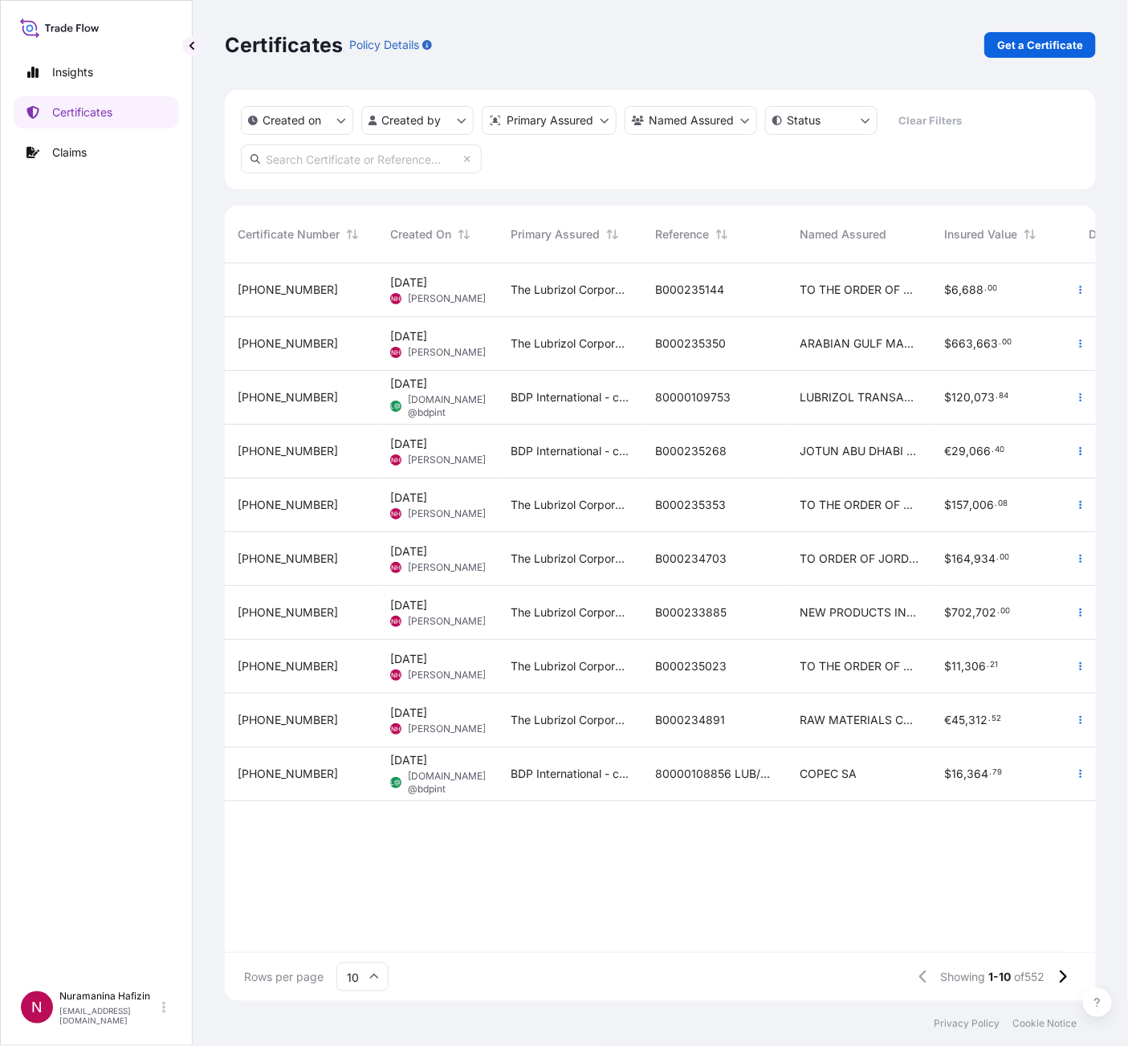
paste input "B000235144"
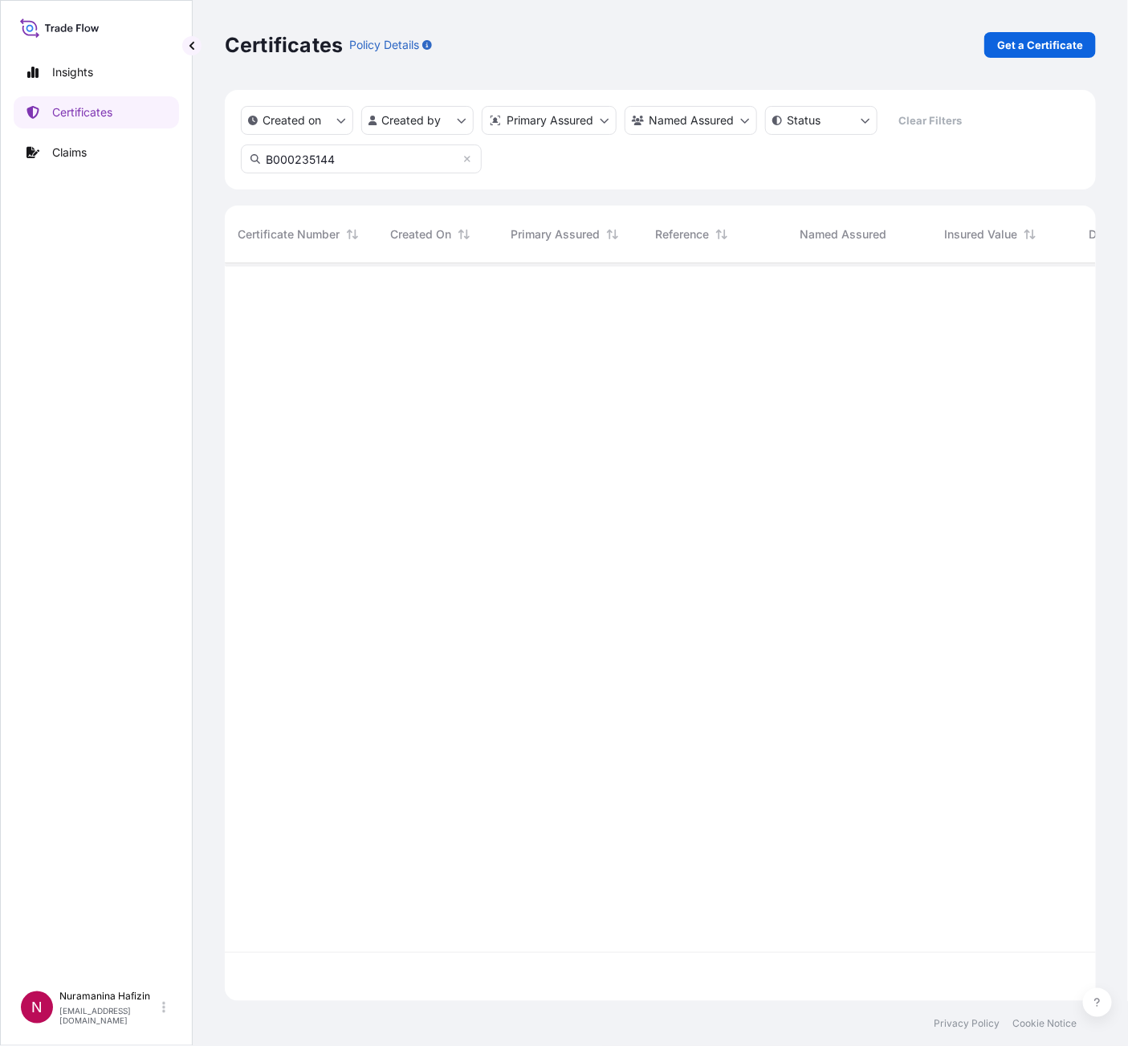
type input "B000235144"
click at [1076, 290] on icon "button" at bounding box center [1081, 290] width 10 height 10
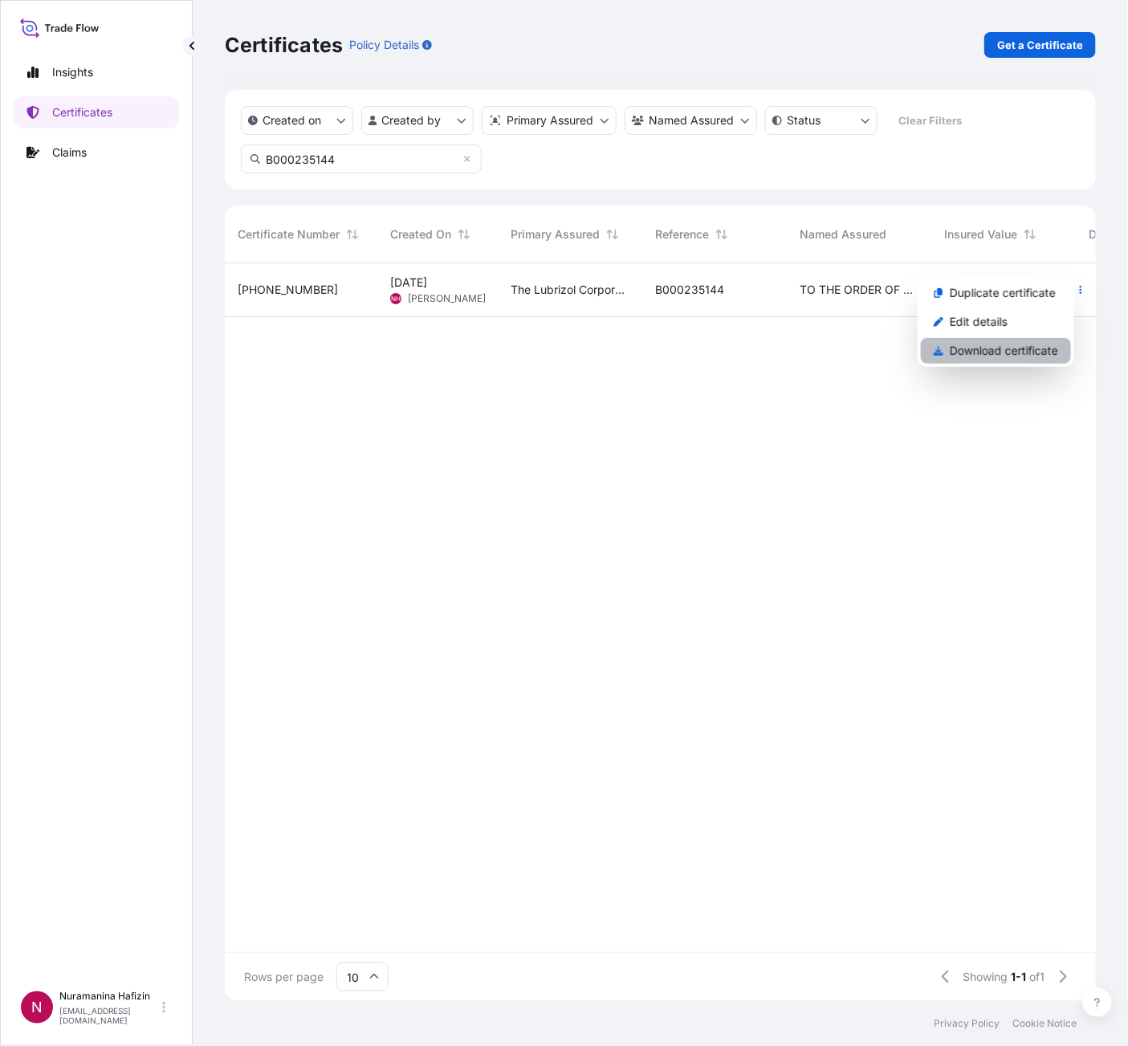
click at [1009, 349] on p "Download certificate" at bounding box center [1004, 351] width 108 height 16
click at [998, 39] on link "Get a Certificate" at bounding box center [1040, 45] width 112 height 26
select select "Barge"
